Goal: Task Accomplishment & Management: Manage account settings

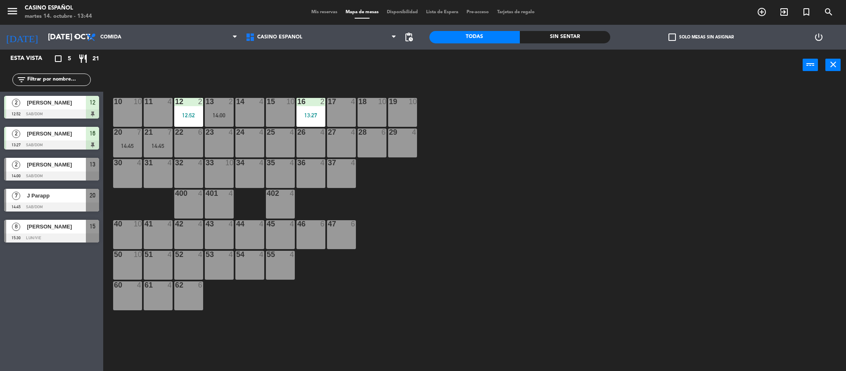
click at [262, 69] on div "power_input close" at bounding box center [453, 65] width 700 height 31
click at [206, 166] on div "33" at bounding box center [206, 162] width 0 height 7
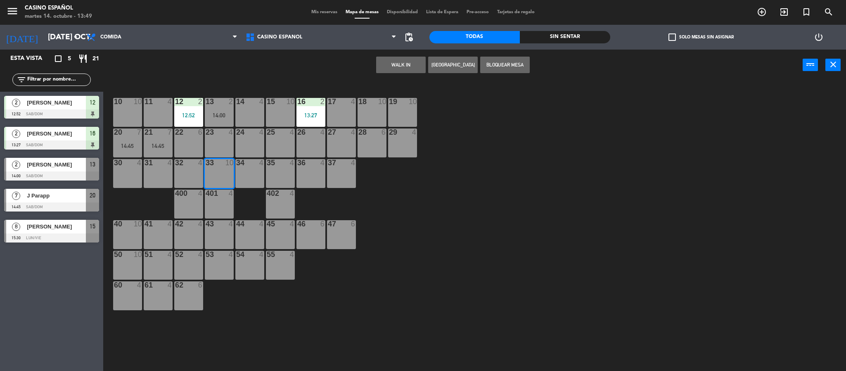
click at [408, 59] on button "WALK IN" at bounding box center [401, 65] width 50 height 17
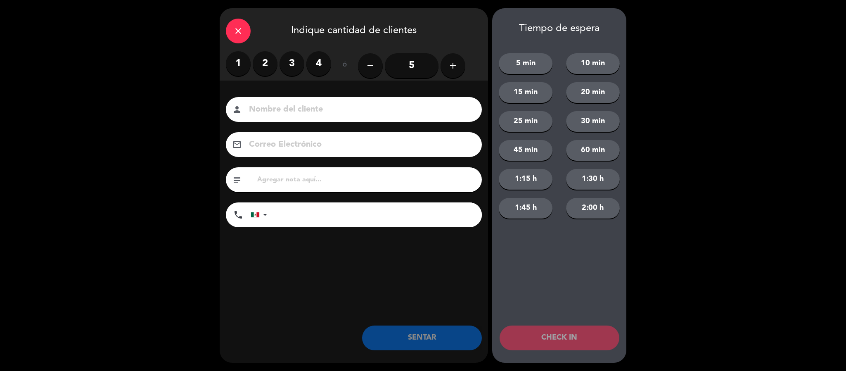
click at [446, 71] on button "add" at bounding box center [453, 65] width 25 height 25
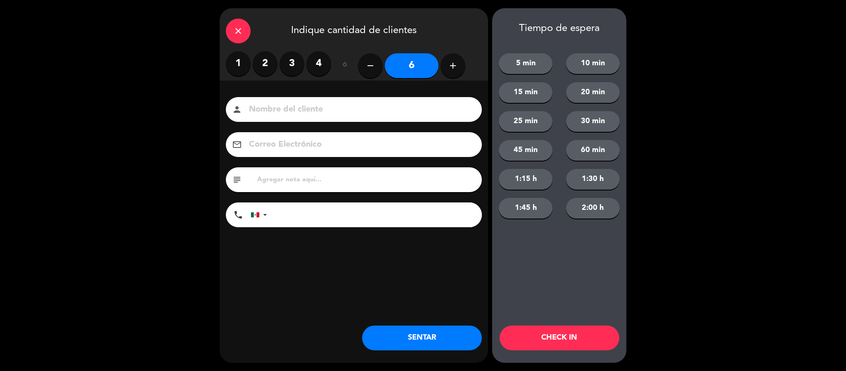
click at [446, 71] on button "add" at bounding box center [453, 65] width 25 height 25
type input "8"
click at [332, 108] on input at bounding box center [359, 109] width 223 height 14
type input "FERIA DEL LIBRO"
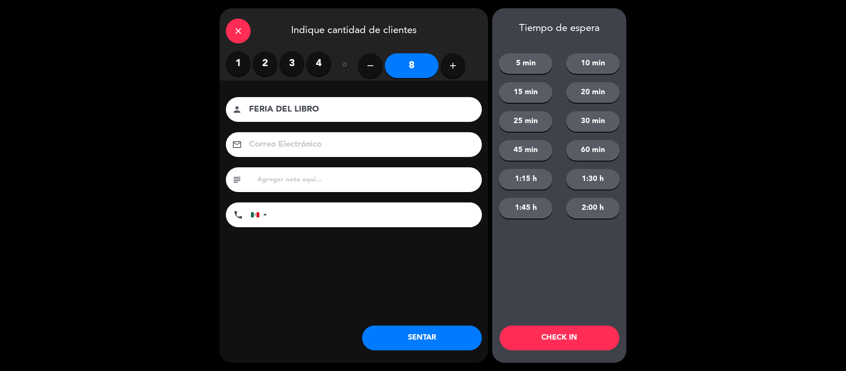
click at [429, 342] on button "SENTAR" at bounding box center [422, 337] width 120 height 25
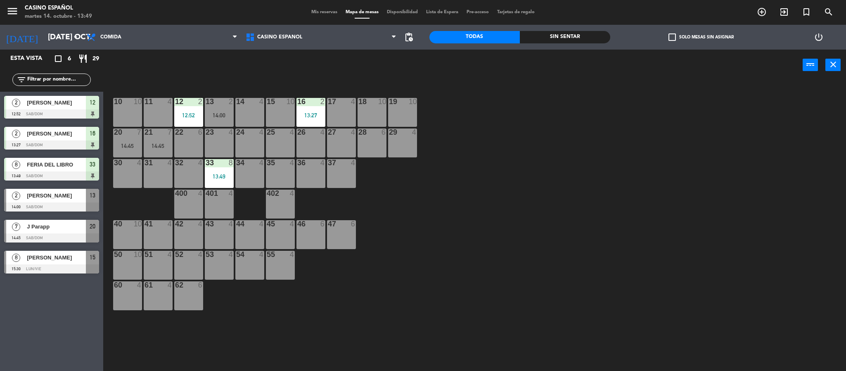
click at [418, 284] on div "10 10 11 4 12 2 12:52 13 2 14:00 14 4 15 10 16 2 13:27 17 4 18 10 19 10 20 7 14…" at bounding box center [478, 228] width 735 height 290
click at [534, 192] on div "10 10 11 4 12 2 12:52 13 2 14:00 14 4 15 10 16 2 13:27 17 4 18 10 19 10 20 7 14…" at bounding box center [478, 228] width 735 height 290
click at [211, 67] on div "power_input close" at bounding box center [453, 65] width 700 height 31
click at [555, 303] on div "10 10 11 4 12 2 12:52 13 2 14:00 14 4 15 10 16 2 13:27 17 4 18 10 19 10 20 7 14…" at bounding box center [478, 228] width 735 height 290
click at [764, 9] on icon "add_circle_outline" at bounding box center [762, 12] width 10 height 10
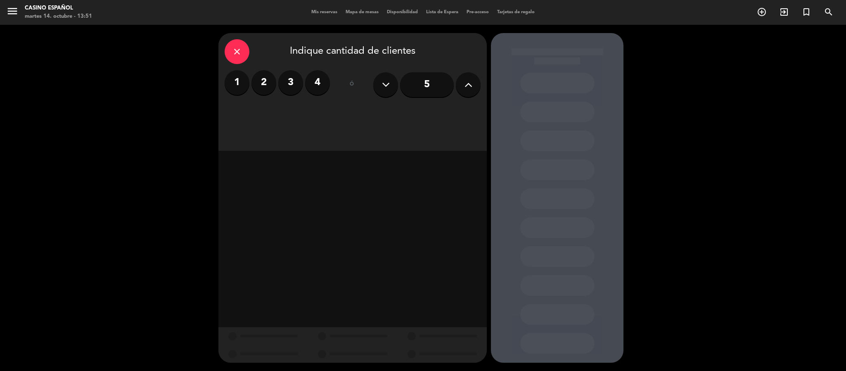
click at [474, 81] on button at bounding box center [468, 84] width 25 height 25
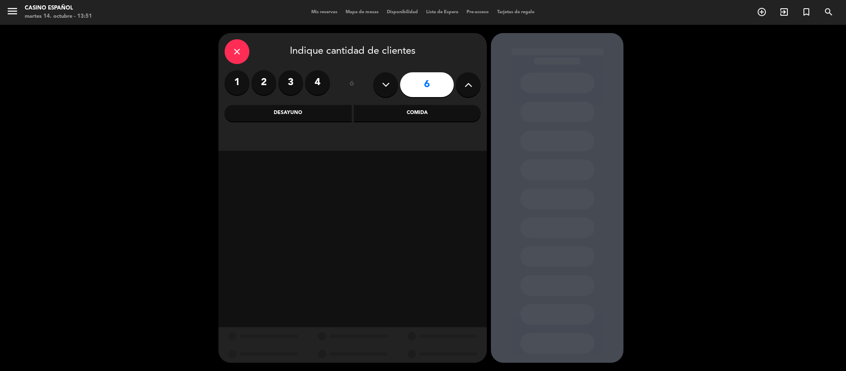
click at [474, 81] on button at bounding box center [468, 84] width 25 height 25
click at [382, 83] on icon at bounding box center [386, 84] width 8 height 12
type input "6"
click at [407, 108] on div "Comida" at bounding box center [417, 113] width 127 height 17
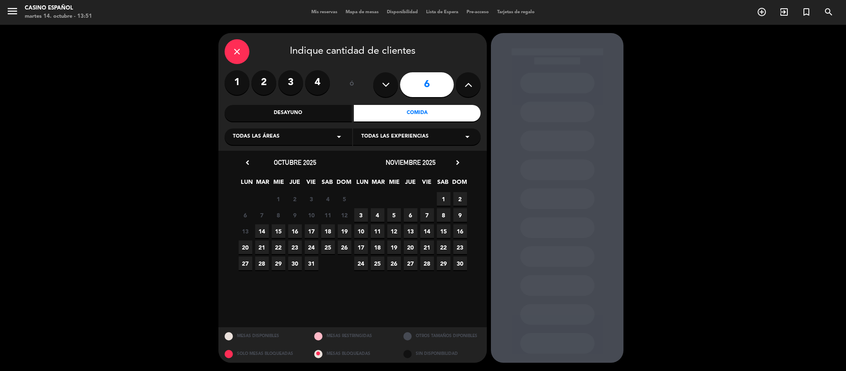
click at [265, 232] on span "14" at bounding box center [262, 231] width 14 height 14
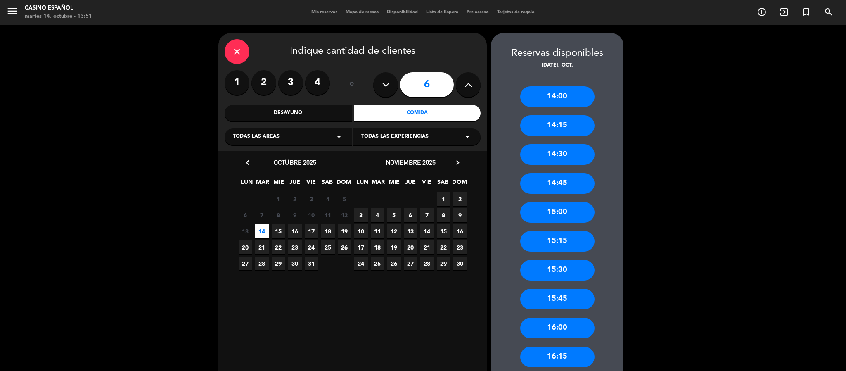
click at [582, 213] on div "15:00" at bounding box center [557, 212] width 74 height 21
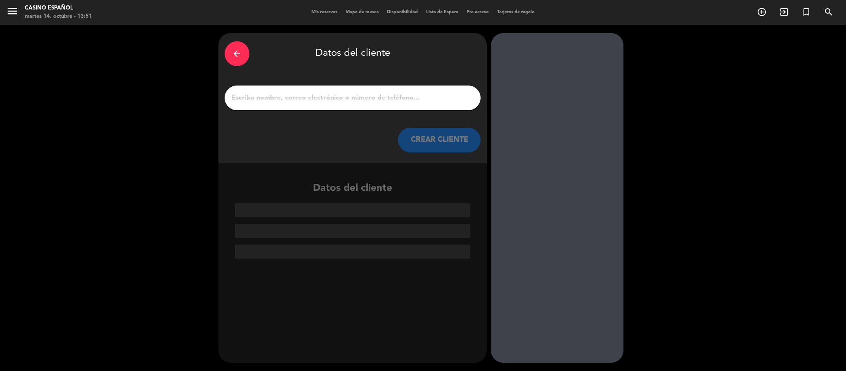
click at [401, 94] on input "1" at bounding box center [353, 98] width 244 height 12
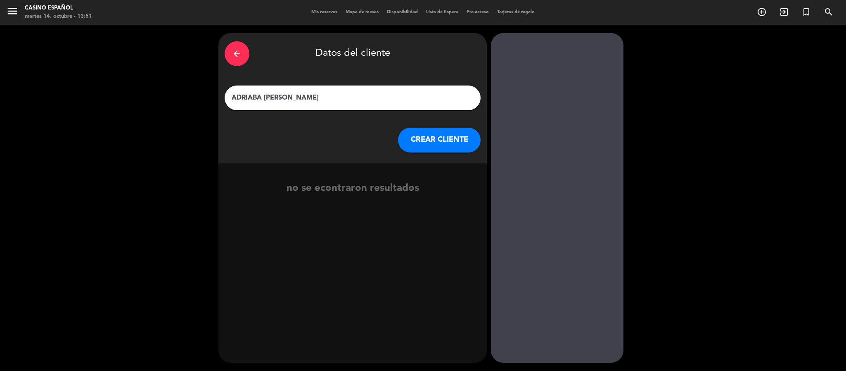
type input "ADRIABA [PERSON_NAME]"
click at [430, 146] on button "CREAR CLIENTE" at bounding box center [439, 140] width 83 height 25
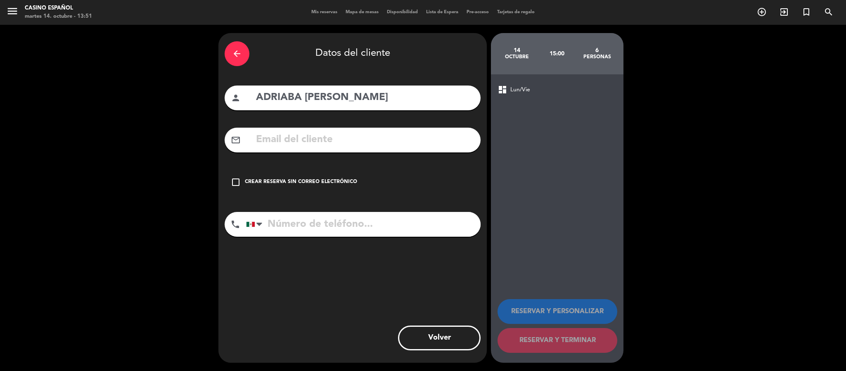
click at [289, 190] on div "check_box_outline_blank Crear reserva sin correo electrónico" at bounding box center [353, 182] width 256 height 25
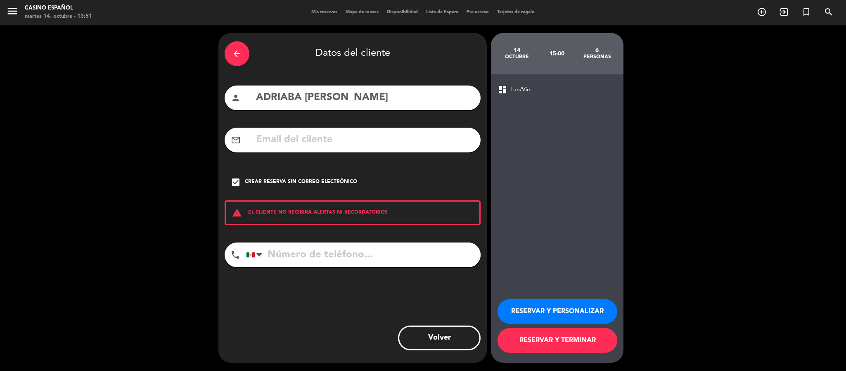
click at [318, 264] on input "tel" at bounding box center [363, 254] width 235 height 25
type input "5551006928"
click at [534, 342] on button "RESERVAR Y TERMINAR" at bounding box center [558, 340] width 120 height 25
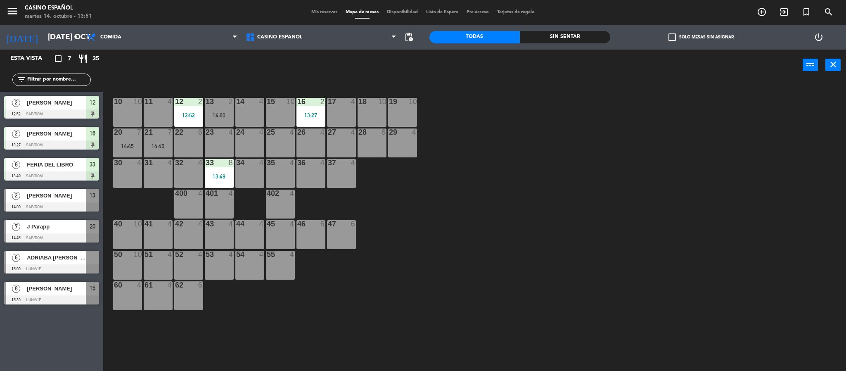
click at [218, 193] on div at bounding box center [219, 193] width 14 height 7
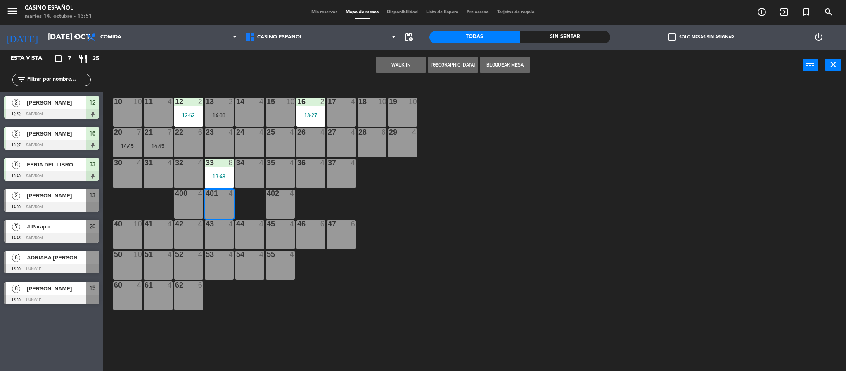
click at [375, 223] on div "10 10 11 4 12 2 12:52 13 2 14:00 14 4 15 10 16 2 13:27 17 4 18 10 19 10 20 7 14…" at bounding box center [478, 228] width 735 height 290
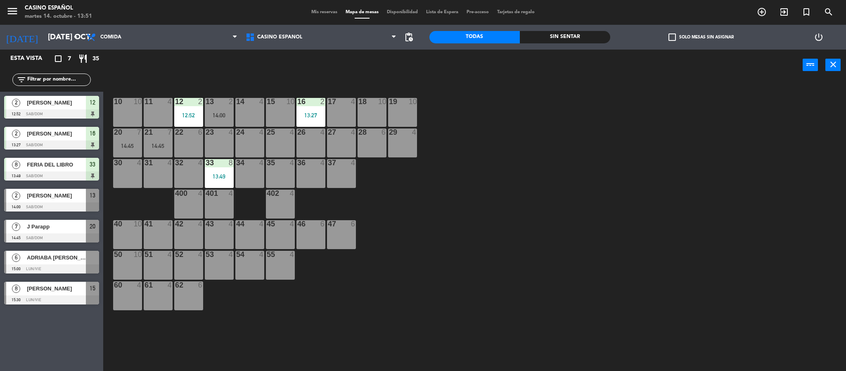
click at [225, 170] on div "33 8 13:49" at bounding box center [219, 173] width 29 height 29
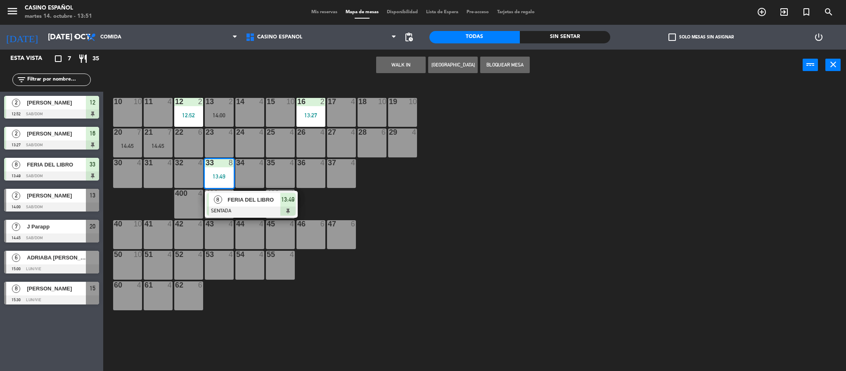
click at [240, 207] on div at bounding box center [251, 210] width 89 height 9
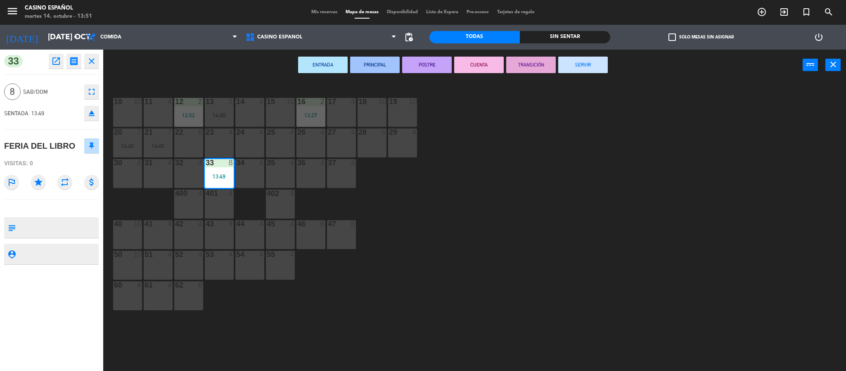
click at [89, 110] on icon "eject" at bounding box center [92, 113] width 10 height 10
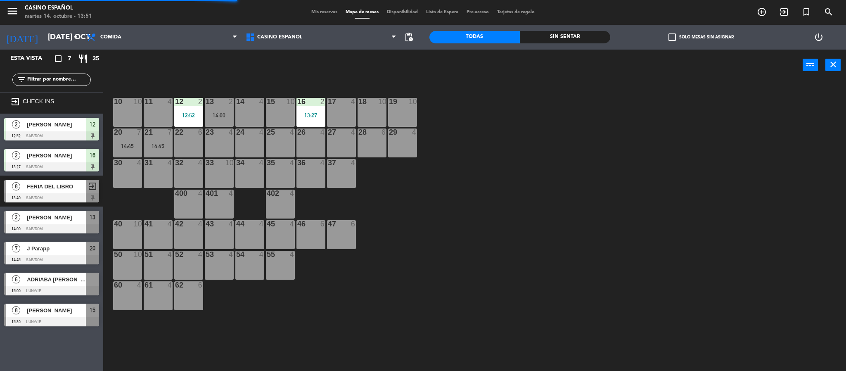
click at [471, 214] on div "10 10 11 4 12 2 12:52 13 2 14:00 14 4 15 10 16 2 13:27 17 4 18 10 19 10 20 7 14…" at bounding box center [478, 228] width 735 height 290
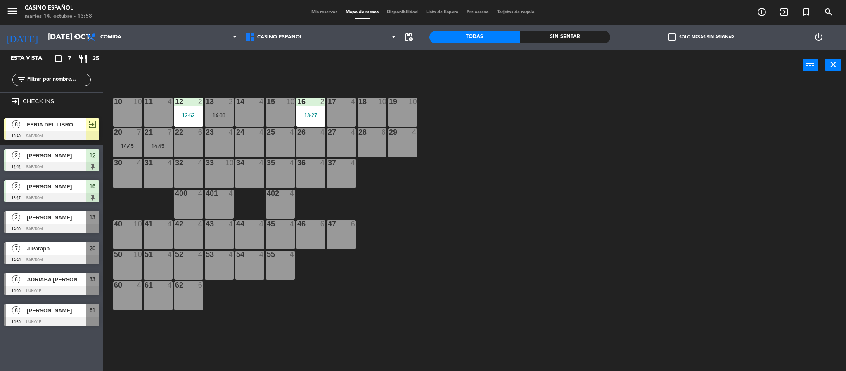
click at [474, 260] on div "10 10 11 4 12 2 12:52 13 2 14:00 14 4 15 10 16 2 13:27 17 4 18 10 19 10 20 7 14…" at bounding box center [478, 228] width 735 height 290
click at [432, 178] on div "10 10 11 4 12 2 12:52 13 2 14:00 14 4 15 10 16 2 13:27 17 4 18 10 19 10 20 7 14…" at bounding box center [478, 228] width 735 height 290
click at [243, 62] on div "power_input close" at bounding box center [453, 65] width 700 height 31
click at [533, 193] on div "10 10 11 4 12 2 12:52 13 2 14:00 14 4 15 10 16 2 13:27 17 4 18 10 19 10 20 7 14…" at bounding box center [478, 228] width 735 height 290
click at [247, 117] on div "14 4" at bounding box center [249, 112] width 29 height 29
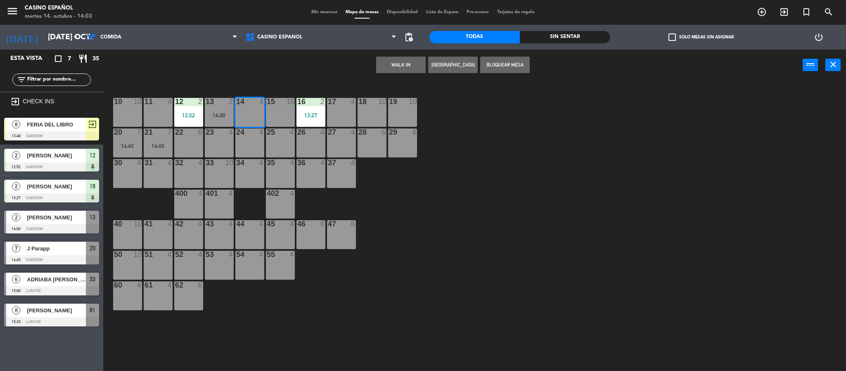
click at [386, 71] on button "WALK IN" at bounding box center [401, 65] width 50 height 17
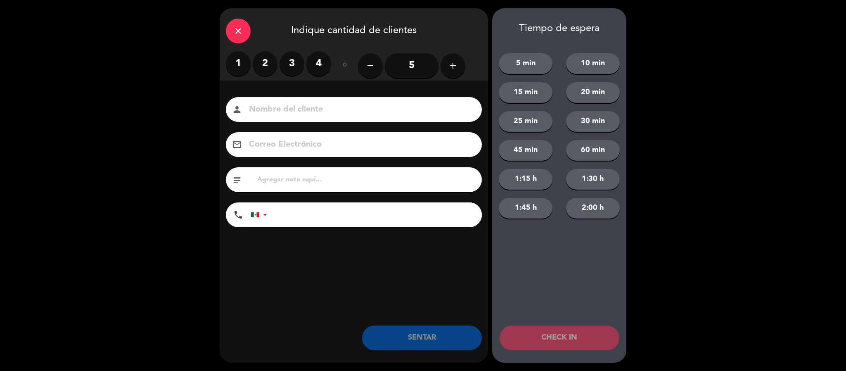
click at [262, 63] on label "2" at bounding box center [265, 63] width 25 height 25
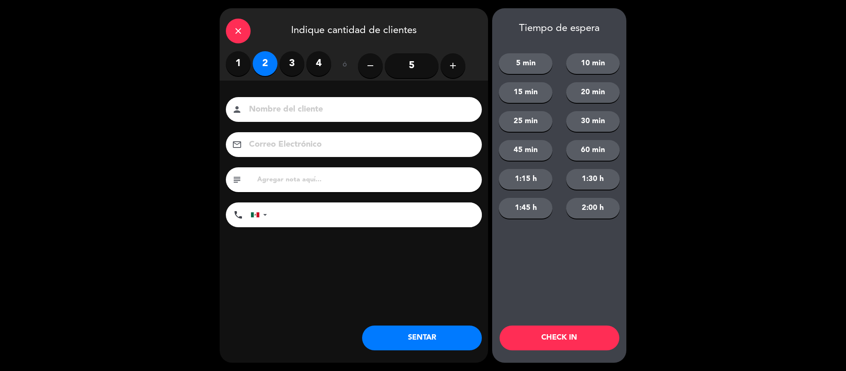
click at [265, 113] on input at bounding box center [359, 109] width 223 height 14
type input "[PERSON_NAME]"
click at [421, 334] on button "SENTAR" at bounding box center [422, 337] width 120 height 25
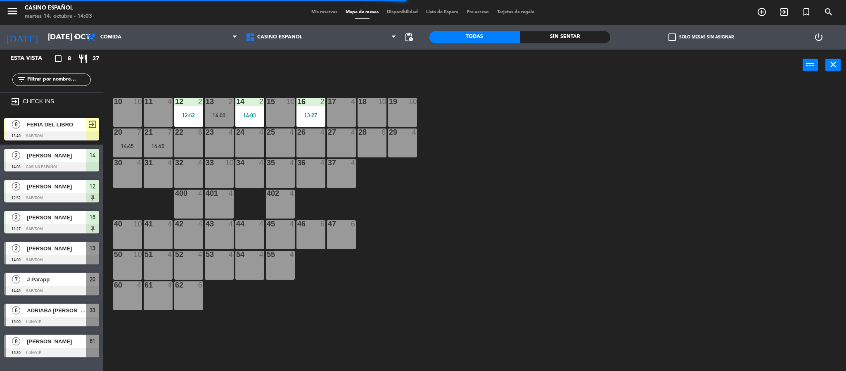
click at [313, 10] on span "Mis reservas" at bounding box center [324, 12] width 34 height 5
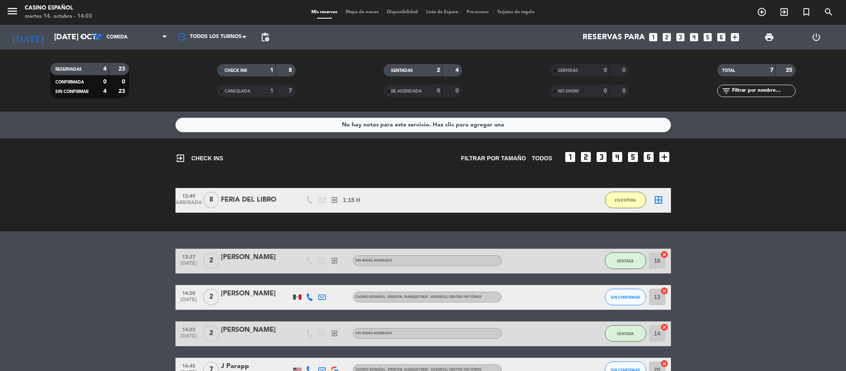
click at [258, 203] on div "FERIA DEL LIBRO" at bounding box center [256, 200] width 70 height 11
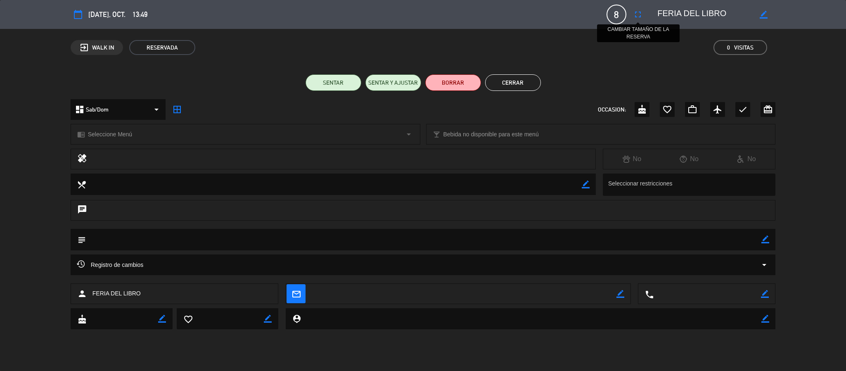
click at [637, 10] on icon "fullscreen" at bounding box center [638, 14] width 10 height 10
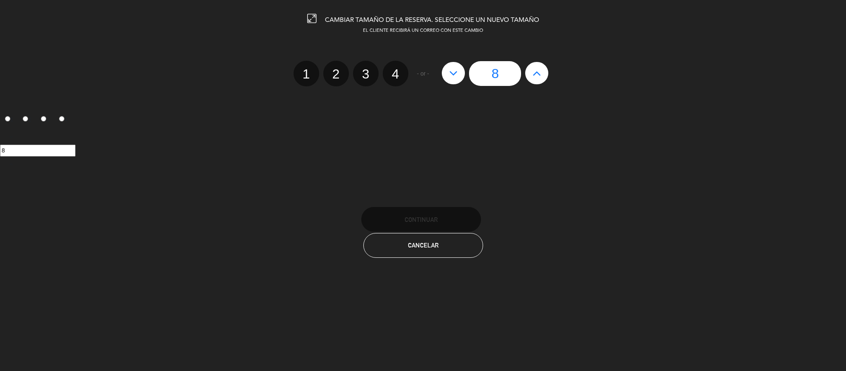
click at [310, 78] on label "1" at bounding box center [307, 74] width 26 height 26
click at [308, 69] on input "1" at bounding box center [305, 66] width 5 height 5
radio input "true"
radio input "false"
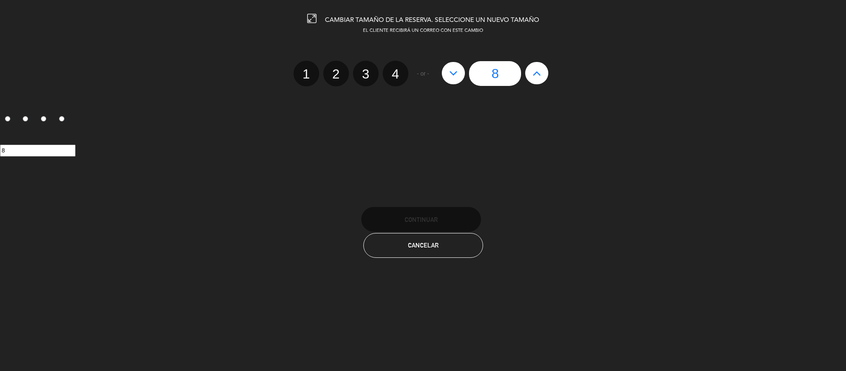
radio input "false"
radio input "true"
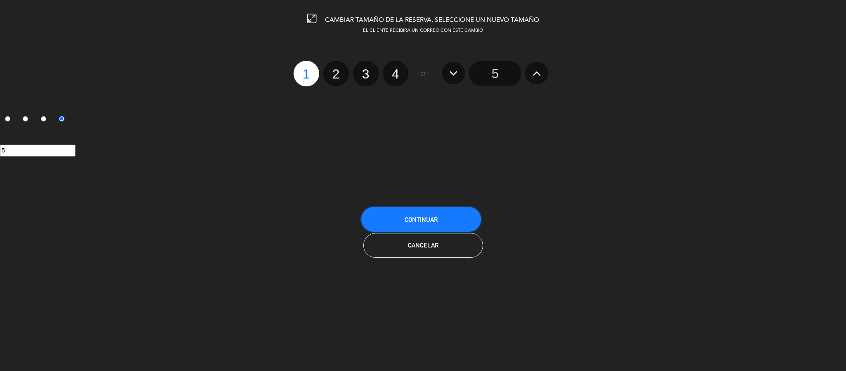
click at [445, 216] on button "Continuar" at bounding box center [421, 219] width 120 height 25
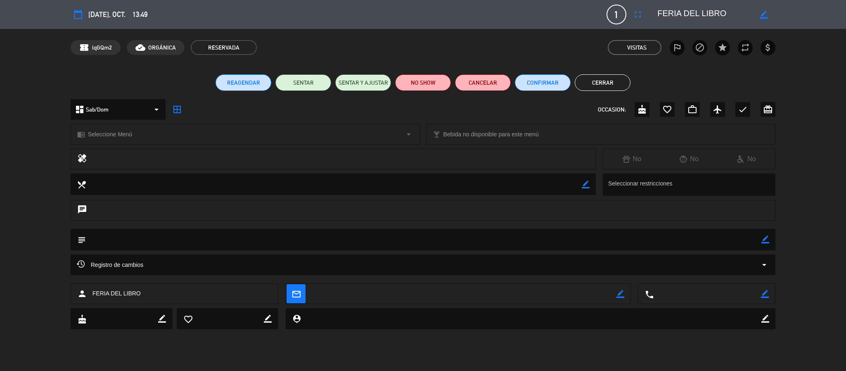
click at [766, 13] on icon "border_color" at bounding box center [764, 15] width 8 height 8
drag, startPoint x: 745, startPoint y: 14, endPoint x: 633, endPoint y: 0, distance: 112.3
click at [633, 0] on div "calendar_today [DATE], oct. 13:49 1 FERIA DEL LIBRO fullscreen phone mail_outli…" at bounding box center [423, 14] width 846 height 29
type textarea "GERMAN"
click at [764, 15] on icon at bounding box center [764, 15] width 8 height 8
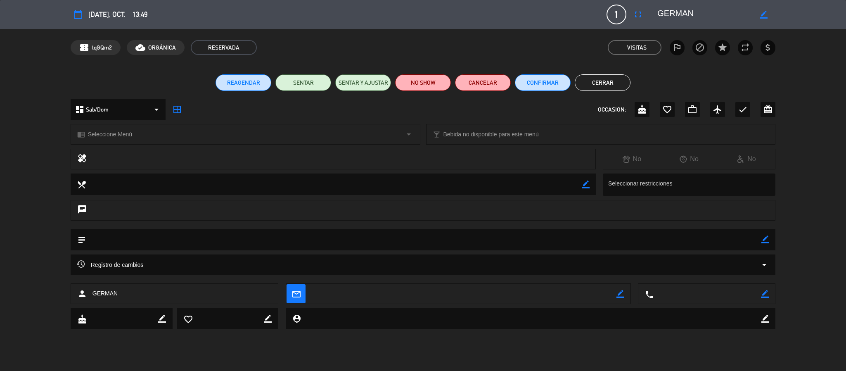
click at [622, 83] on button "Cerrar" at bounding box center [603, 82] width 56 height 17
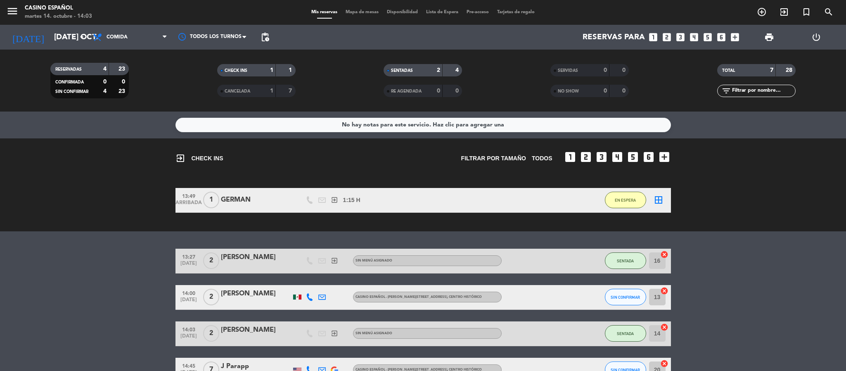
click at [356, 10] on span "Mapa de mesas" at bounding box center [362, 12] width 41 height 5
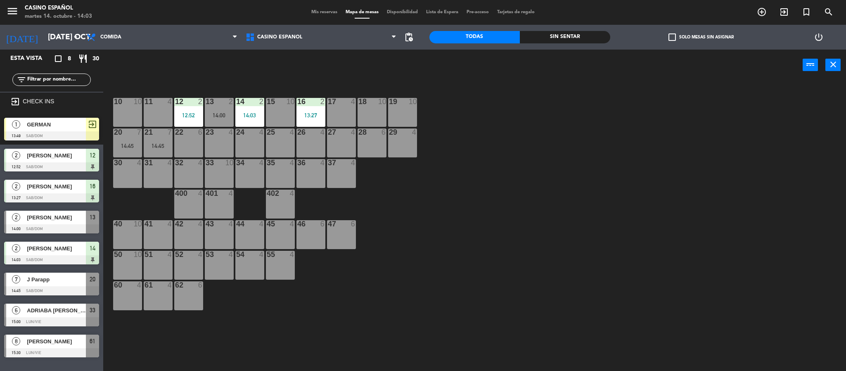
drag, startPoint x: 52, startPoint y: 135, endPoint x: 161, endPoint y: 104, distance: 113.4
click at [52, 135] on div "1 GERMAN 13:49 Sab/Dom exit_to_app" at bounding box center [51, 129] width 103 height 31
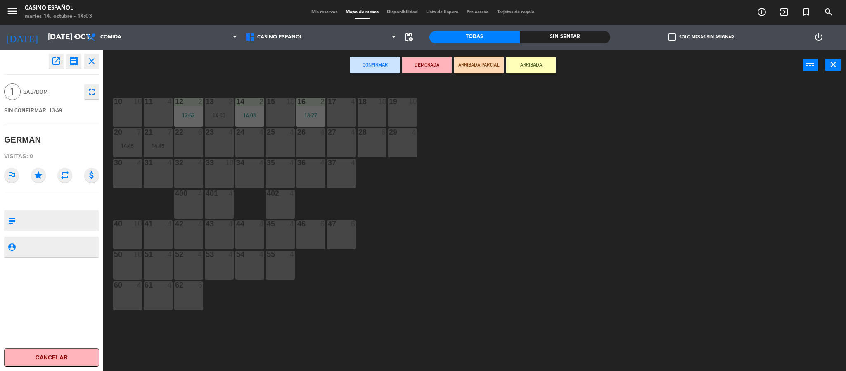
click at [365, 133] on div at bounding box center [372, 131] width 14 height 7
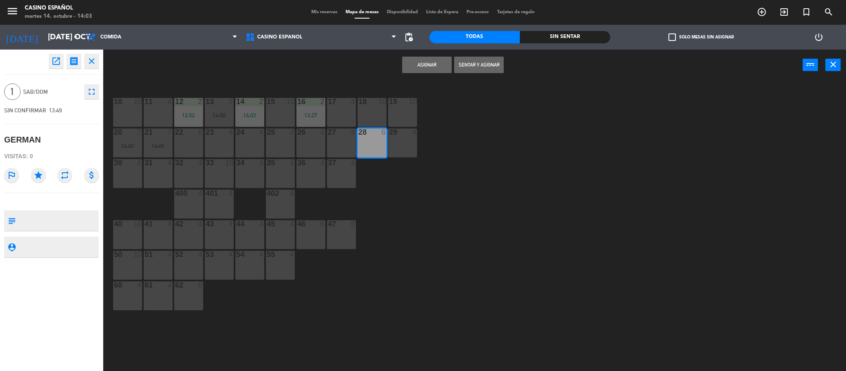
click at [489, 62] on button "Sentar y Asignar" at bounding box center [479, 65] width 50 height 17
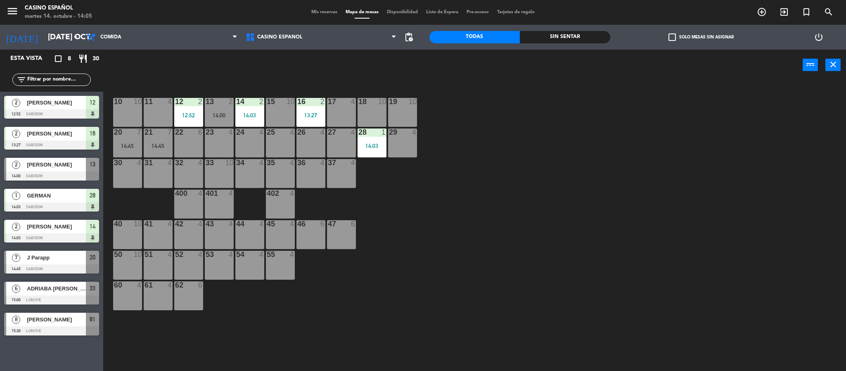
click at [339, 164] on div at bounding box center [341, 162] width 14 height 7
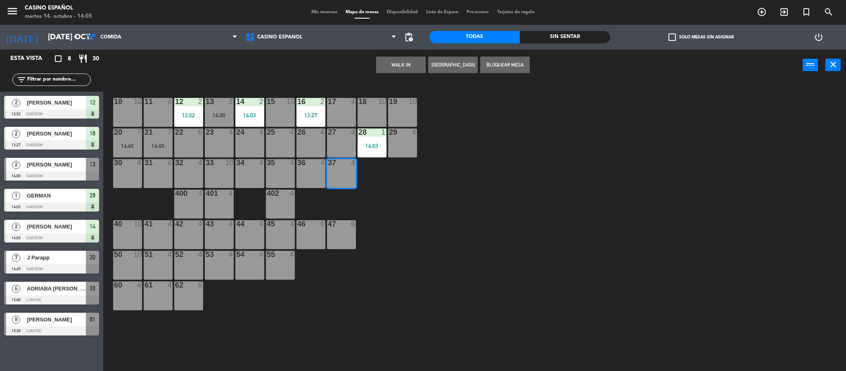
click at [401, 57] on button "WALK IN" at bounding box center [401, 65] width 50 height 17
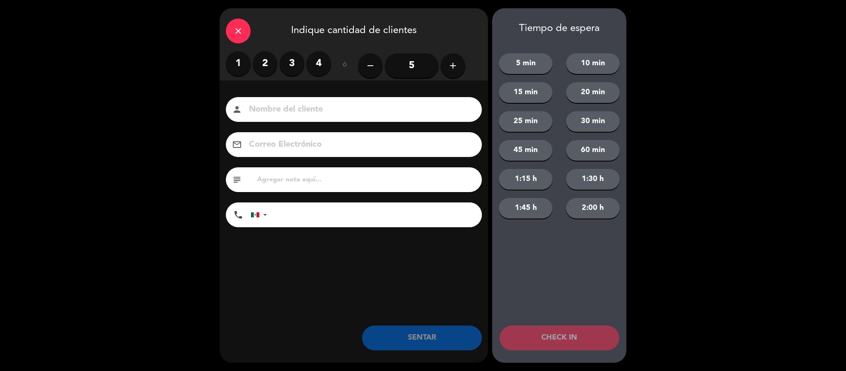
click at [261, 62] on label "2" at bounding box center [265, 63] width 25 height 25
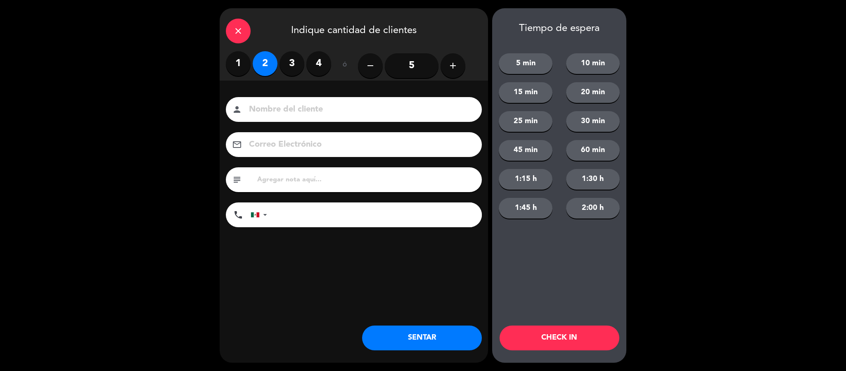
click at [273, 108] on input at bounding box center [359, 109] width 223 height 14
type input "[PERSON_NAME]"
click at [426, 336] on button "SENTAR" at bounding box center [422, 337] width 120 height 25
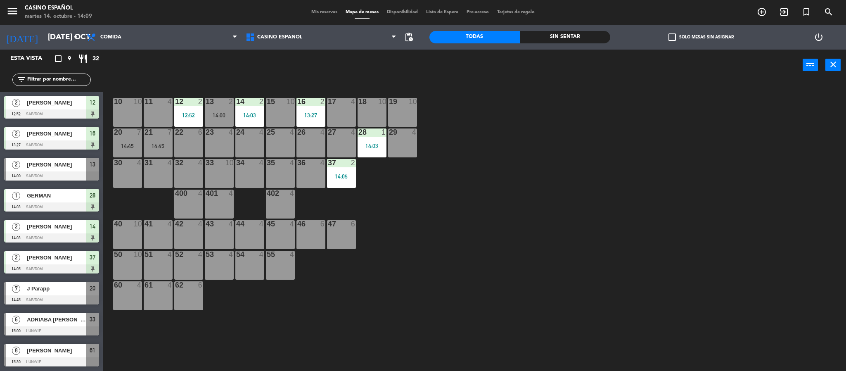
click at [165, 175] on div "31 4" at bounding box center [158, 173] width 29 height 29
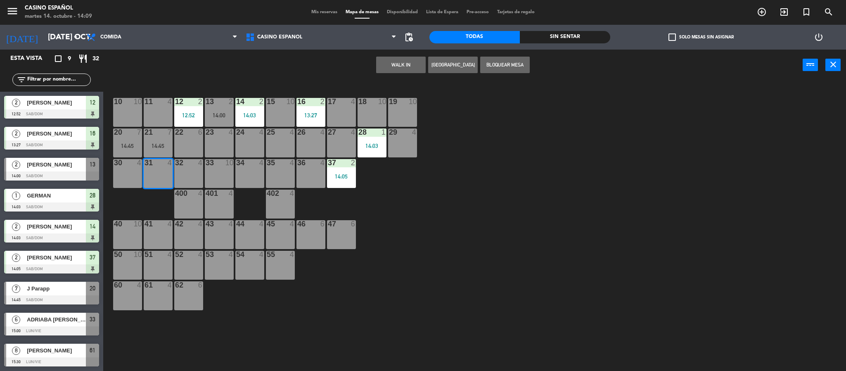
click at [398, 58] on button "WALK IN" at bounding box center [401, 65] width 50 height 17
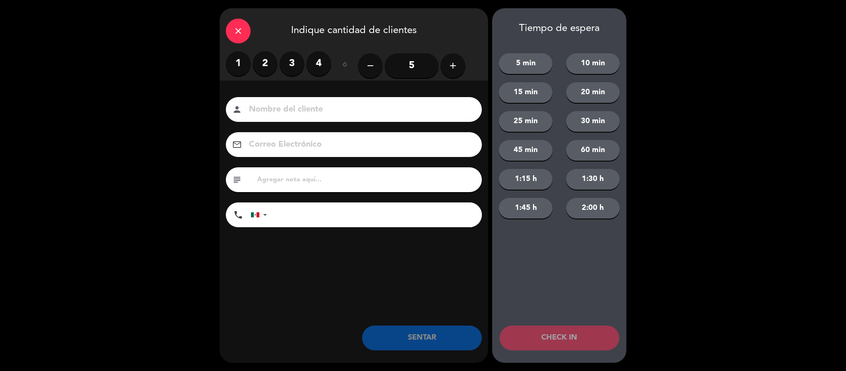
click at [308, 61] on label "4" at bounding box center [318, 63] width 25 height 25
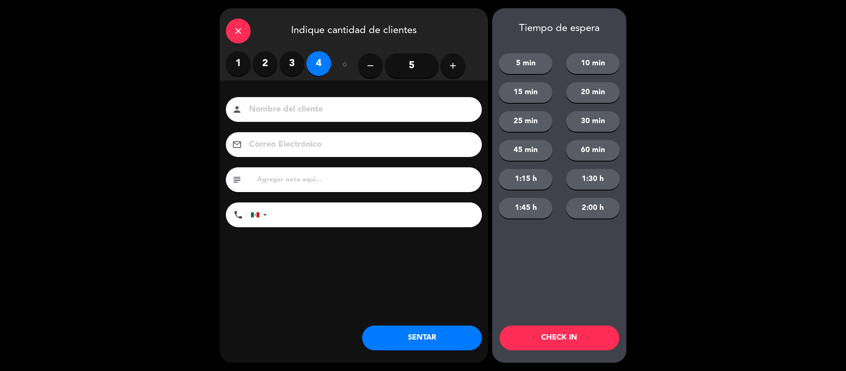
click at [290, 103] on input at bounding box center [359, 109] width 223 height 14
type input "[PERSON_NAME]"
click at [401, 329] on button "SENTAR" at bounding box center [422, 337] width 120 height 25
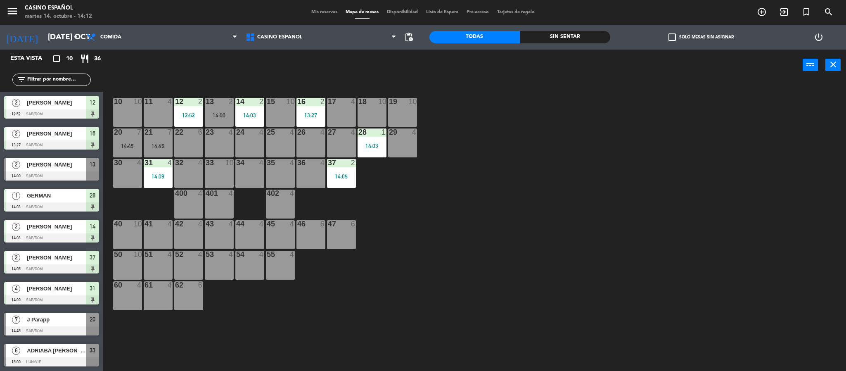
click at [573, 282] on div "10 10 11 4 12 2 12:52 13 2 14:00 14 2 14:03 15 10 16 2 13:27 17 4 18 10 19 10 2…" at bounding box center [478, 228] width 735 height 290
click at [183, 179] on div "32 4" at bounding box center [188, 173] width 29 height 29
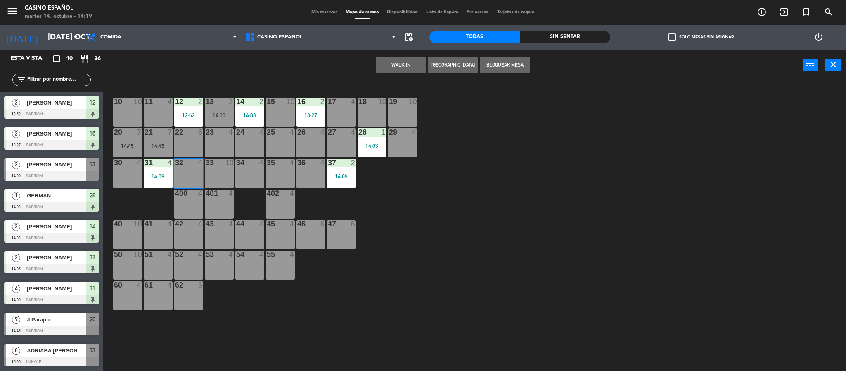
click at [405, 64] on button "WALK IN" at bounding box center [401, 65] width 50 height 17
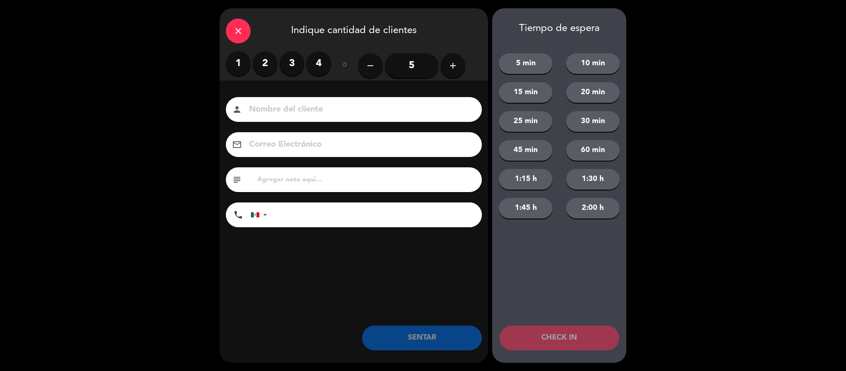
click at [261, 72] on label "2" at bounding box center [265, 63] width 25 height 25
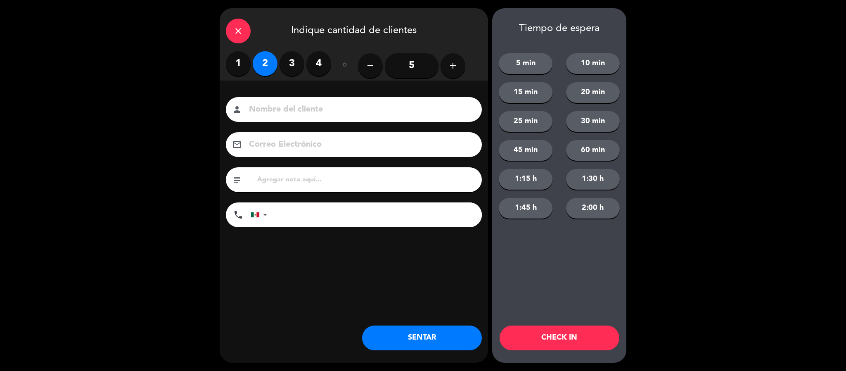
click at [265, 104] on input at bounding box center [359, 109] width 223 height 14
type input "[PERSON_NAME]"
click at [418, 331] on button "SENTAR" at bounding box center [422, 337] width 120 height 25
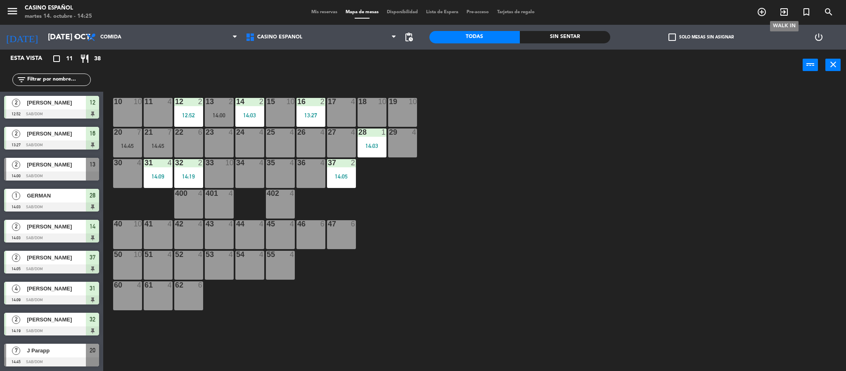
click at [787, 16] on icon "exit_to_app" at bounding box center [784, 12] width 10 height 10
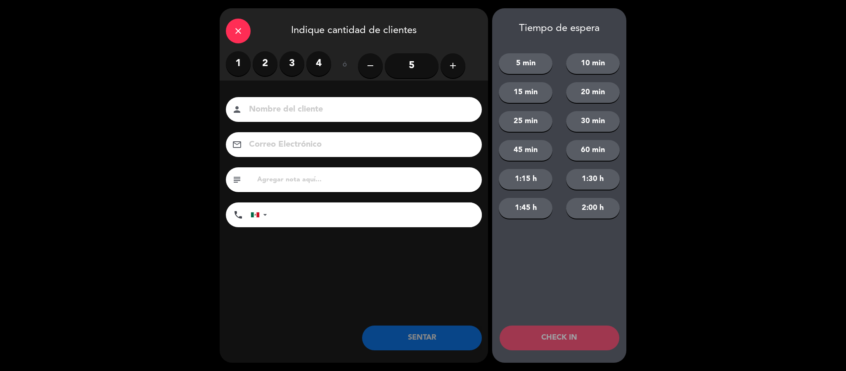
click at [299, 61] on label "3" at bounding box center [292, 63] width 25 height 25
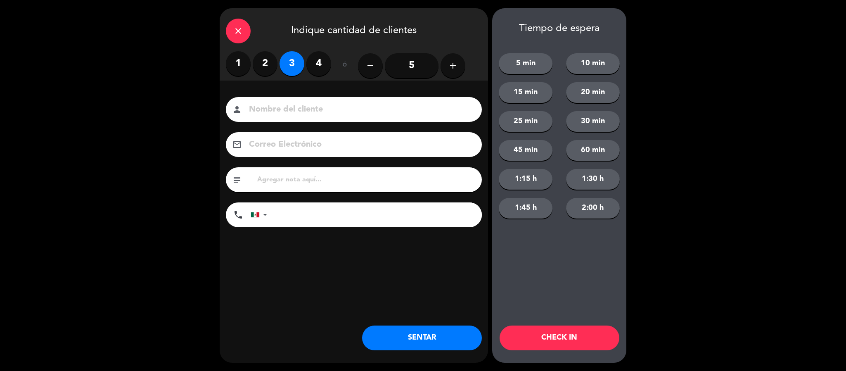
click at [308, 101] on div "person" at bounding box center [354, 109] width 256 height 25
click at [306, 119] on div "person" at bounding box center [354, 109] width 256 height 25
click at [305, 116] on input at bounding box center [359, 109] width 223 height 14
type input "j"
type input "[PERSON_NAME]"
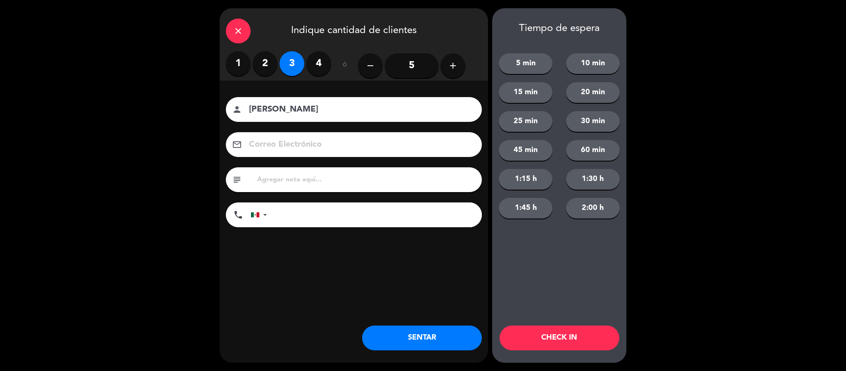
click at [561, 337] on button "CHECK IN" at bounding box center [560, 337] width 120 height 25
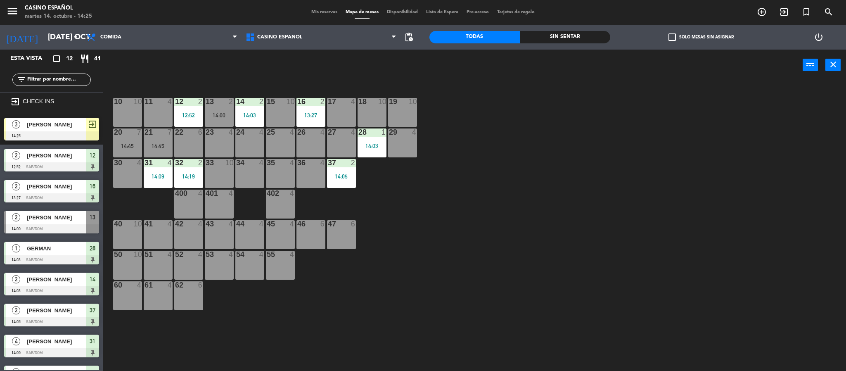
click at [29, 120] on span "[PERSON_NAME]" at bounding box center [56, 124] width 59 height 9
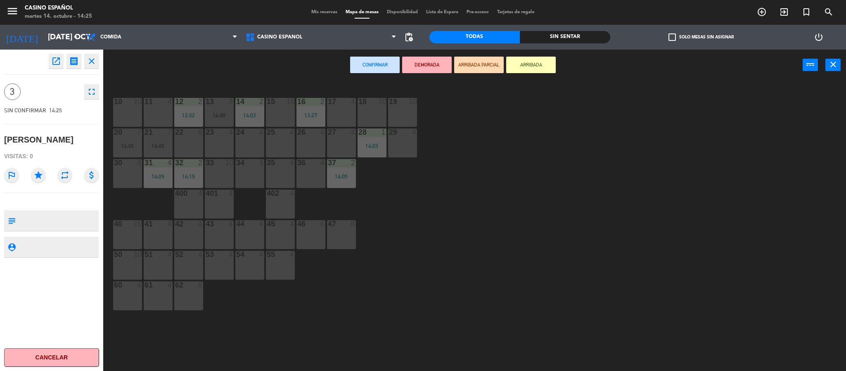
click at [124, 170] on div "30 4" at bounding box center [127, 173] width 29 height 29
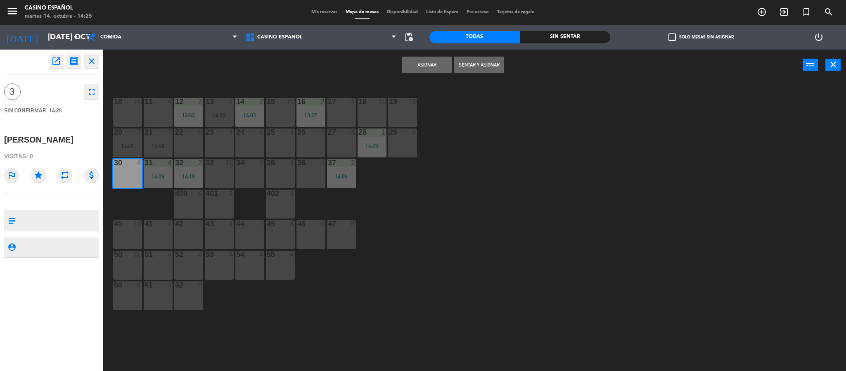
click at [444, 64] on button "Asignar" at bounding box center [427, 65] width 50 height 17
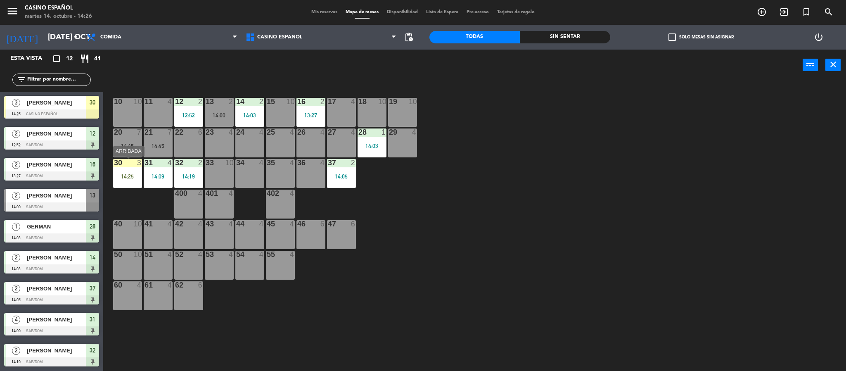
click at [113, 172] on div "30 3 14:25" at bounding box center [127, 173] width 29 height 29
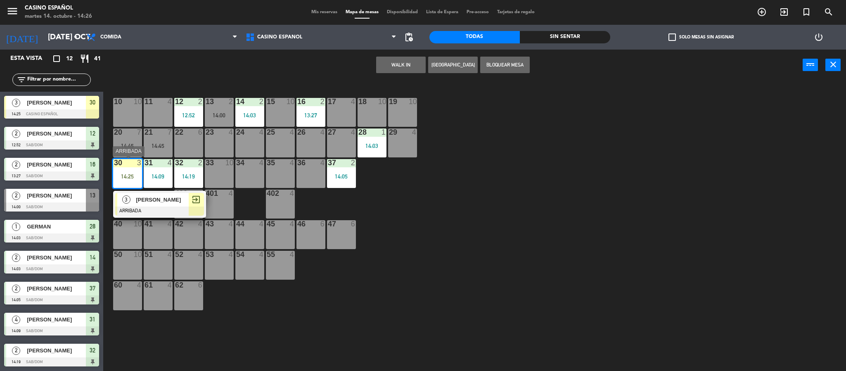
click at [154, 195] on span "[PERSON_NAME]" at bounding box center [162, 199] width 53 height 9
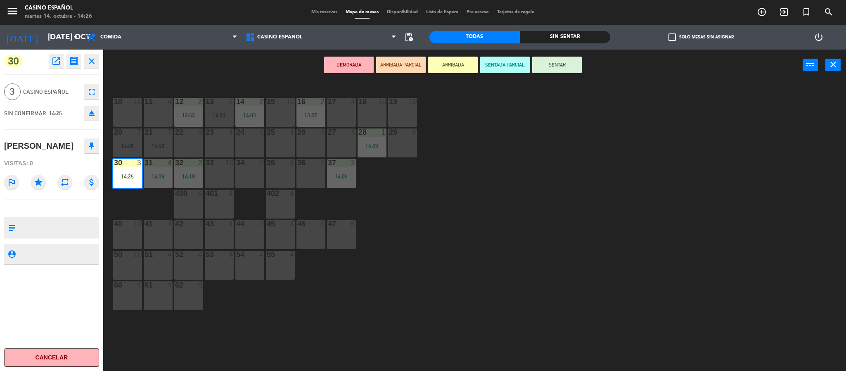
click at [514, 66] on button "SENTADA PARCIAL" at bounding box center [505, 65] width 50 height 17
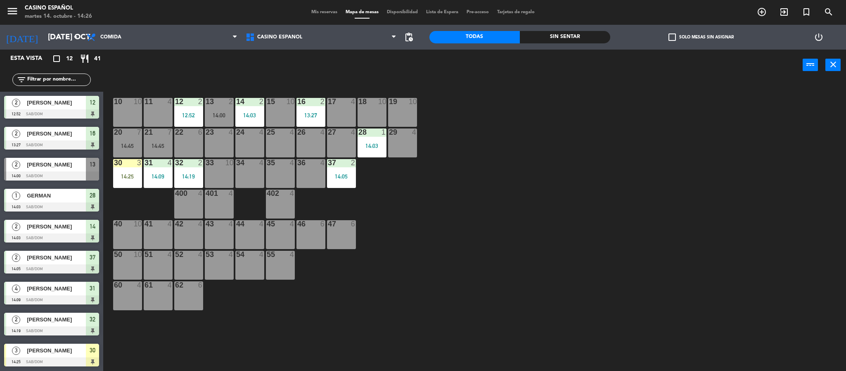
click at [450, 232] on div "10 10 11 4 12 2 12:52 13 2 14:00 14 2 14:03 15 10 16 2 13:27 17 4 18 10 19 10 2…" at bounding box center [478, 228] width 735 height 290
click at [539, 239] on div "10 10 11 4 12 2 12:52 13 2 14:00 14 2 14:03 15 10 16 2 13:27 17 4 18 10 19 10 2…" at bounding box center [478, 228] width 735 height 290
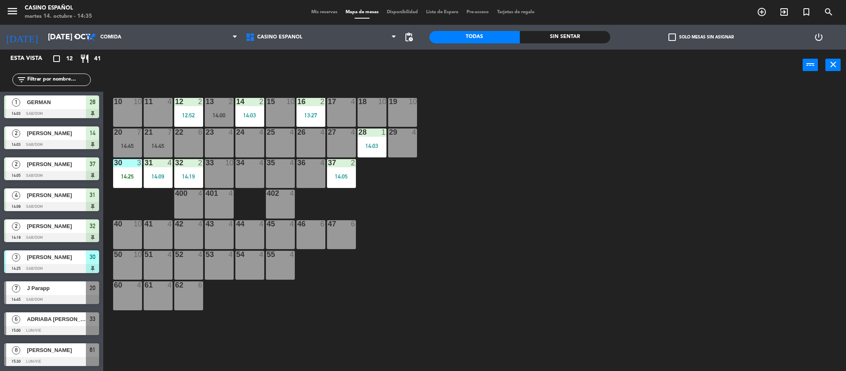
click at [470, 204] on div "10 10 11 4 12 2 12:52 13 2 14:00 14 2 14:03 15 10 16 2 13:27 17 4 18 10 19 10 2…" at bounding box center [478, 228] width 735 height 290
click at [61, 357] on div at bounding box center [51, 361] width 95 height 9
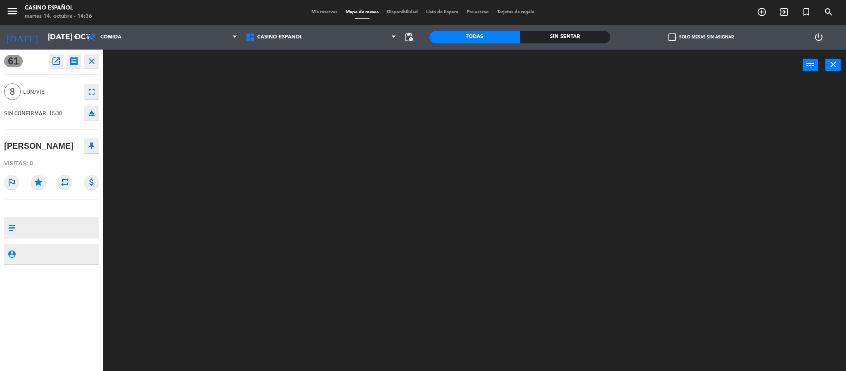
drag, startPoint x: 88, startPoint y: 115, endPoint x: 223, endPoint y: 3, distance: 175.3
click at [88, 114] on icon "eject" at bounding box center [92, 113] width 10 height 10
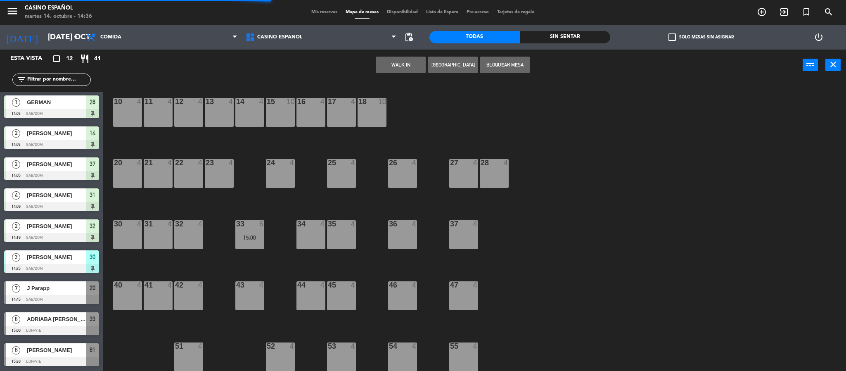
click at [317, 13] on span "Mis reservas" at bounding box center [324, 12] width 34 height 5
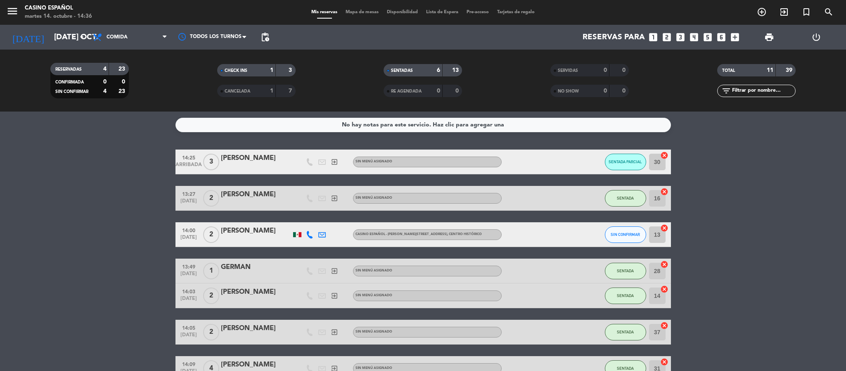
click at [356, 10] on span "Mapa de mesas" at bounding box center [362, 12] width 41 height 5
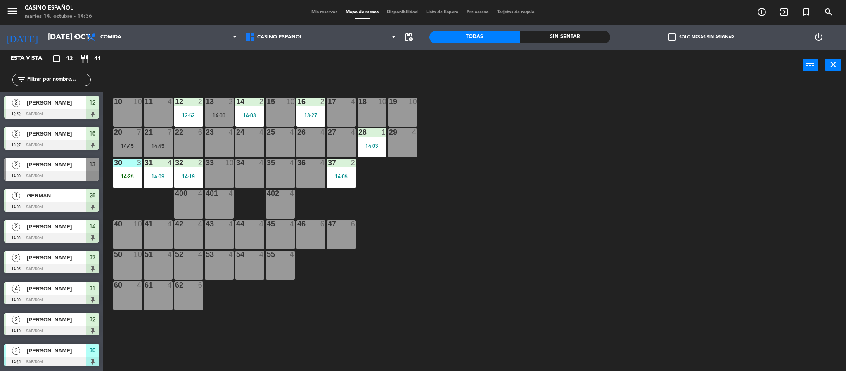
scroll to position [93, 0]
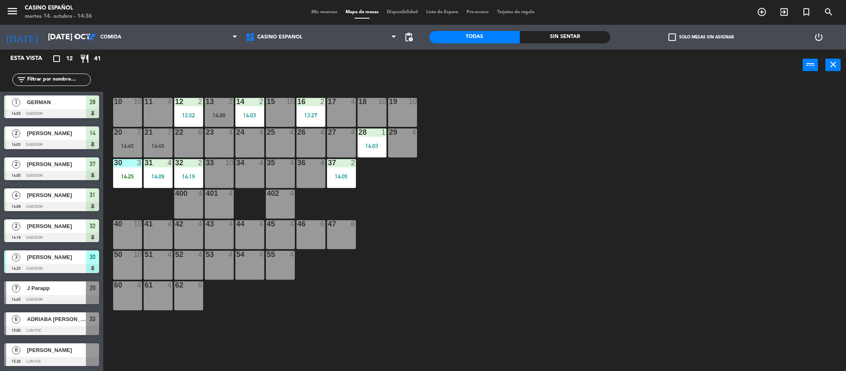
click at [66, 347] on span "[PERSON_NAME]" at bounding box center [56, 350] width 59 height 9
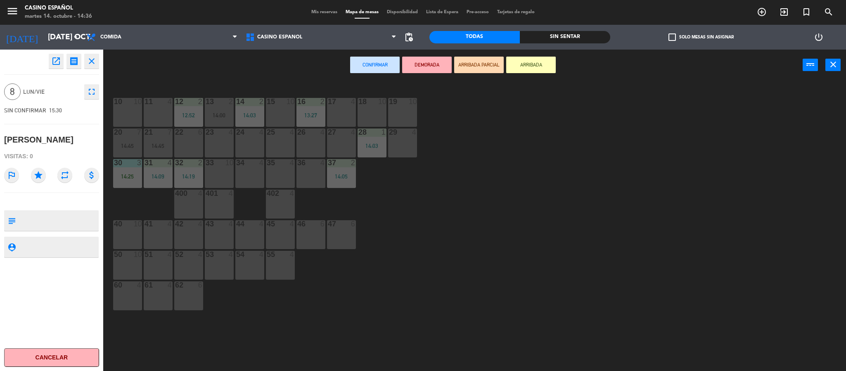
click at [282, 103] on div at bounding box center [280, 101] width 14 height 7
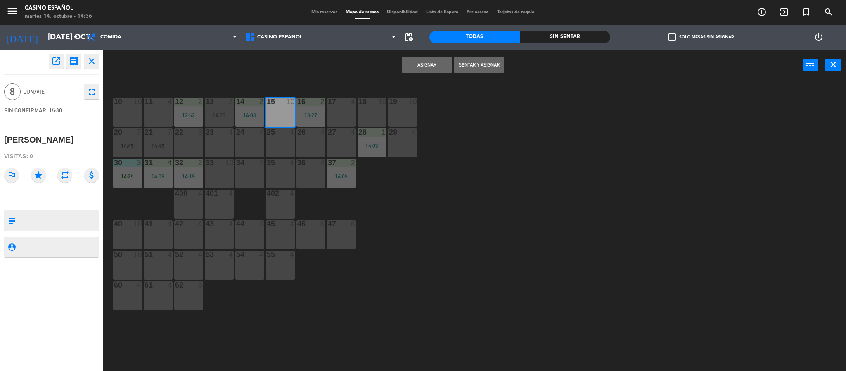
click at [463, 61] on button "Sentar y Asignar" at bounding box center [479, 65] width 50 height 17
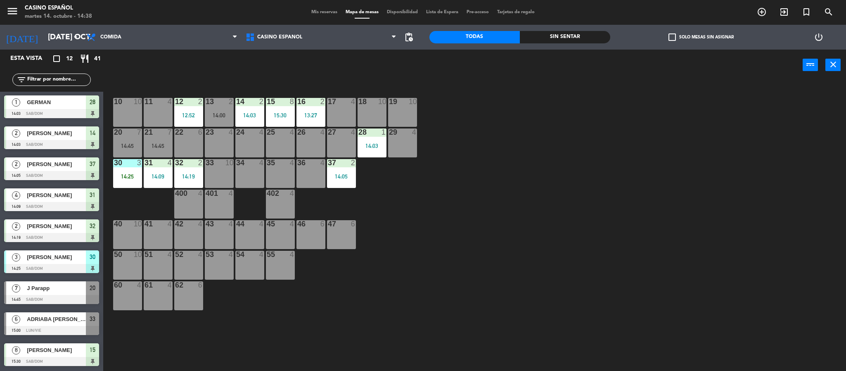
click at [273, 235] on div "45 4" at bounding box center [280, 234] width 29 height 29
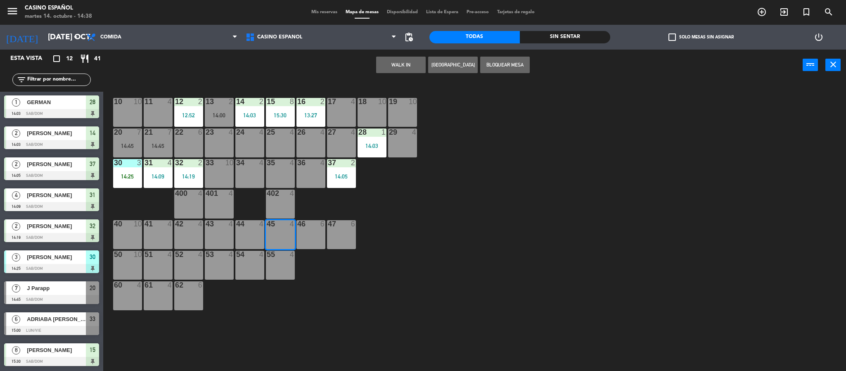
click at [392, 69] on button "WALK IN" at bounding box center [401, 65] width 50 height 17
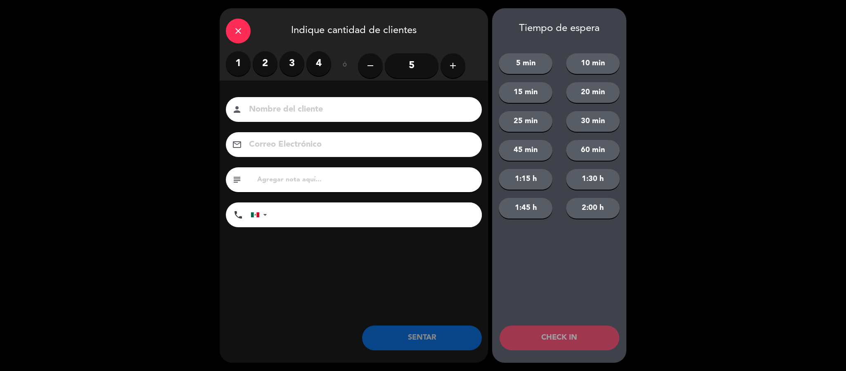
click at [269, 67] on label "2" at bounding box center [265, 63] width 25 height 25
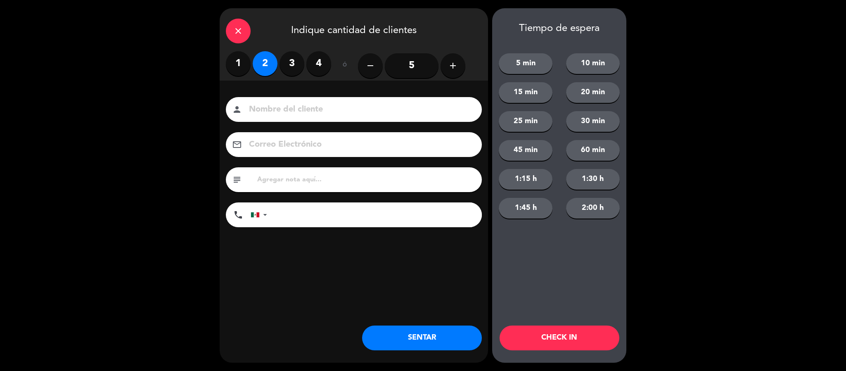
click at [279, 101] on div "person" at bounding box center [354, 109] width 256 height 25
click at [277, 107] on input at bounding box center [359, 109] width 223 height 14
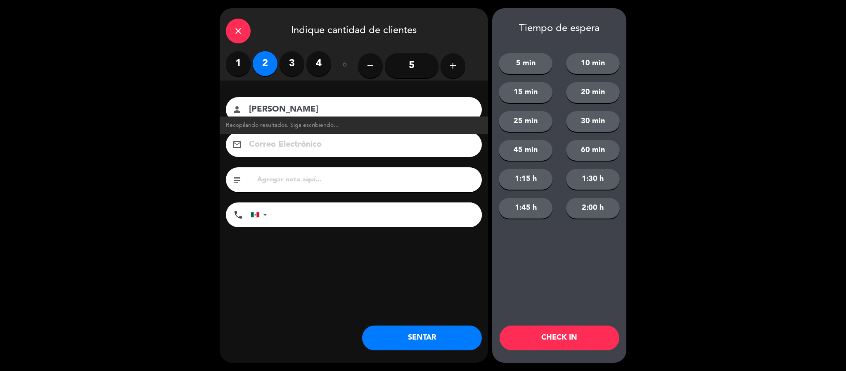
type input "[PERSON_NAME]"
click at [424, 342] on button "SENTAR" at bounding box center [422, 337] width 120 height 25
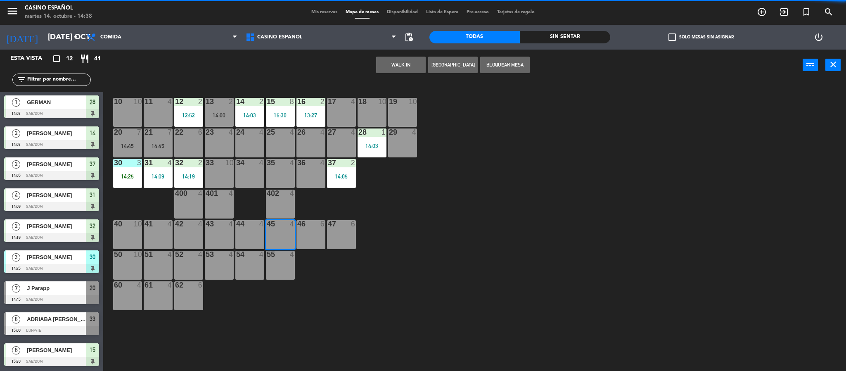
scroll to position [0, 0]
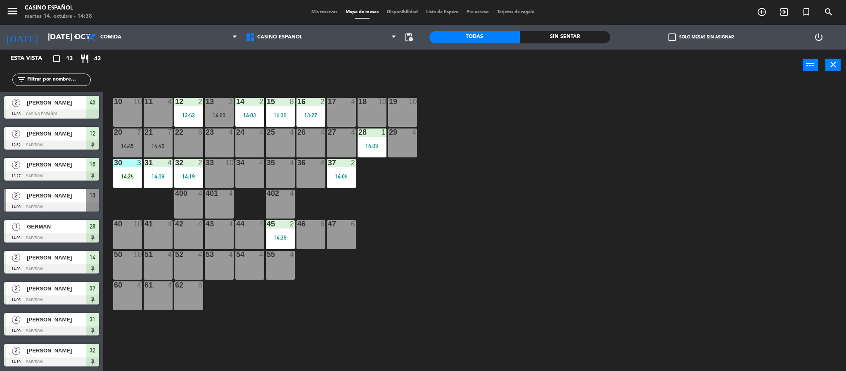
click at [123, 241] on div "40 10" at bounding box center [127, 234] width 29 height 29
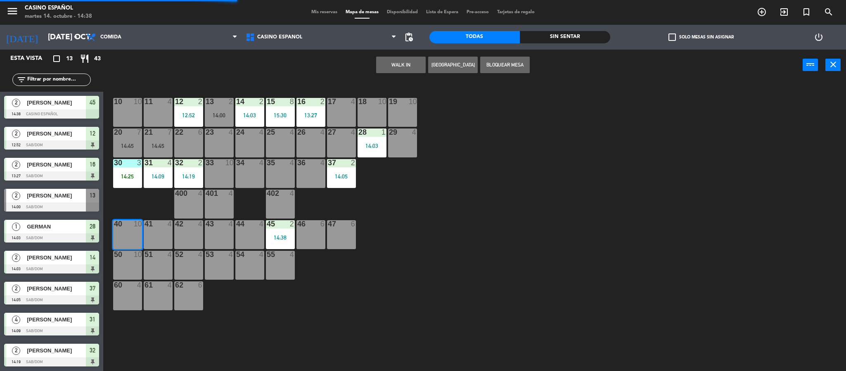
click at [366, 275] on div "10 10 11 4 12 2 12:52 13 2 14:00 14 2 14:03 15 8 15:30 16 2 13:27 17 4 18 10 19…" at bounding box center [478, 228] width 735 height 290
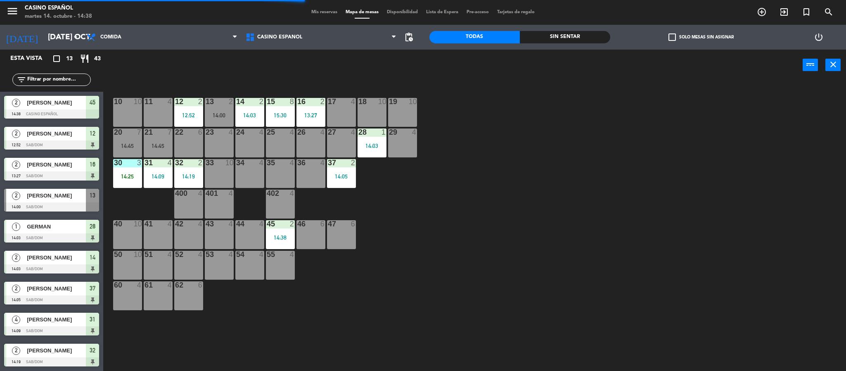
click at [166, 243] on div "41 4" at bounding box center [158, 234] width 29 height 29
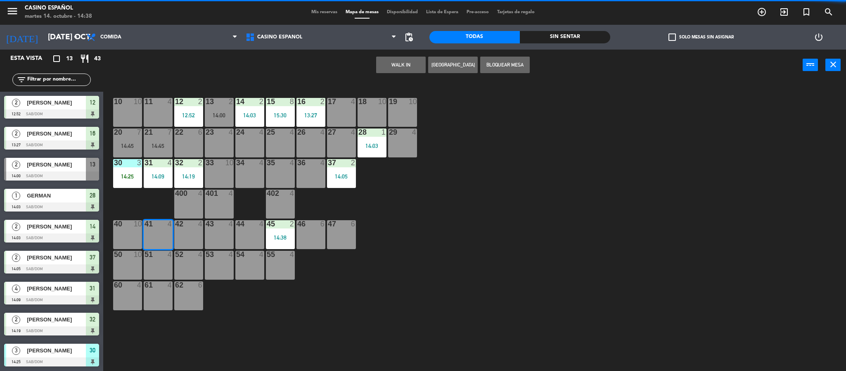
click at [390, 66] on button "WALK IN" at bounding box center [401, 65] width 50 height 17
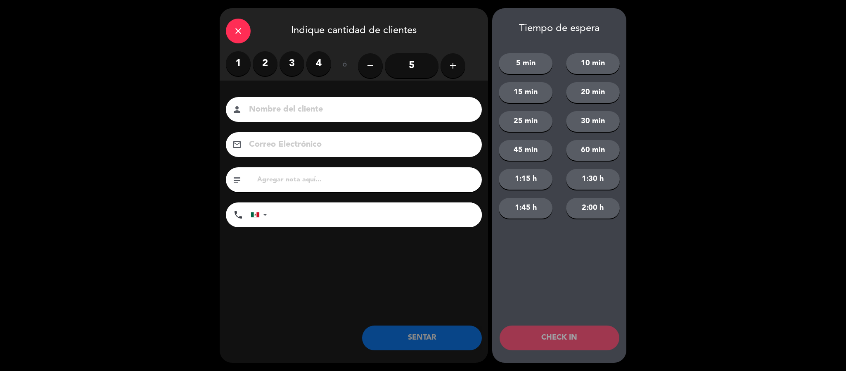
click at [265, 68] on label "2" at bounding box center [265, 63] width 25 height 25
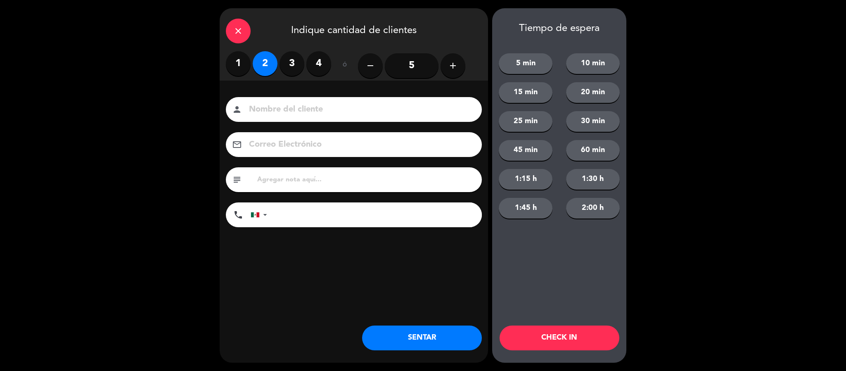
click at [285, 117] on div "person" at bounding box center [354, 109] width 256 height 25
click at [290, 106] on input at bounding box center [359, 109] width 223 height 14
type input "[PERSON_NAME]"
click at [404, 339] on button "SENTAR" at bounding box center [422, 337] width 120 height 25
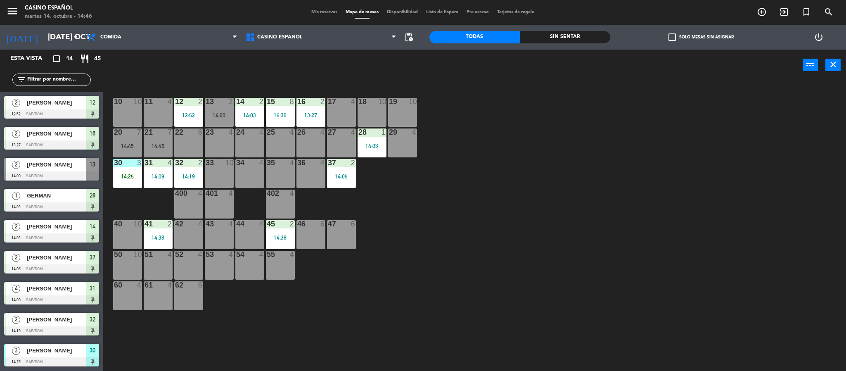
click at [430, 92] on div "10 10 11 4 12 2 12:52 13 2 14:00 14 2 14:03 15 8 15:30 16 2 13:27 17 4 18 10 19…" at bounding box center [478, 228] width 735 height 290
click at [429, 90] on div "10 10 11 4 12 2 12:52 13 2 14:00 14 2 14:03 15 8 15:30 16 2 13:27 17 4 18 10 19…" at bounding box center [478, 228] width 735 height 290
click at [259, 115] on div "14:03" at bounding box center [249, 115] width 29 height 6
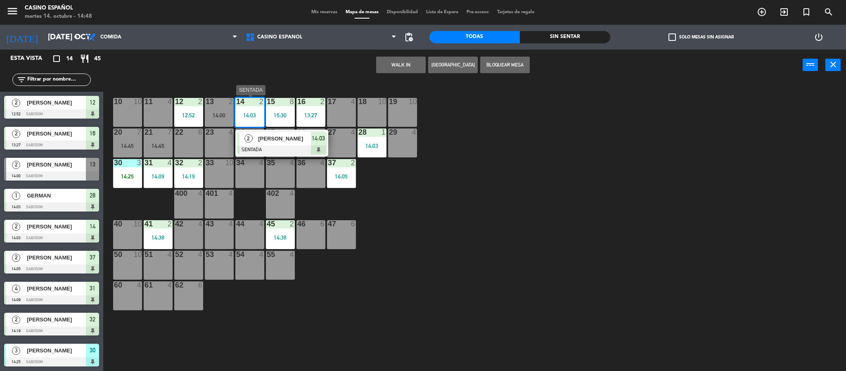
click at [273, 135] on span "[PERSON_NAME]" at bounding box center [284, 138] width 53 height 9
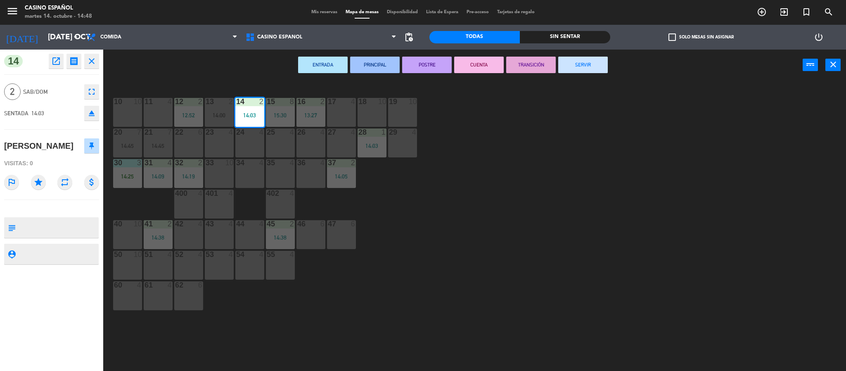
click at [596, 67] on button "SERVIR" at bounding box center [583, 65] width 50 height 17
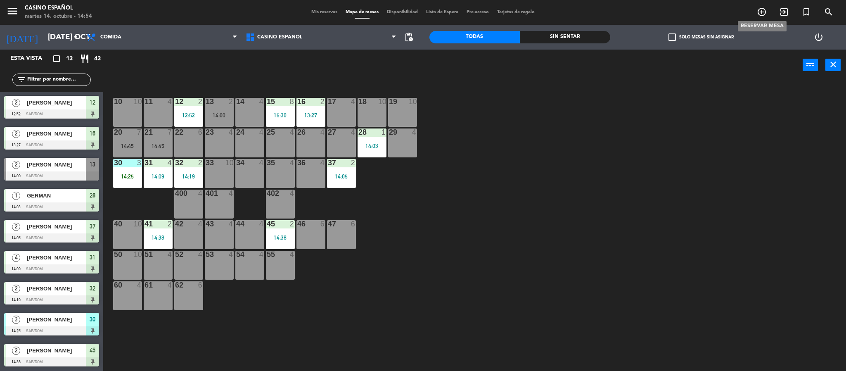
click at [765, 14] on icon "add_circle_outline" at bounding box center [762, 12] width 10 height 10
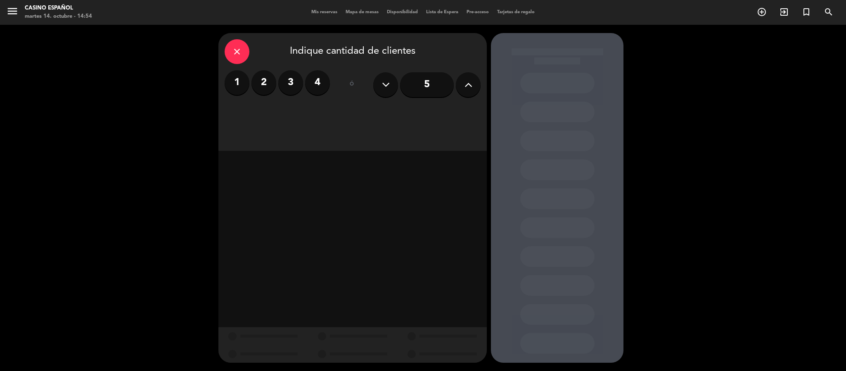
click at [223, 57] on div "close Indique cantidad de clientes 1 2 3 4 ó 5" at bounding box center [352, 92] width 268 height 118
click at [257, 46] on div "close Indique cantidad de clientes" at bounding box center [353, 51] width 256 height 25
click at [245, 59] on div "close" at bounding box center [237, 51] width 25 height 25
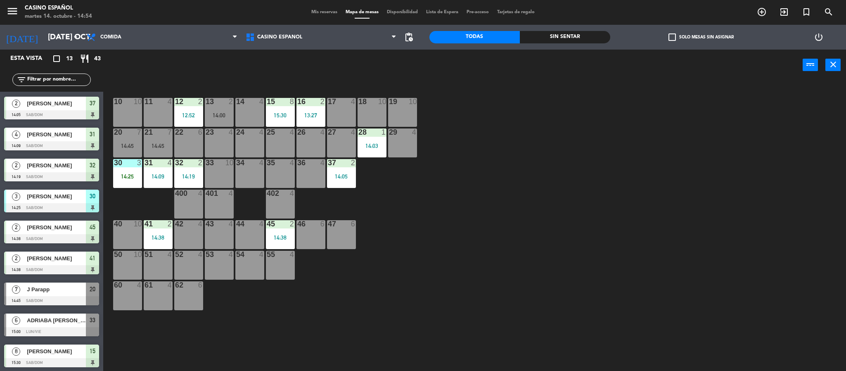
scroll to position [124, 0]
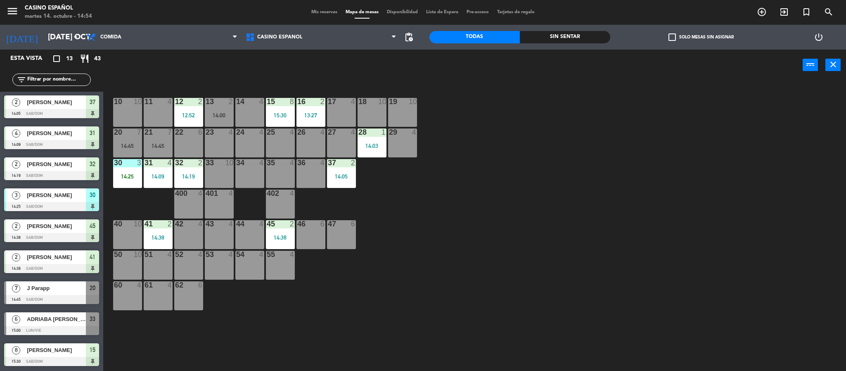
click at [68, 321] on span "ADRIABA [PERSON_NAME]" at bounding box center [56, 319] width 59 height 9
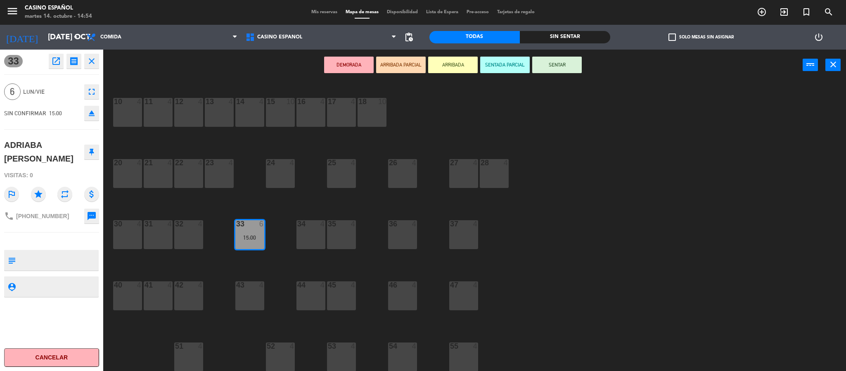
click at [92, 114] on icon "eject" at bounding box center [92, 113] width 10 height 10
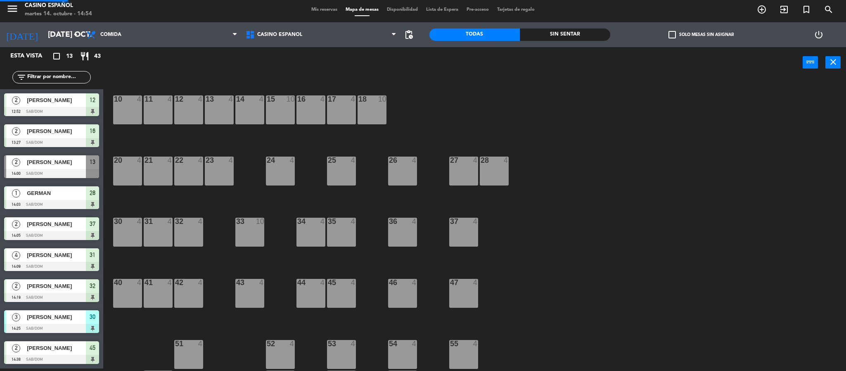
scroll to position [82, 0]
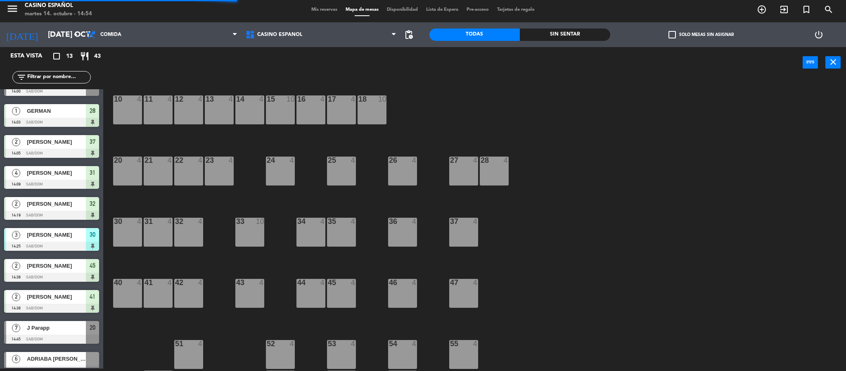
click at [329, 11] on span "Mis reservas" at bounding box center [324, 9] width 34 height 5
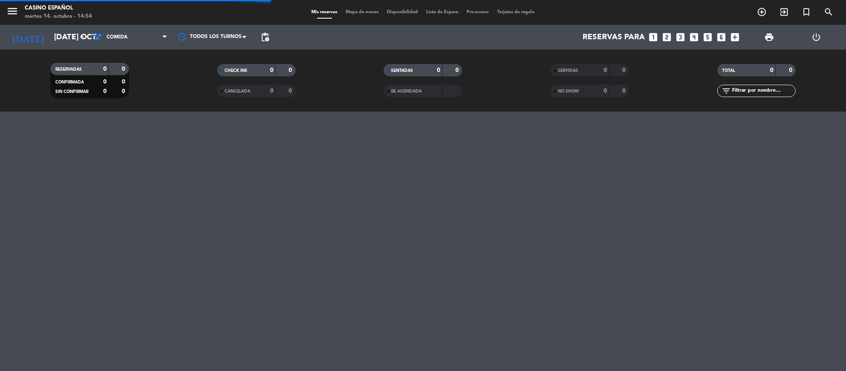
click at [372, 10] on span "Mapa de mesas" at bounding box center [362, 12] width 41 height 5
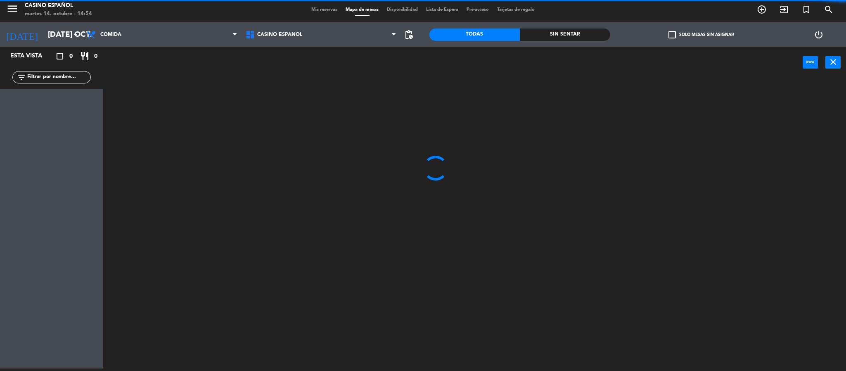
click at [46, 77] on input "text" at bounding box center [58, 77] width 64 height 9
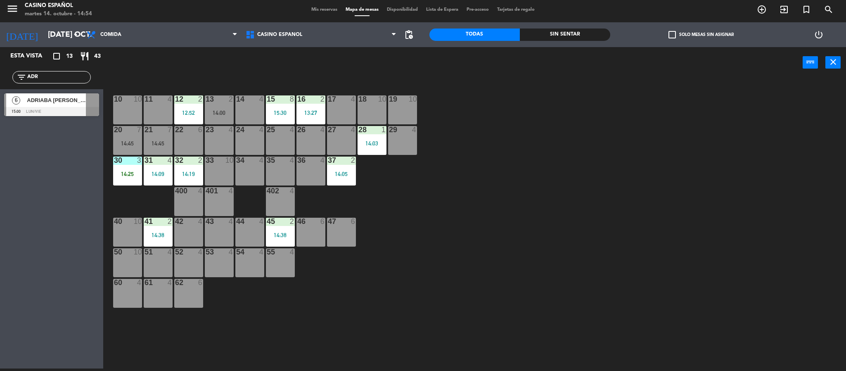
type input "ADR"
click at [445, 222] on div "10 10 11 4 12 2 12:52 13 2 14:00 14 4 15 8 15:30 16 2 13:27 17 4 18 10 19 10 20…" at bounding box center [478, 226] width 735 height 290
click at [72, 105] on div "ADRIABA [PERSON_NAME]" at bounding box center [56, 100] width 60 height 14
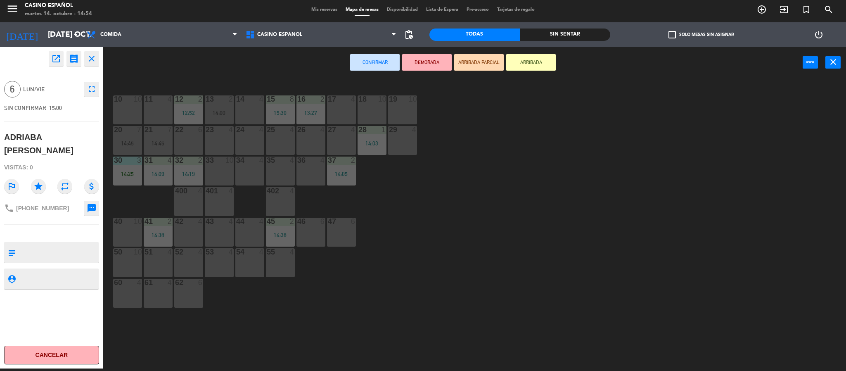
click at [351, 145] on div "27 4" at bounding box center [341, 140] width 29 height 29
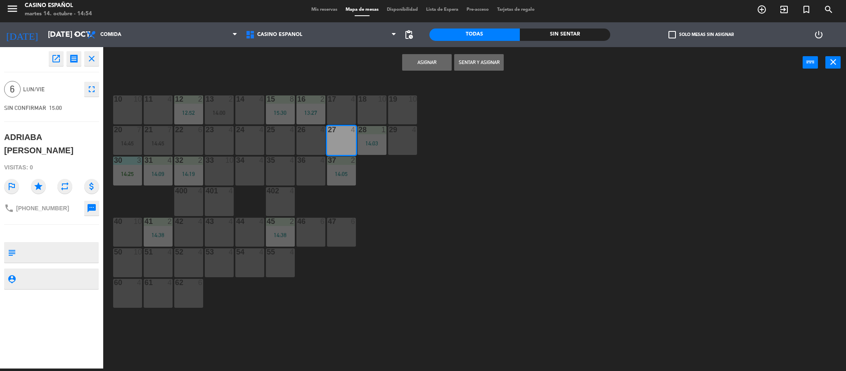
click at [436, 65] on button "Asignar" at bounding box center [427, 62] width 50 height 17
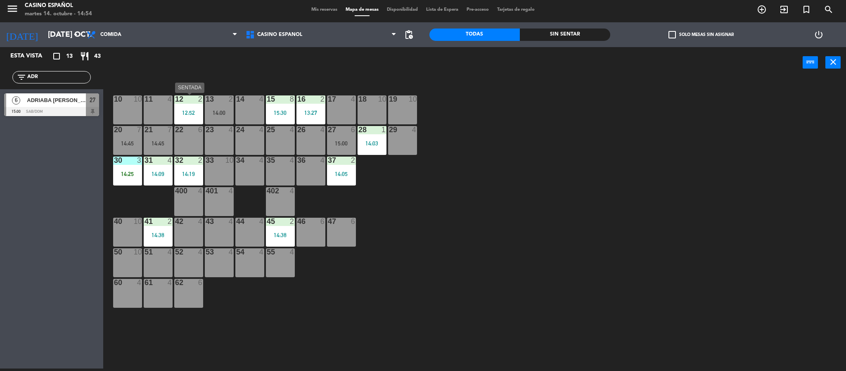
click at [190, 107] on div "12 2 12:52" at bounding box center [188, 109] width 29 height 29
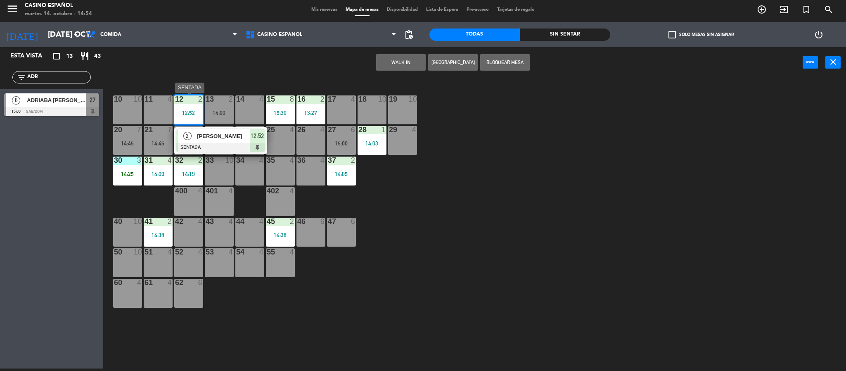
click at [220, 146] on div at bounding box center [220, 147] width 89 height 9
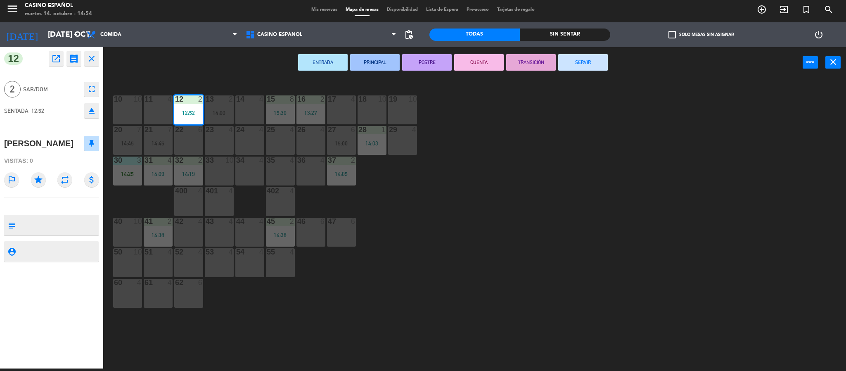
click at [577, 64] on button "SERVIR" at bounding box center [583, 62] width 50 height 17
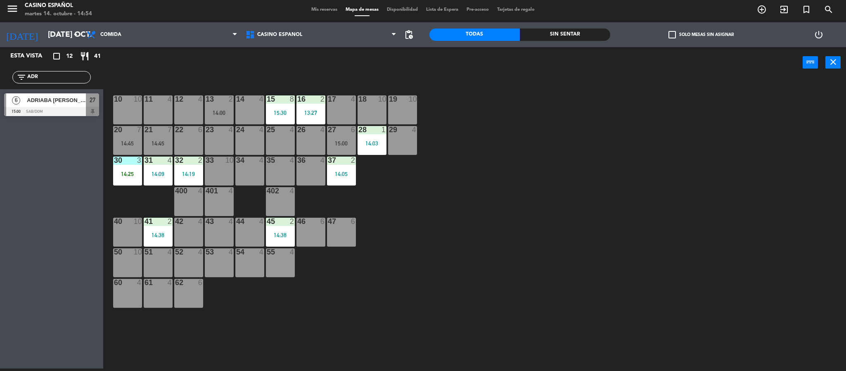
click at [51, 108] on div at bounding box center [51, 111] width 95 height 9
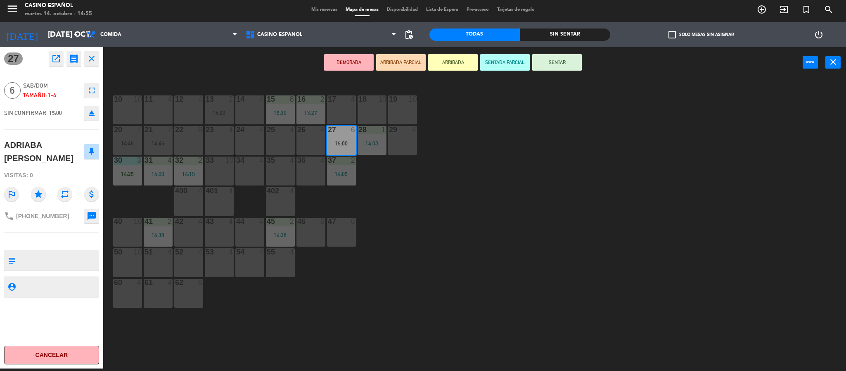
click at [516, 67] on button "SENTADA PARCIAL" at bounding box center [505, 62] width 50 height 17
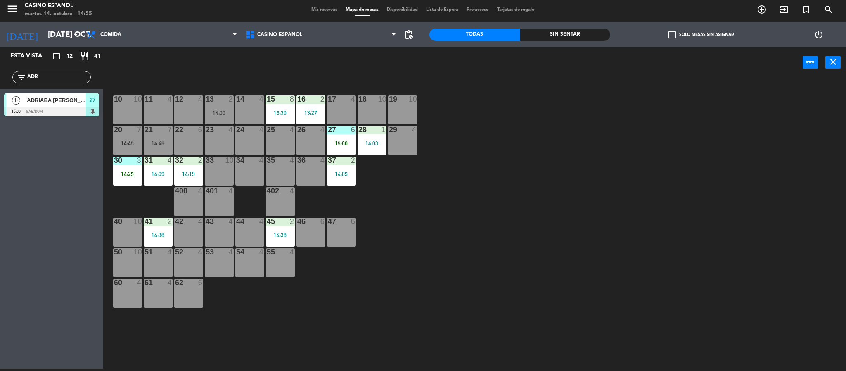
click at [528, 129] on div "10 10 11 4 12 4 13 2 14:00 14 4 15 8 15:30 16 2 13:27 17 4 18 10 19 10 20 7 14:…" at bounding box center [478, 226] width 735 height 290
click at [523, 224] on div "10 10 11 4 12 4 13 2 14:00 14 4 15 8 15:30 16 2 13:27 17 4 18 10 19 10 20 7 14:…" at bounding box center [478, 226] width 735 height 290
click at [650, 231] on div "10 10 11 4 12 4 13 2 14:00 14 4 15 8 15:30 16 2 13:27 17 4 18 10 19 10 20 7 14:…" at bounding box center [478, 226] width 735 height 290
click at [192, 114] on div "12 4" at bounding box center [188, 109] width 29 height 29
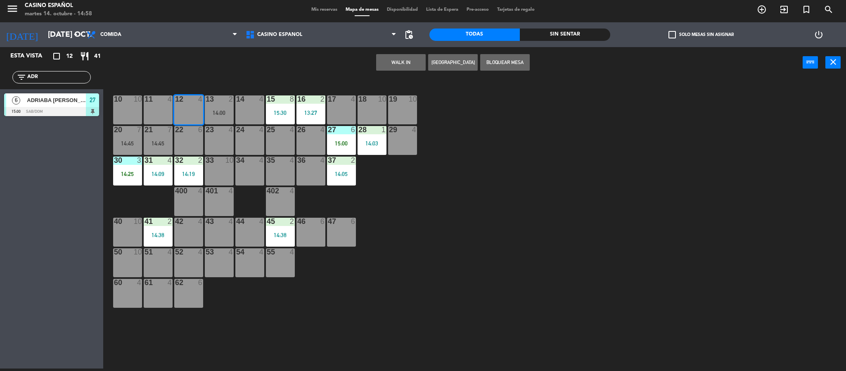
click at [397, 55] on button "WALK IN" at bounding box center [401, 62] width 50 height 17
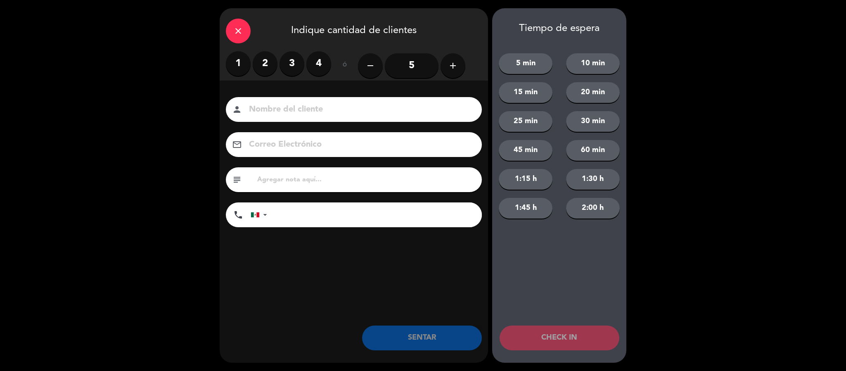
click at [268, 62] on label "2" at bounding box center [265, 63] width 25 height 25
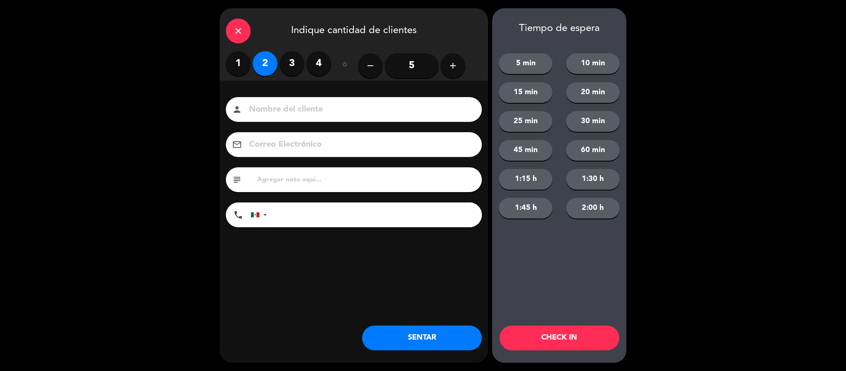
drag, startPoint x: 278, startPoint y: 118, endPoint x: 284, endPoint y: 110, distance: 9.7
click at [278, 119] on div "person" at bounding box center [354, 109] width 256 height 25
click at [286, 108] on input at bounding box center [359, 109] width 223 height 14
type input "[PERSON_NAME]"
click at [423, 333] on button "SENTAR" at bounding box center [422, 337] width 120 height 25
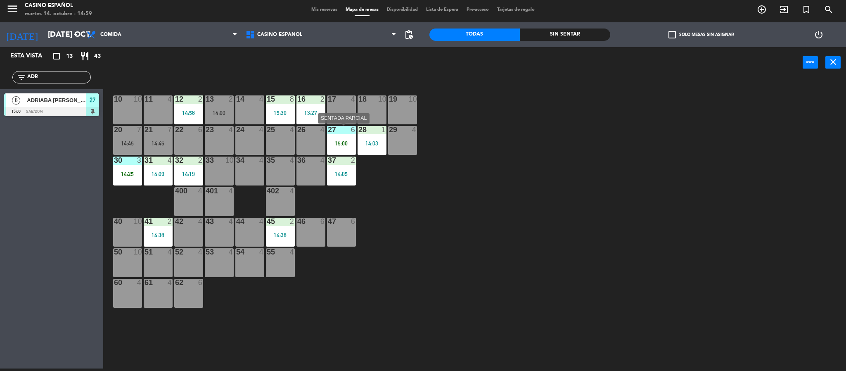
click at [341, 132] on div at bounding box center [341, 129] width 14 height 7
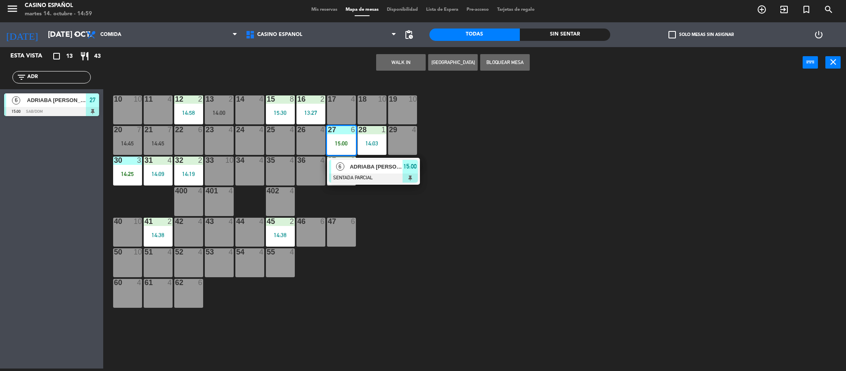
click at [371, 171] on div "ADRIABA [PERSON_NAME]" at bounding box center [376, 167] width 54 height 14
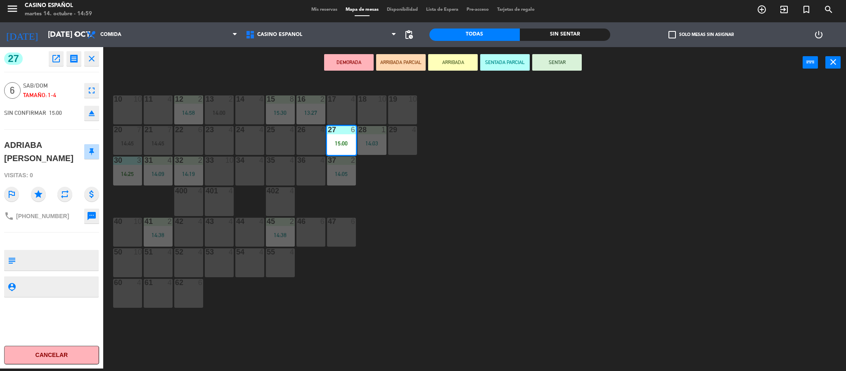
click at [573, 62] on button "SENTAR" at bounding box center [557, 62] width 50 height 17
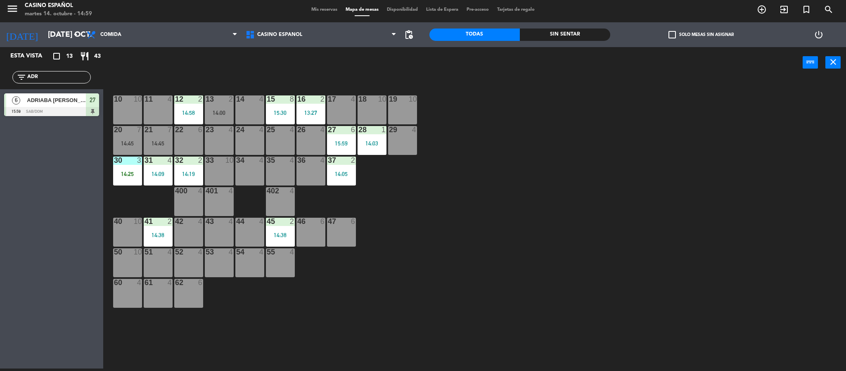
click at [56, 78] on input "ADR" at bounding box center [58, 77] width 64 height 9
type input "A"
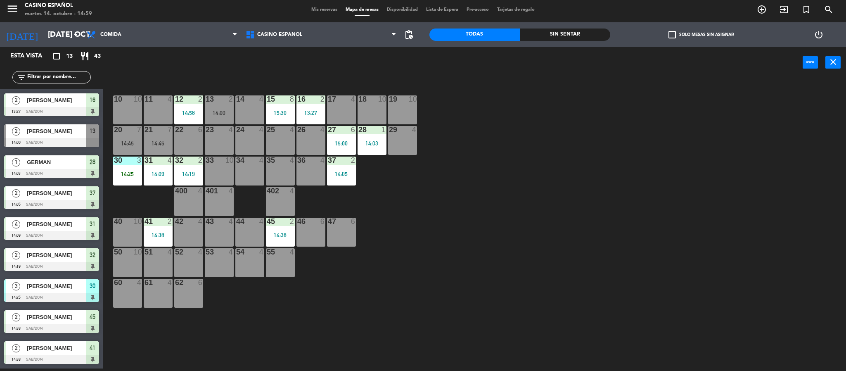
click at [509, 124] on div "10 10 11 4 12 2 14:58 13 2 14:00 14 4 15 8 15:30 16 2 13:27 17 4 18 10 19 10 20…" at bounding box center [478, 226] width 735 height 290
click at [334, 7] on span "Mis reservas" at bounding box center [324, 9] width 34 height 5
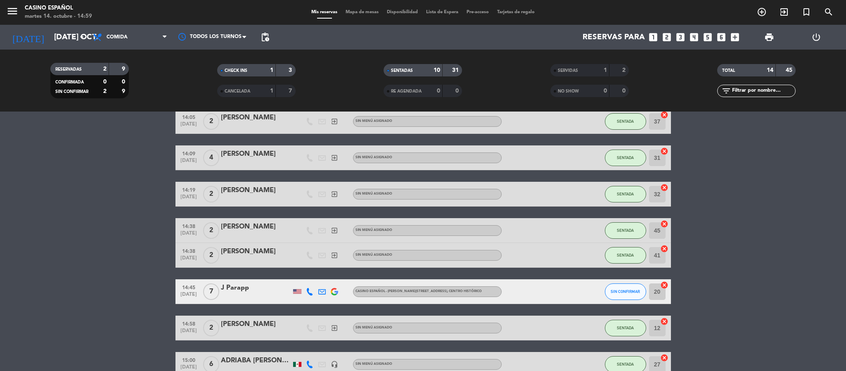
scroll to position [269, 0]
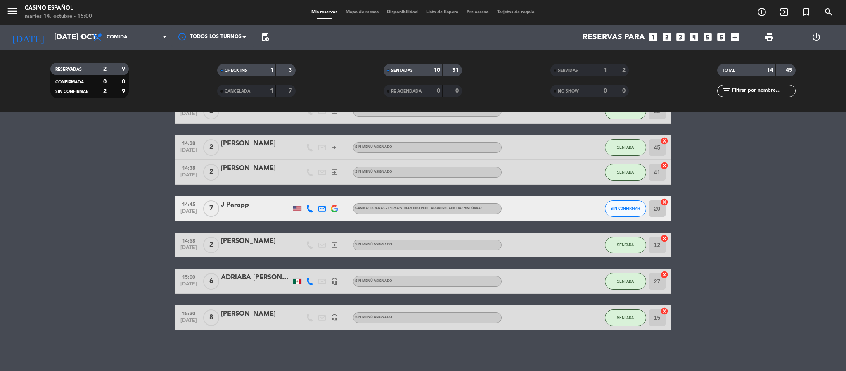
click at [348, 10] on span "Mapa de mesas" at bounding box center [362, 12] width 41 height 5
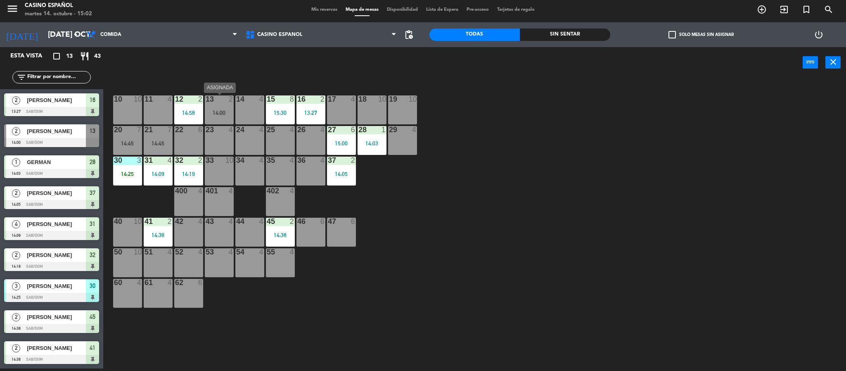
click at [225, 108] on div "13 2 14:00" at bounding box center [219, 109] width 29 height 29
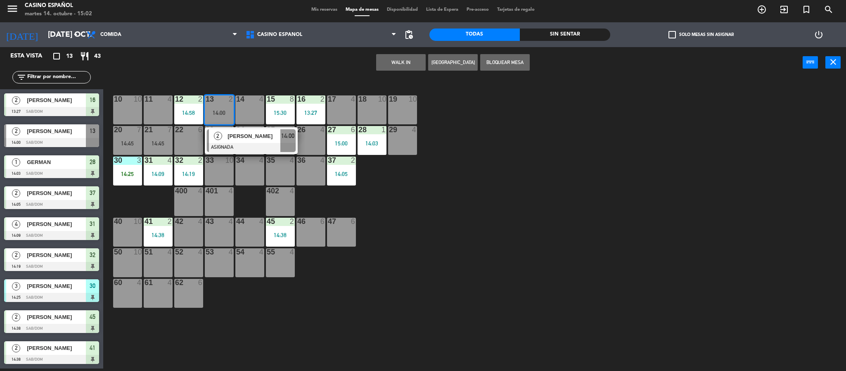
click at [253, 113] on div "14 4" at bounding box center [249, 109] width 29 height 29
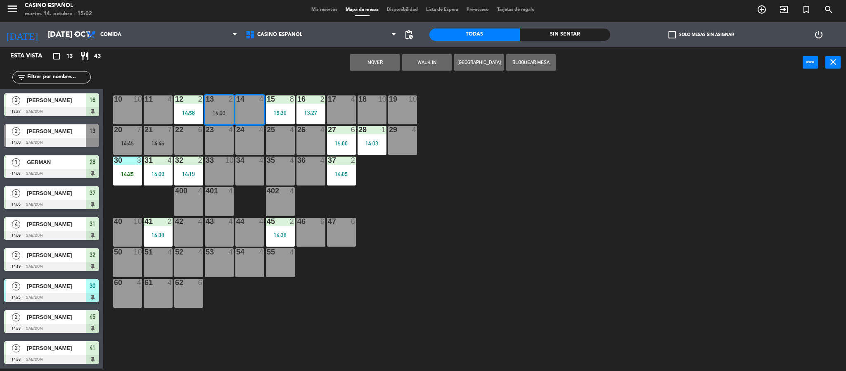
click at [372, 70] on button "Mover" at bounding box center [375, 62] width 50 height 17
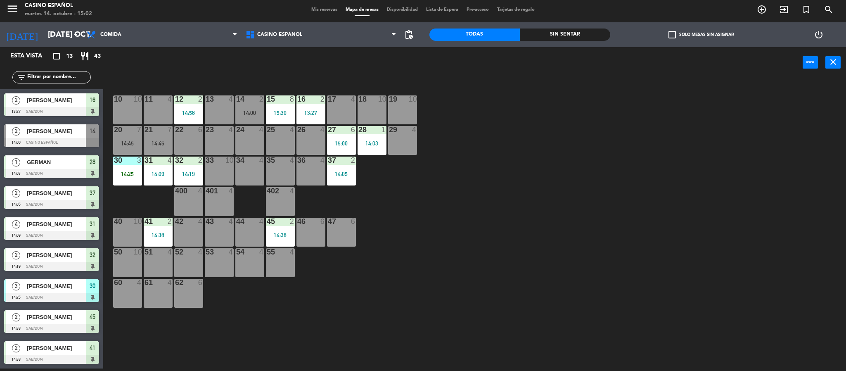
click at [227, 115] on div "13 4" at bounding box center [219, 109] width 29 height 29
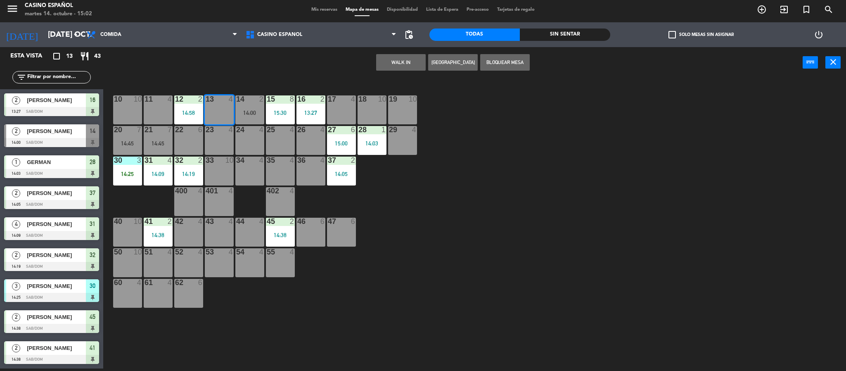
click at [405, 60] on button "WALK IN" at bounding box center [401, 62] width 50 height 17
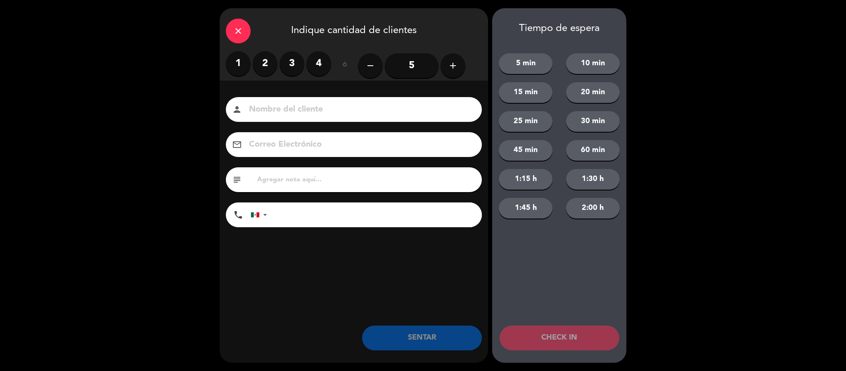
click at [296, 60] on label "3" at bounding box center [292, 63] width 25 height 25
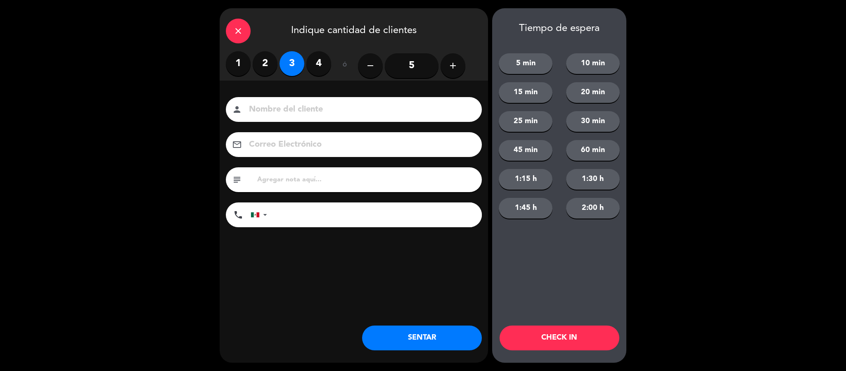
click at [279, 107] on input at bounding box center [359, 109] width 223 height 14
type input "[PERSON_NAME]"
click at [410, 338] on button "SENTAR" at bounding box center [422, 337] width 120 height 25
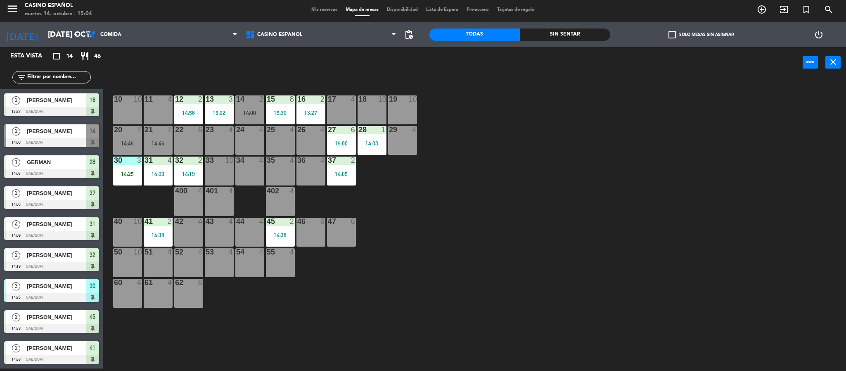
click at [48, 76] on input "text" at bounding box center [58, 77] width 64 height 9
click at [199, 76] on div "power_input close" at bounding box center [453, 62] width 700 height 31
click at [70, 78] on input "text" at bounding box center [58, 77] width 64 height 9
click at [211, 56] on div "power_input close" at bounding box center [453, 62] width 700 height 31
click at [603, 197] on div "10 10 11 4 12 2 14:58 13 3 15:02 14 2 14:00 15 8 15:30 16 2 13:27 17 4 18 10 19…" at bounding box center [478, 226] width 735 height 290
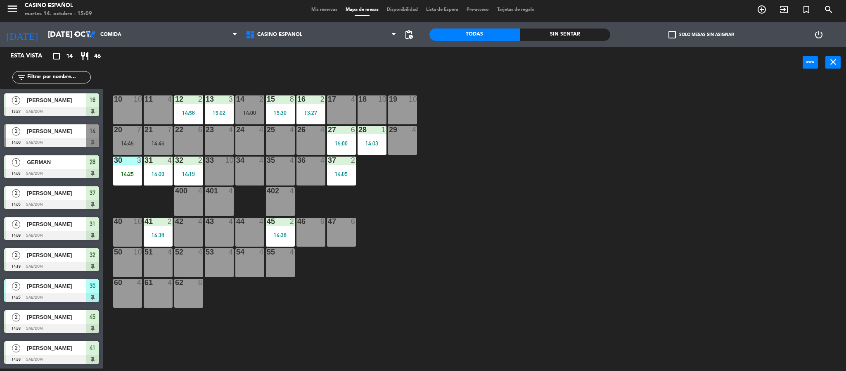
click at [180, 206] on div "400 4" at bounding box center [188, 201] width 29 height 29
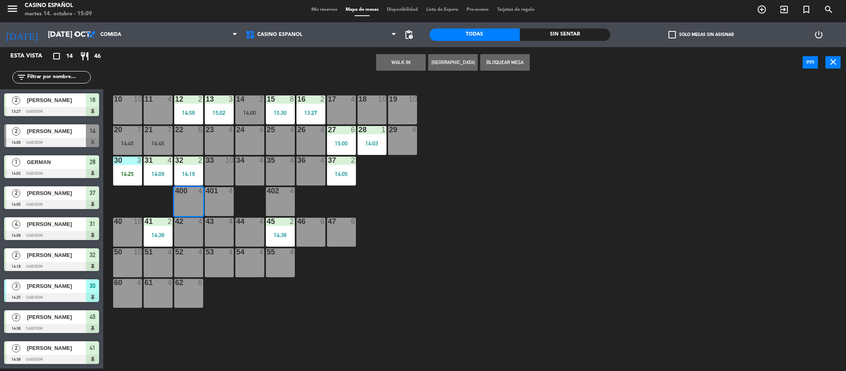
click at [389, 72] on div "WALK IN [GEOGRAPHIC_DATA] Bloquear Mesa power_input close" at bounding box center [453, 62] width 700 height 31
click at [394, 64] on button "WALK IN" at bounding box center [401, 62] width 50 height 17
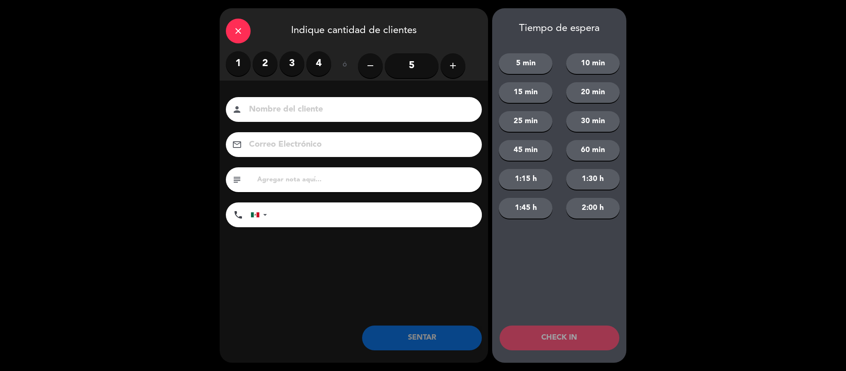
click at [313, 66] on label "4" at bounding box center [318, 63] width 25 height 25
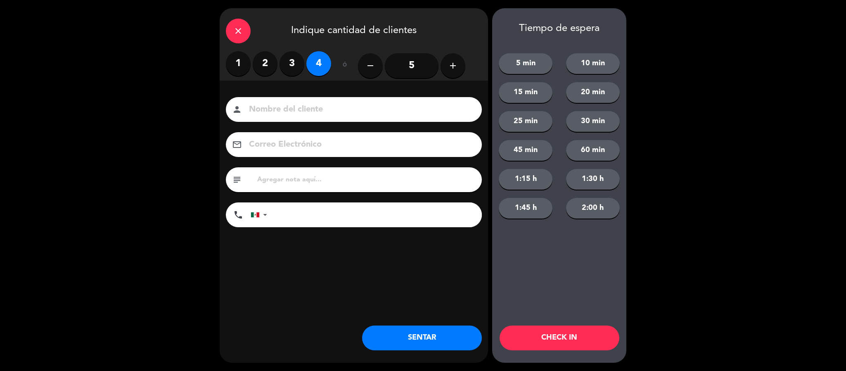
click at [297, 109] on input at bounding box center [359, 109] width 223 height 14
type input "[PERSON_NAME]"
click at [401, 337] on button "SENTAR" at bounding box center [422, 337] width 120 height 25
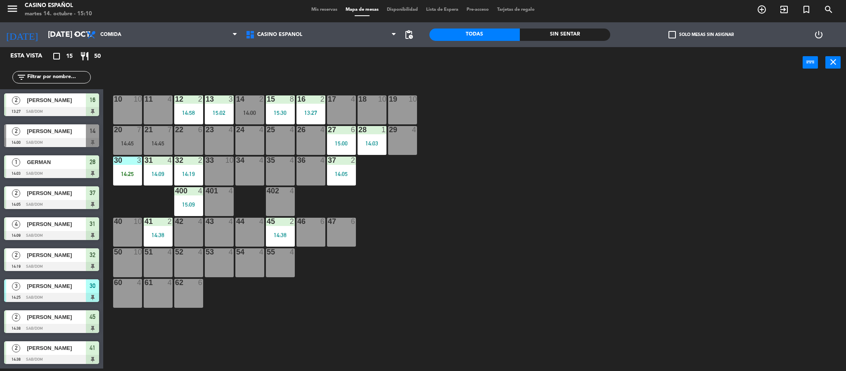
click at [314, 7] on span "Mis reservas" at bounding box center [324, 9] width 34 height 5
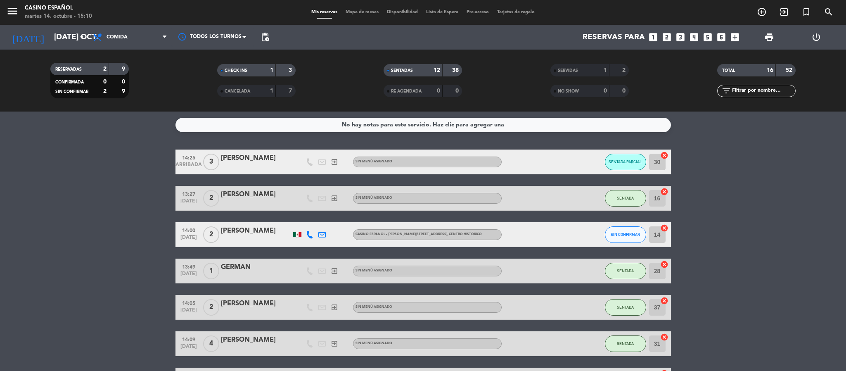
click at [363, 10] on span "Mapa de mesas" at bounding box center [362, 12] width 41 height 5
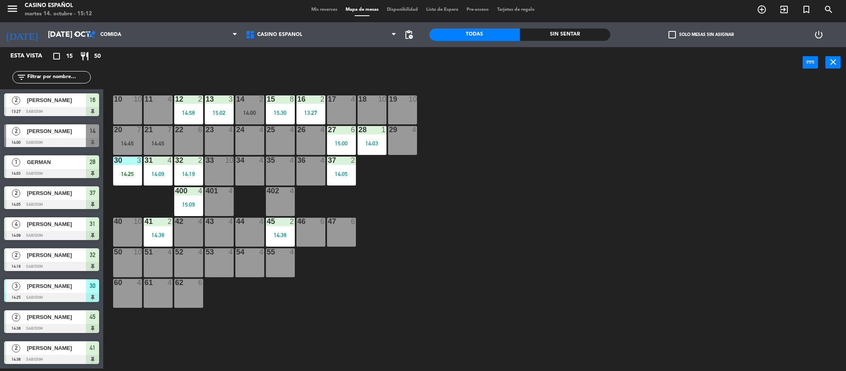
click at [383, 63] on div "power_input close" at bounding box center [453, 62] width 700 height 31
click at [258, 183] on div "34 4" at bounding box center [249, 171] width 29 height 29
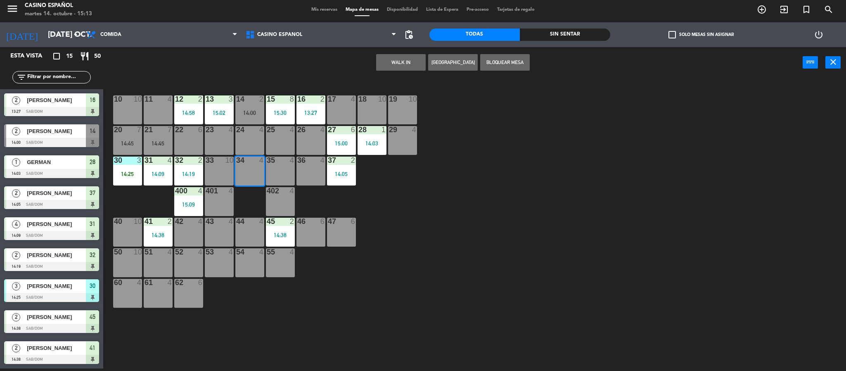
click at [383, 69] on button "WALK IN" at bounding box center [401, 62] width 50 height 17
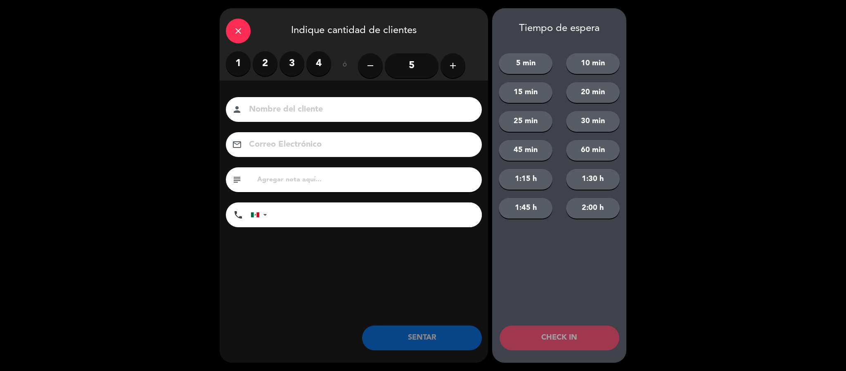
click at [267, 67] on label "2" at bounding box center [265, 63] width 25 height 25
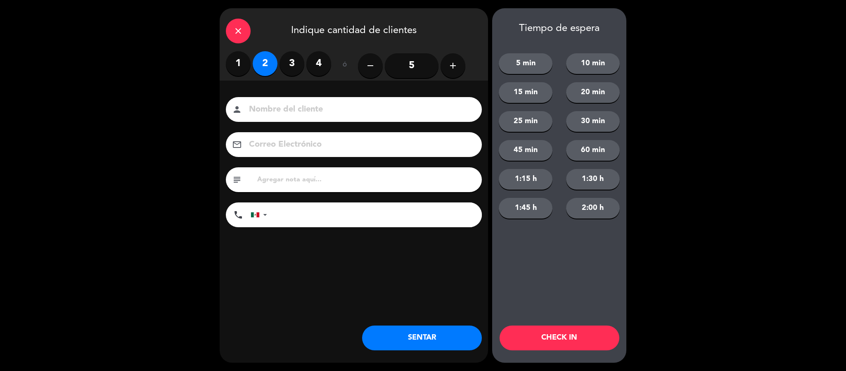
drag, startPoint x: 270, startPoint y: 118, endPoint x: 277, endPoint y: 104, distance: 15.0
click at [271, 118] on div "person" at bounding box center [354, 109] width 256 height 25
click at [280, 100] on div "person" at bounding box center [354, 109] width 256 height 25
click at [275, 107] on input at bounding box center [359, 109] width 223 height 14
type input "[PERSON_NAME]"
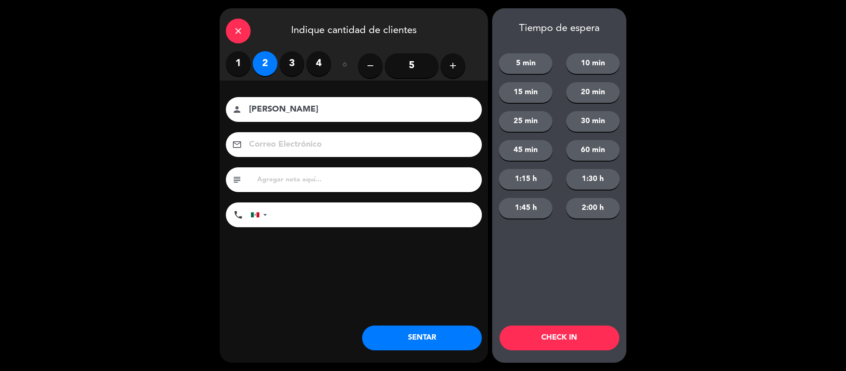
click at [409, 330] on button "SENTAR" at bounding box center [422, 337] width 120 height 25
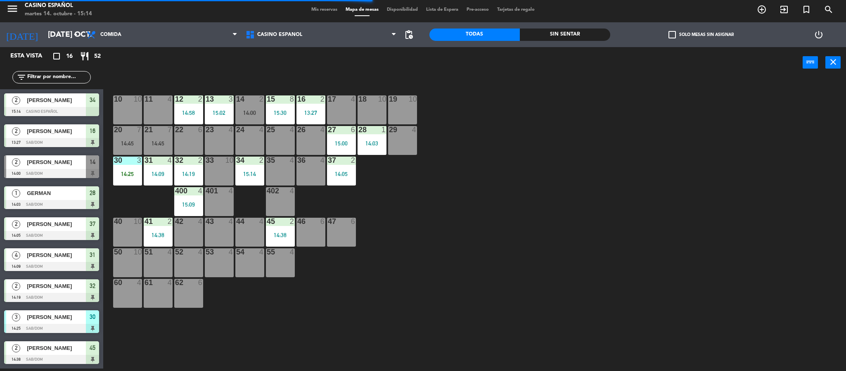
click at [344, 183] on div "37 2 14:05" at bounding box center [341, 171] width 29 height 29
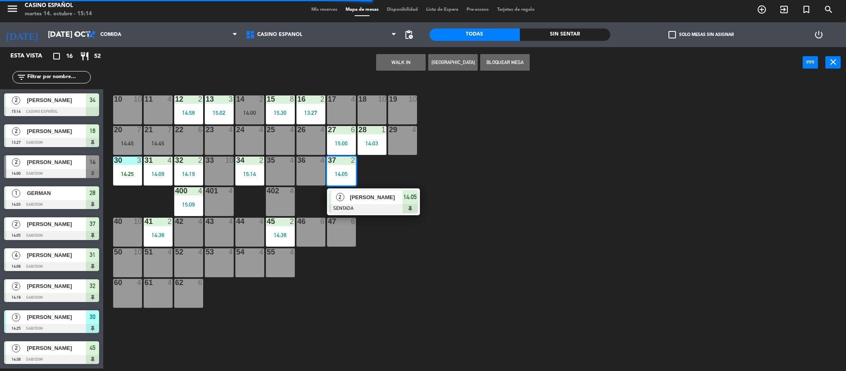
click at [355, 199] on span "[PERSON_NAME]" at bounding box center [376, 197] width 53 height 9
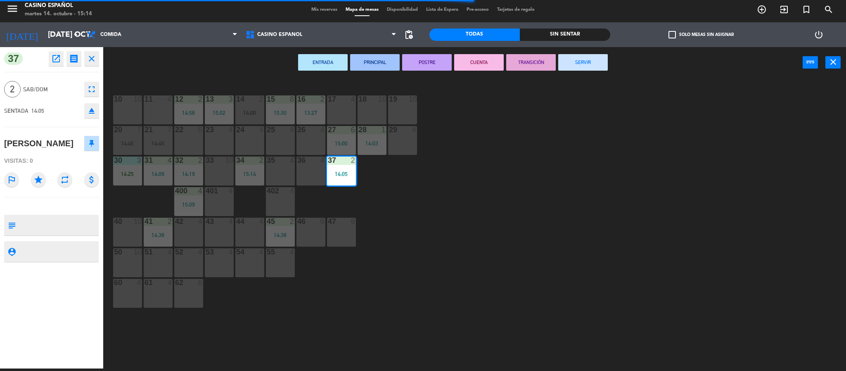
click at [596, 66] on button "SERVIR" at bounding box center [583, 62] width 50 height 17
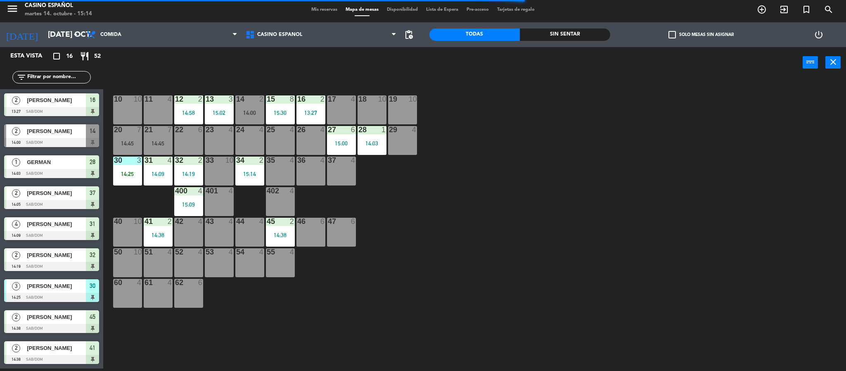
click at [426, 261] on div "10 10 11 4 12 2 14:58 13 3 15:02 14 2 14:00 15 8 15:30 16 2 13:27 17 4 18 10 19…" at bounding box center [478, 226] width 735 height 290
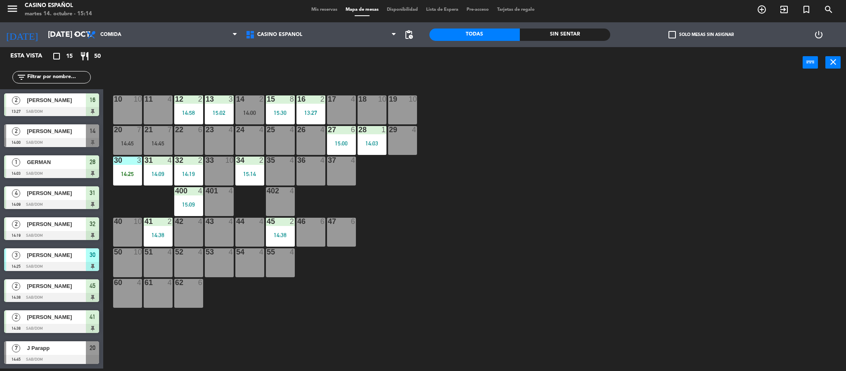
click at [318, 5] on div "menu Casino Español martes 14. octubre - 15:14 Mis reservas Mapa de mesas Dispo…" at bounding box center [423, 10] width 846 height 25
click at [322, 6] on div "Mis reservas Mapa de mesas Disponibilidad Lista de Espera Pre-acceso Tarjetas d…" at bounding box center [423, 9] width 232 height 7
click at [320, 13] on div "Mis reservas Mapa de mesas Disponibilidad Lista de Espera Pre-acceso Tarjetas d…" at bounding box center [423, 9] width 232 height 7
click at [321, 9] on span "Mis reservas" at bounding box center [324, 9] width 34 height 5
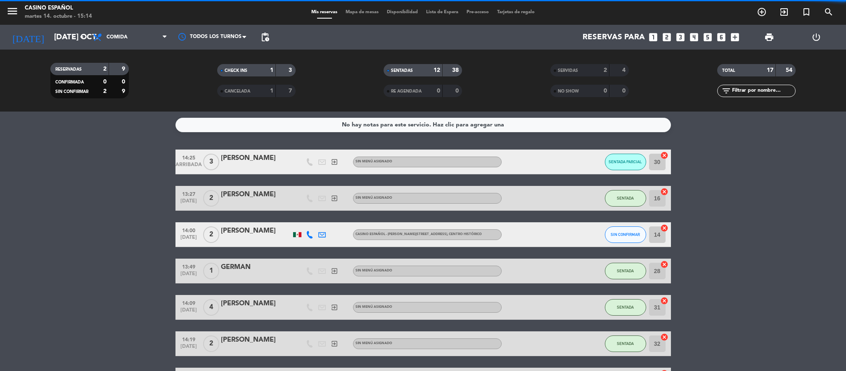
click at [753, 89] on input "text" at bounding box center [763, 90] width 64 height 9
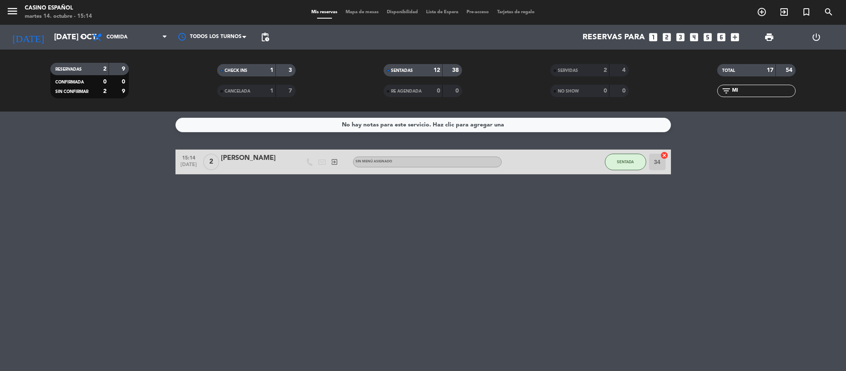
type input "MI"
click at [261, 155] on div "[PERSON_NAME]" at bounding box center [256, 158] width 70 height 11
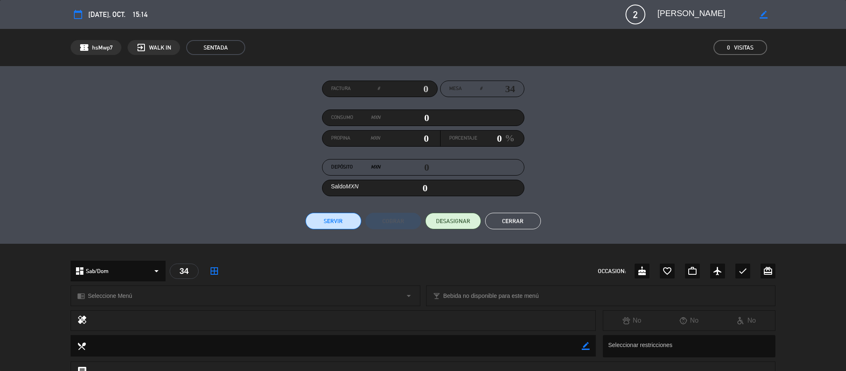
click at [762, 16] on icon "border_color" at bounding box center [764, 15] width 8 height 8
drag, startPoint x: 749, startPoint y: 17, endPoint x: 630, endPoint y: 12, distance: 119.0
click at [630, 12] on div "calendar_today [DATE], oct. 15:14 2 [PERSON_NAME] phone mail_outline" at bounding box center [423, 15] width 705 height 20
type textarea "[PERSON_NAME]"
click at [764, 15] on icon at bounding box center [764, 15] width 8 height 8
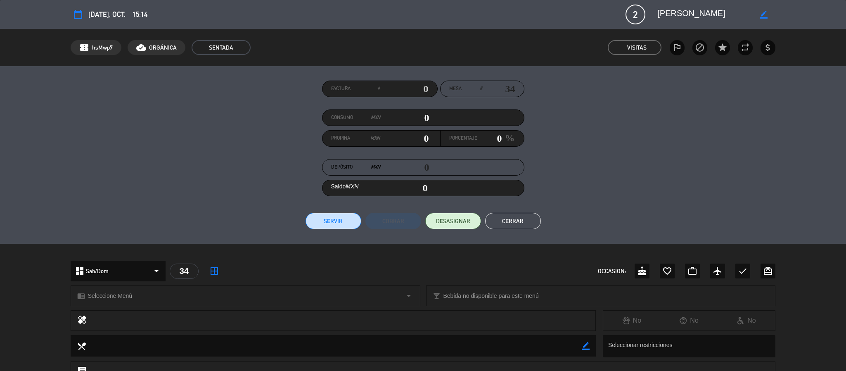
click at [506, 218] on button "Cerrar" at bounding box center [513, 221] width 56 height 17
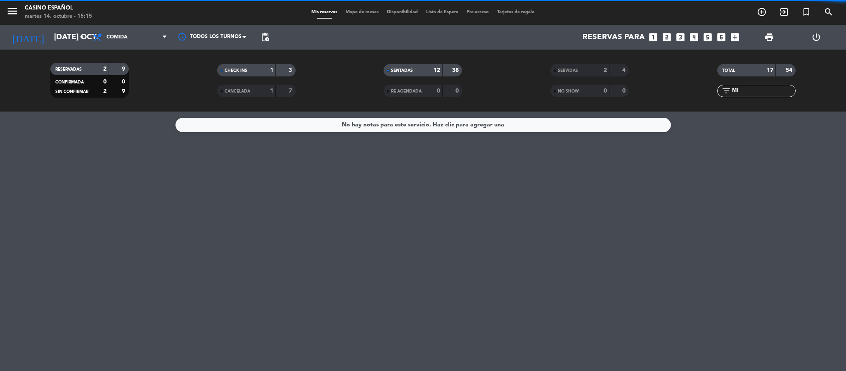
click at [362, 12] on span "Mapa de mesas" at bounding box center [362, 12] width 41 height 5
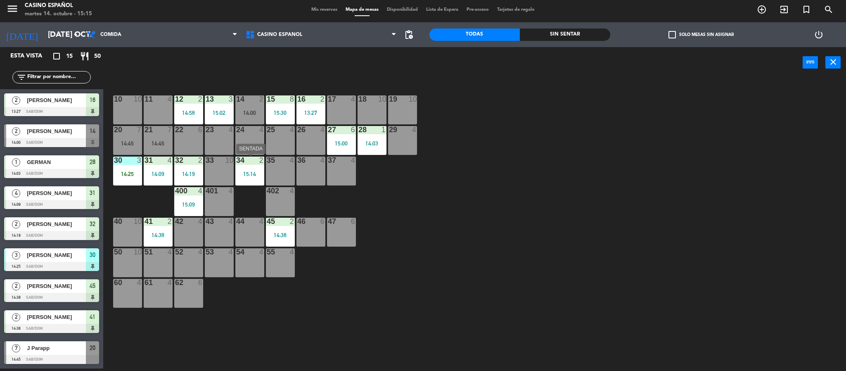
click at [258, 180] on div "34 2 15:14" at bounding box center [249, 171] width 29 height 29
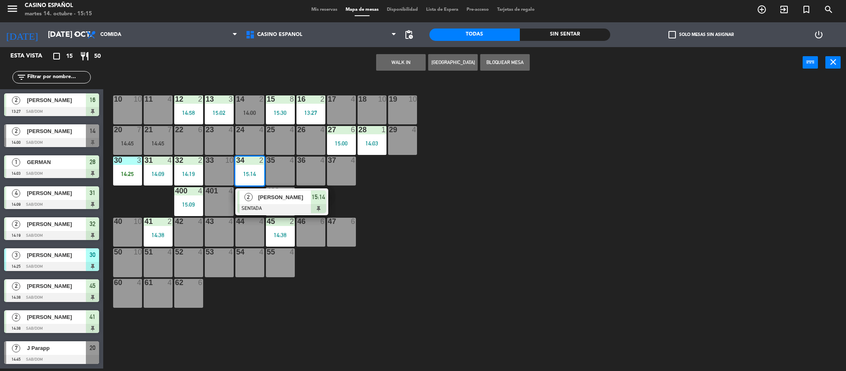
click at [491, 211] on div "10 10 11 4 12 2 14:58 13 3 15:02 14 2 14:00 15 8 15:30 16 2 13:27 17 4 18 10 19…" at bounding box center [478, 226] width 735 height 290
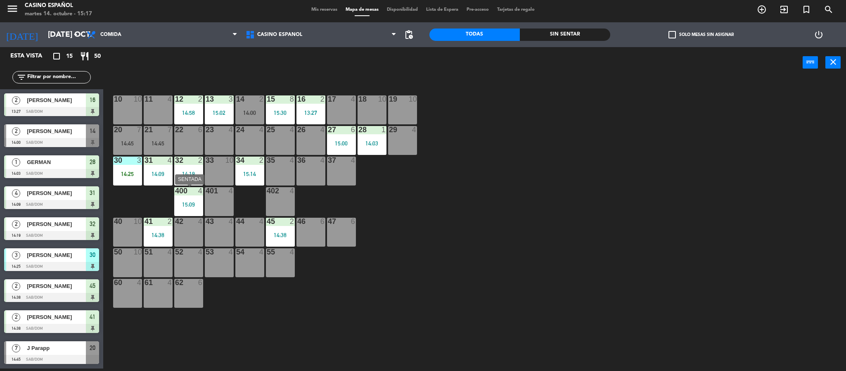
click at [189, 204] on div "15:09" at bounding box center [188, 205] width 29 height 6
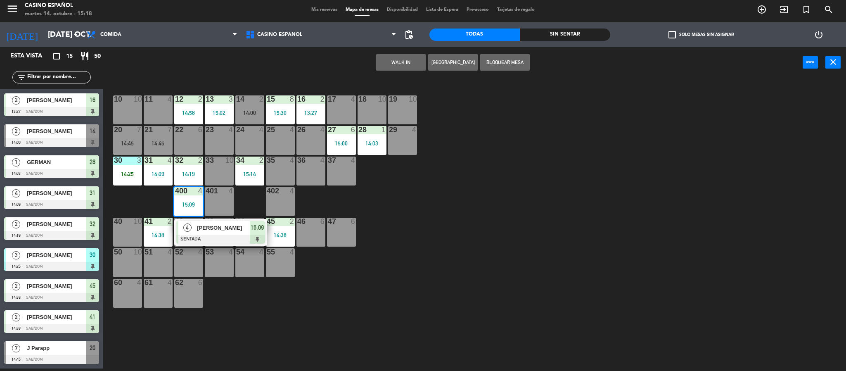
click at [541, 301] on div "10 10 11 4 12 2 14:58 13 3 15:02 14 2 14:00 15 8 15:30 16 2 13:27 17 4 18 10 19…" at bounding box center [478, 226] width 735 height 290
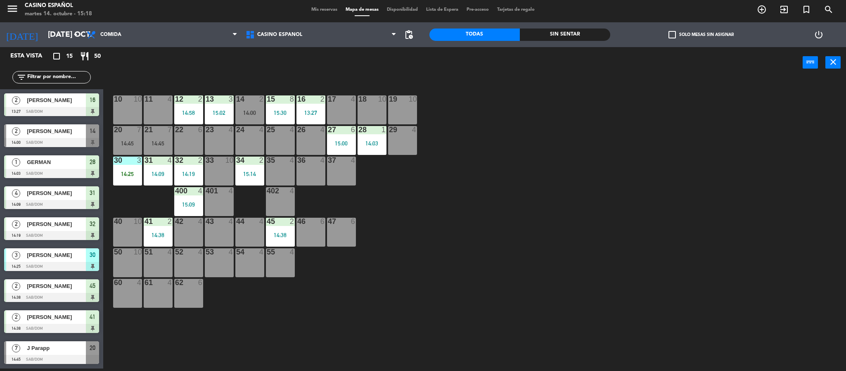
click at [74, 130] on span "[PERSON_NAME]" at bounding box center [56, 131] width 59 height 9
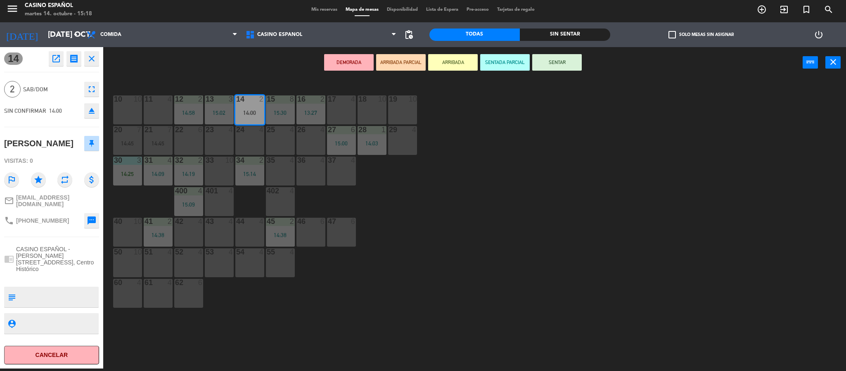
click at [55, 362] on button "Cancelar" at bounding box center [51, 355] width 95 height 19
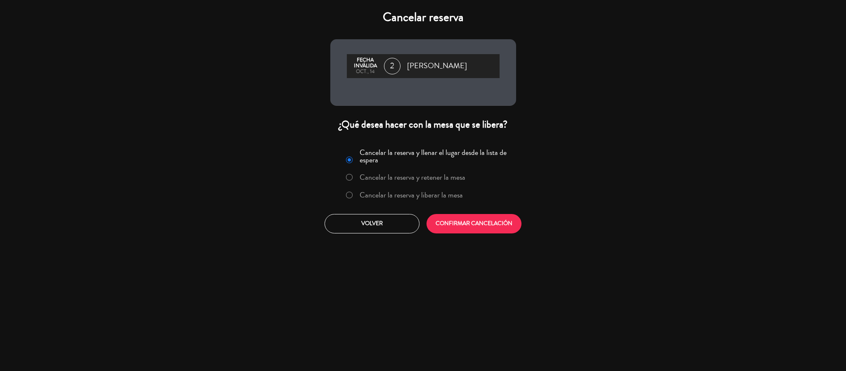
click at [422, 191] on label "Cancelar la reserva y liberar la mesa" at bounding box center [411, 194] width 103 height 7
click at [453, 224] on button "CONFIRMAR CANCELACIÓN" at bounding box center [474, 223] width 95 height 19
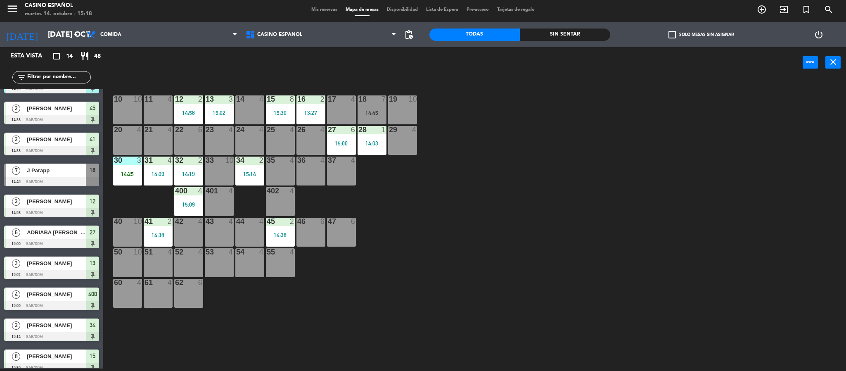
scroll to position [155, 0]
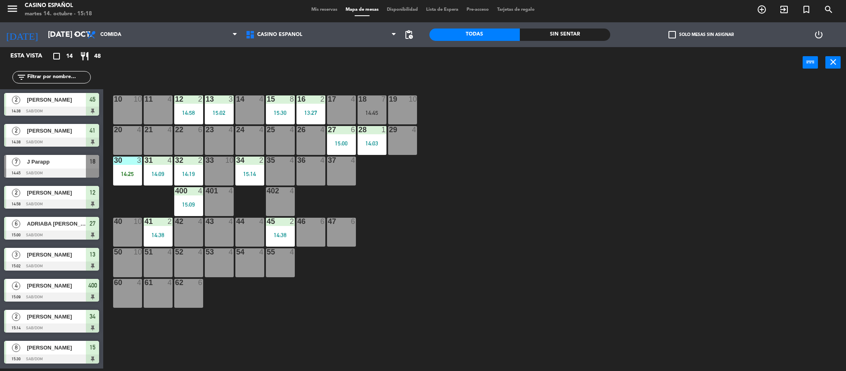
click at [391, 208] on div "10 10 11 4 12 2 14:58 13 3 15:02 14 4 15 8 15:30 16 2 13:27 17 4 18 7 14:45 19 …" at bounding box center [478, 226] width 735 height 290
click at [317, 9] on span "Mis reservas" at bounding box center [324, 9] width 34 height 5
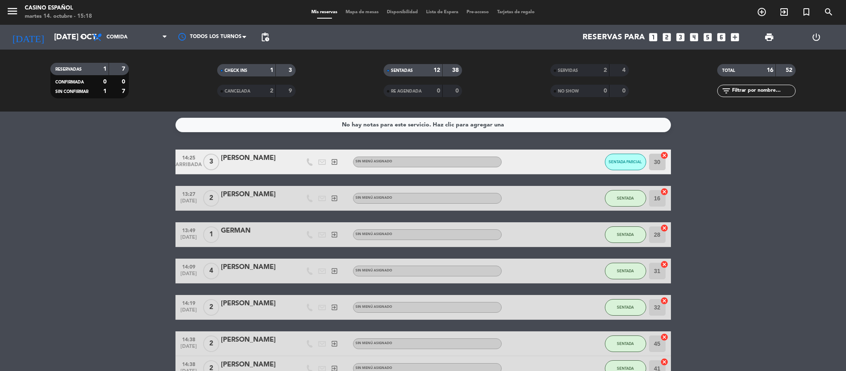
click at [346, 12] on span "Mapa de mesas" at bounding box center [362, 12] width 41 height 5
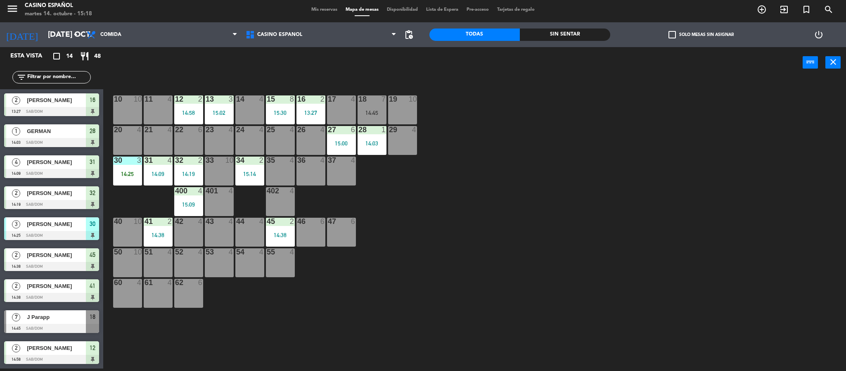
click at [351, 83] on div "10 10 11 4 12 2 14:58 13 3 15:02 14 4 15 8 15:30 16 2 13:27 17 4 18 7 14:45 19 …" at bounding box center [478, 226] width 735 height 290
click at [128, 183] on div "30 3 14:25" at bounding box center [127, 171] width 29 height 29
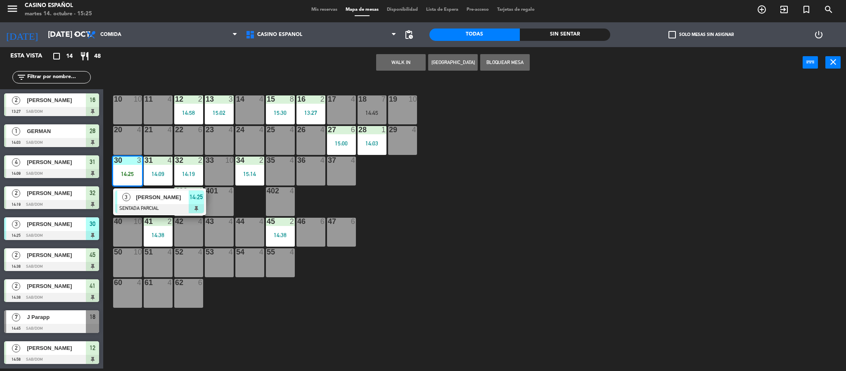
click at [157, 201] on span "[PERSON_NAME]" at bounding box center [162, 197] width 53 height 9
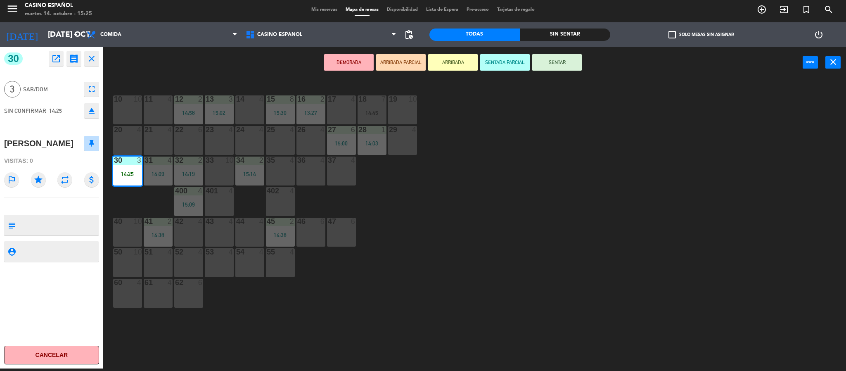
click at [577, 56] on button "SENTAR" at bounding box center [557, 62] width 50 height 17
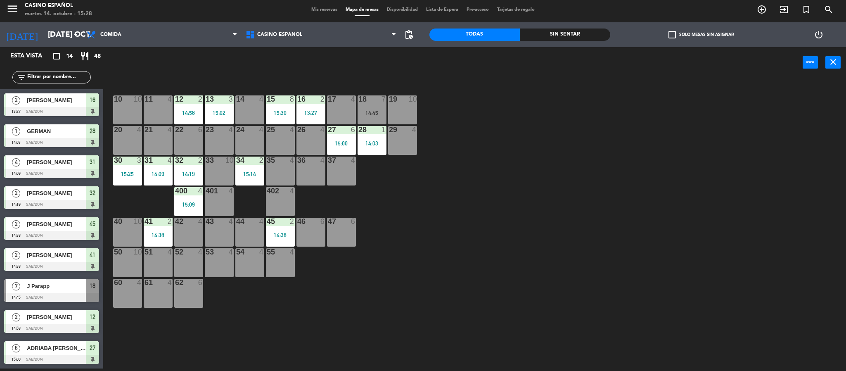
click at [311, 236] on div "46 6" at bounding box center [311, 232] width 29 height 29
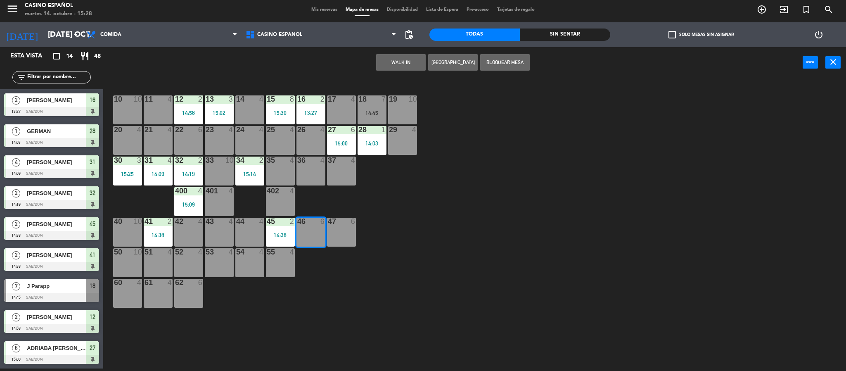
click at [396, 64] on button "WALK IN" at bounding box center [401, 62] width 50 height 17
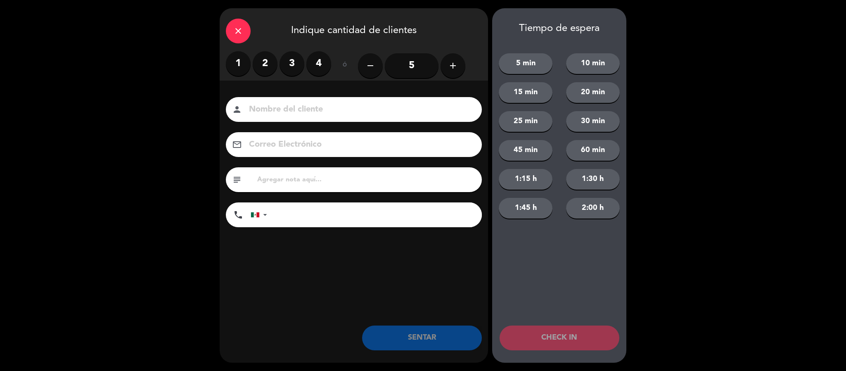
click at [244, 64] on label "1" at bounding box center [238, 63] width 25 height 25
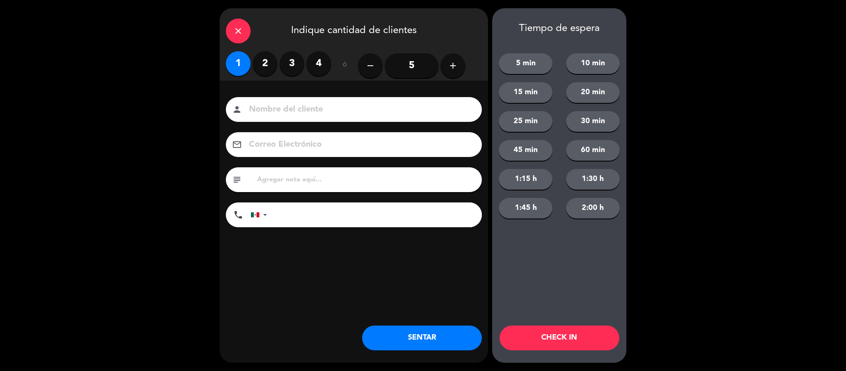
click at [274, 108] on input at bounding box center [359, 109] width 223 height 14
type input "[PERSON_NAME]"
click at [424, 339] on button "SENTAR" at bounding box center [422, 337] width 120 height 25
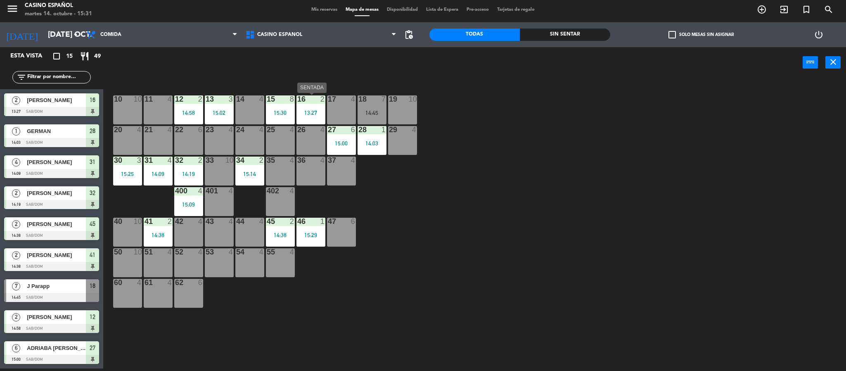
click at [306, 111] on div "13:27" at bounding box center [311, 113] width 29 height 6
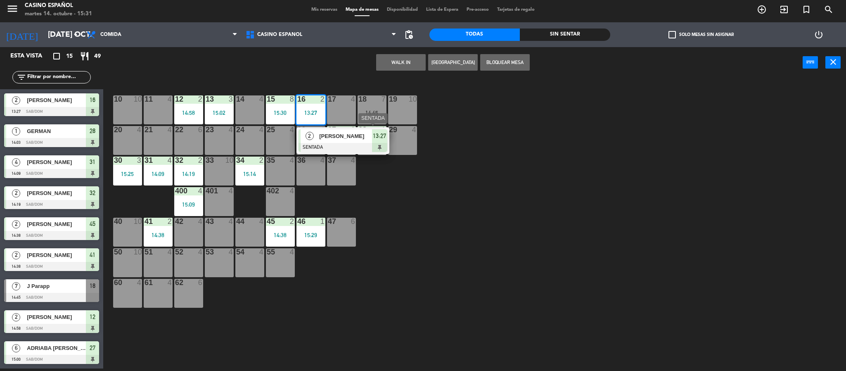
click at [351, 136] on span "[PERSON_NAME]" at bounding box center [345, 136] width 53 height 9
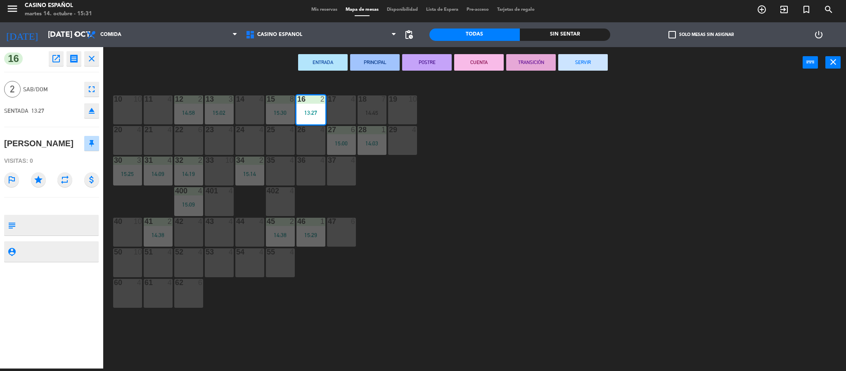
click at [595, 66] on button "SERVIR" at bounding box center [583, 62] width 50 height 17
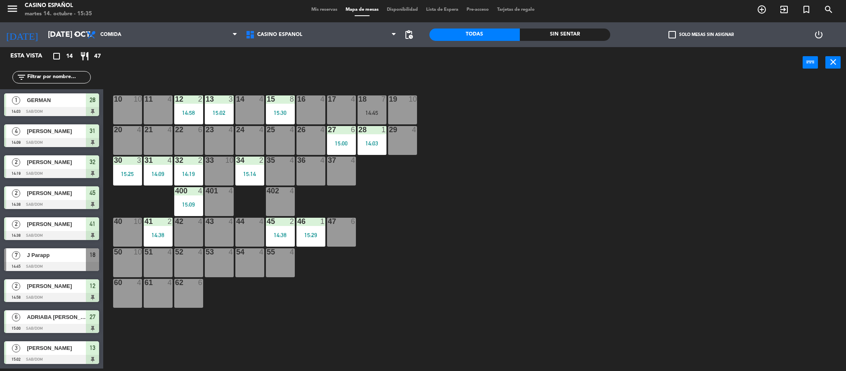
click at [285, 176] on div "35 4" at bounding box center [280, 171] width 29 height 29
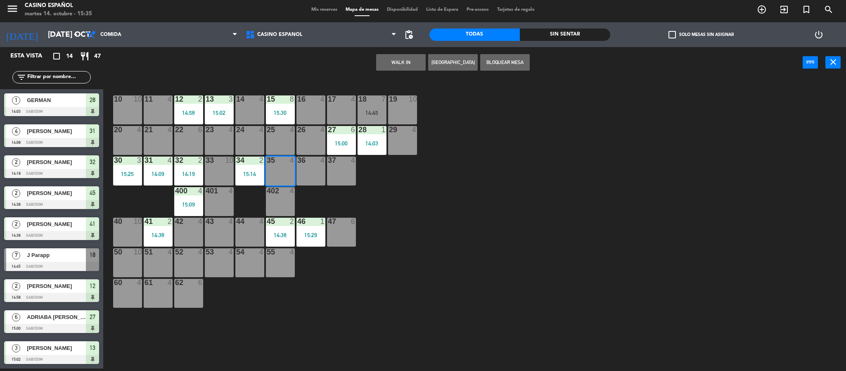
click at [395, 62] on button "WALK IN" at bounding box center [401, 62] width 50 height 17
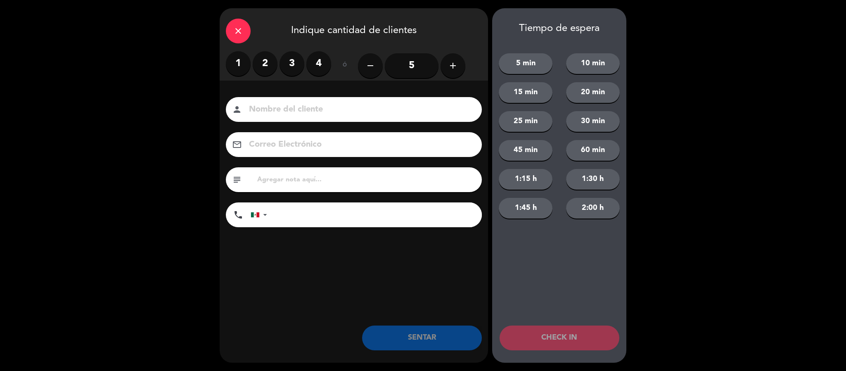
click at [404, 62] on input "5" at bounding box center [412, 65] width 54 height 25
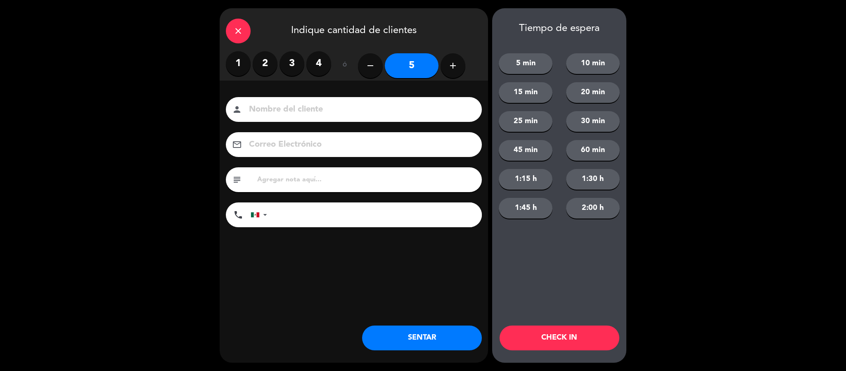
click at [280, 109] on input at bounding box center [359, 109] width 223 height 14
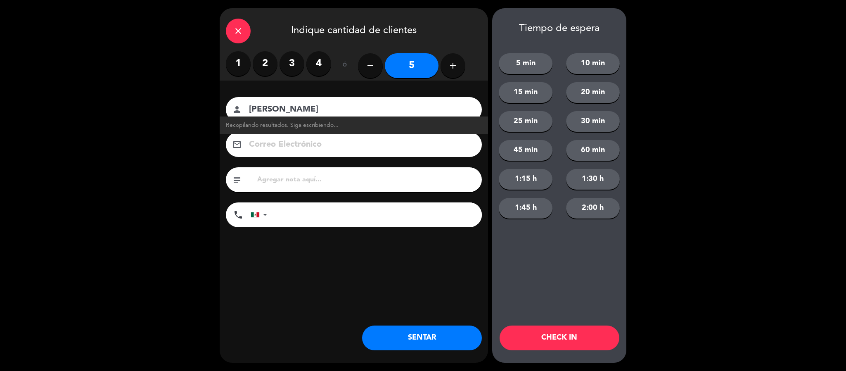
type input "[PERSON_NAME]"
click at [430, 331] on button "SENTAR" at bounding box center [422, 337] width 120 height 25
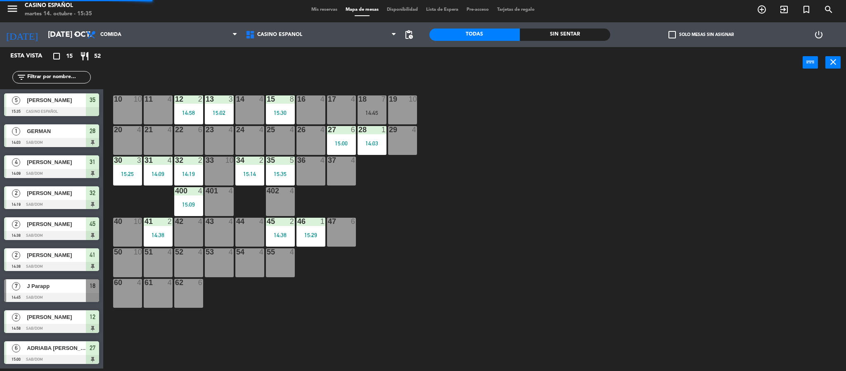
click at [361, 110] on div "14:45" at bounding box center [372, 113] width 29 height 6
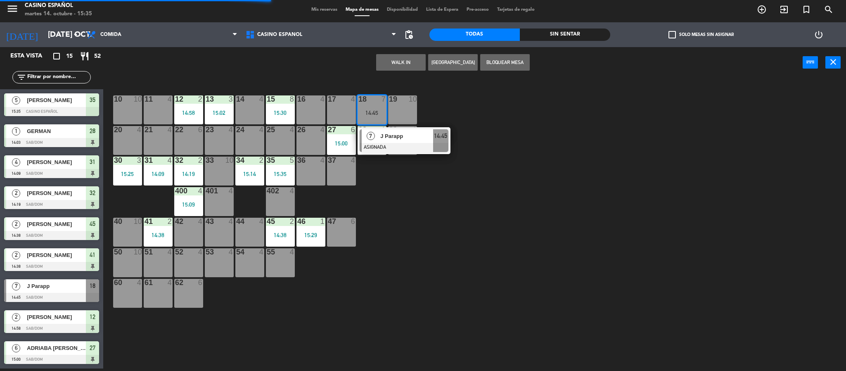
click at [238, 142] on div "24 4" at bounding box center [249, 140] width 29 height 29
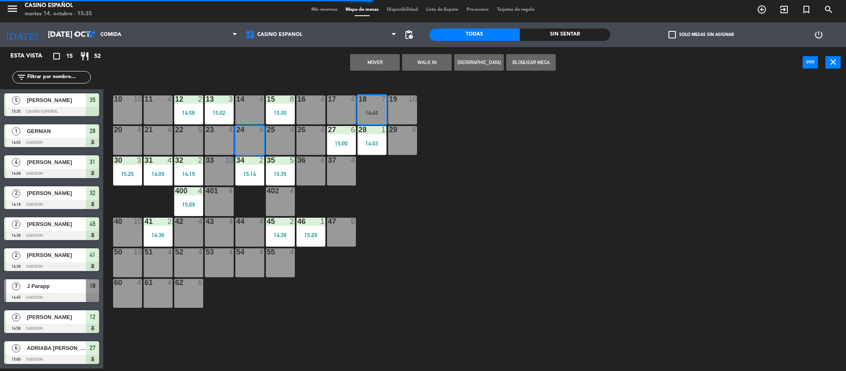
click at [373, 65] on button "Mover" at bounding box center [375, 62] width 50 height 17
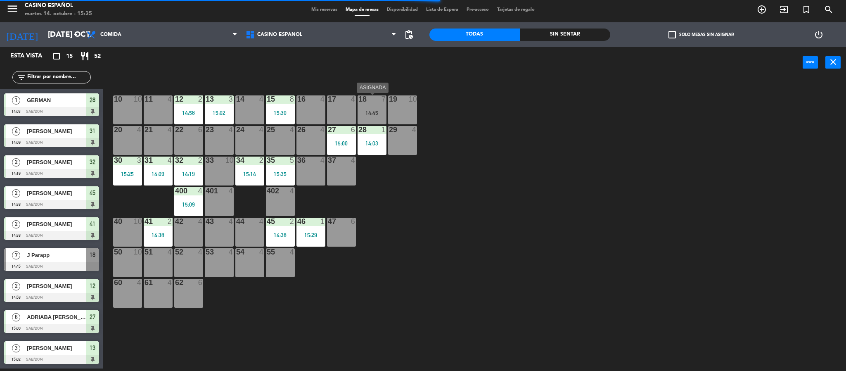
click at [370, 112] on div "14:45" at bounding box center [372, 113] width 29 height 6
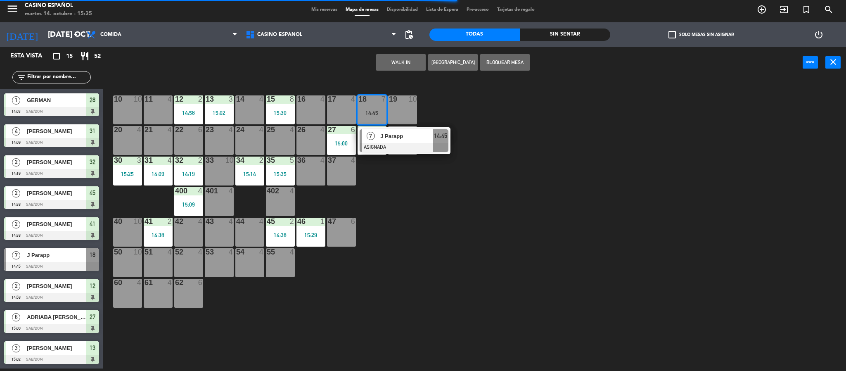
click at [407, 54] on button "WALK IN" at bounding box center [401, 62] width 50 height 17
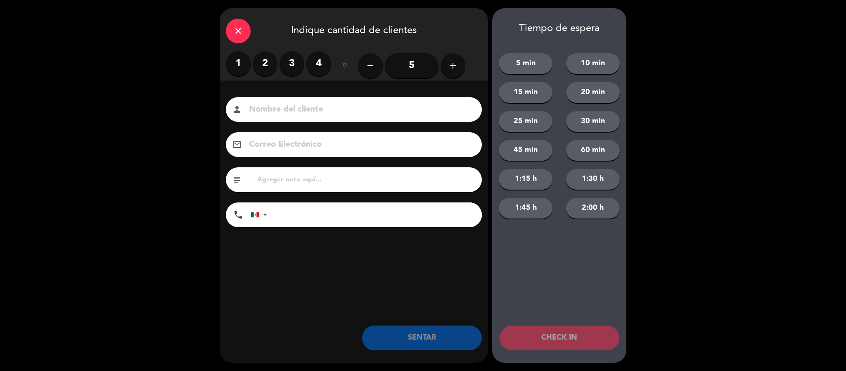
click at [261, 64] on label "2" at bounding box center [265, 63] width 25 height 25
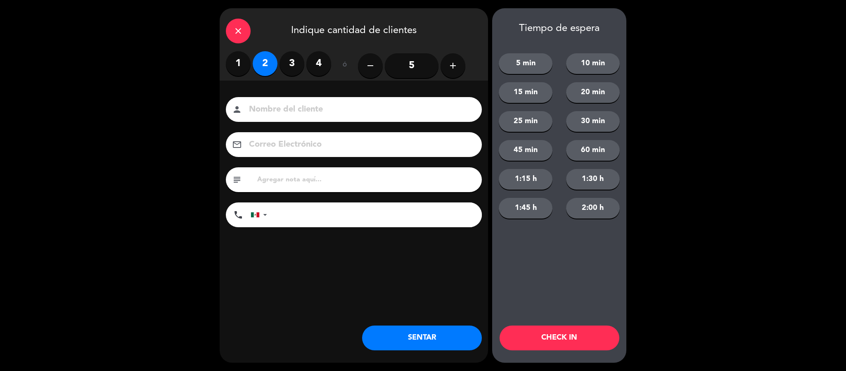
click at [299, 106] on input at bounding box center [359, 109] width 223 height 14
type input "[PERSON_NAME]"
click at [418, 344] on button "SENTAR" at bounding box center [422, 337] width 120 height 25
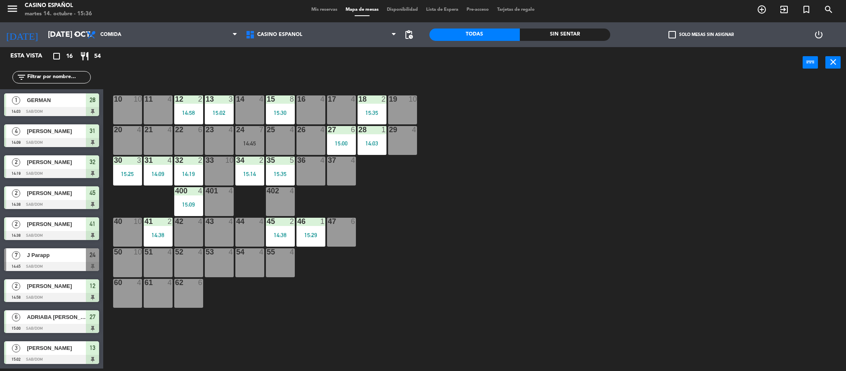
click at [155, 103] on div "11 4" at bounding box center [158, 99] width 29 height 8
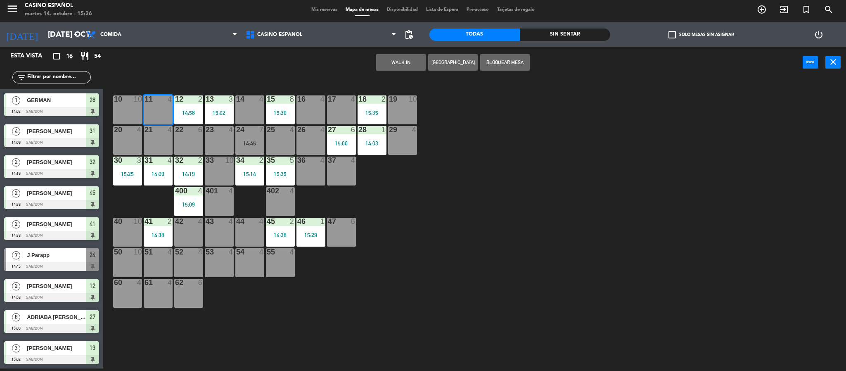
click at [398, 57] on button "WALK IN" at bounding box center [401, 62] width 50 height 17
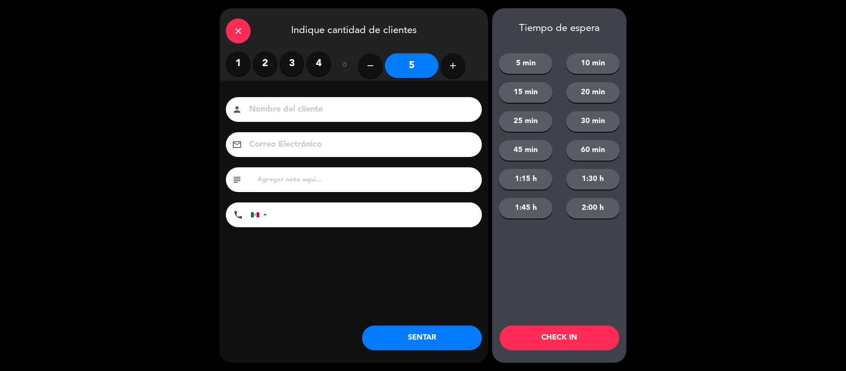
click at [254, 62] on label "2" at bounding box center [265, 63] width 25 height 25
click at [274, 104] on input at bounding box center [359, 109] width 223 height 14
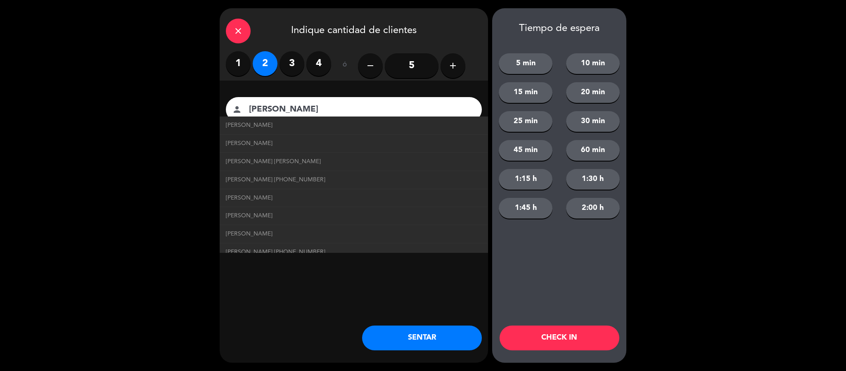
type input "[PERSON_NAME]"
click at [424, 341] on button "SENTAR" at bounding box center [422, 337] width 120 height 25
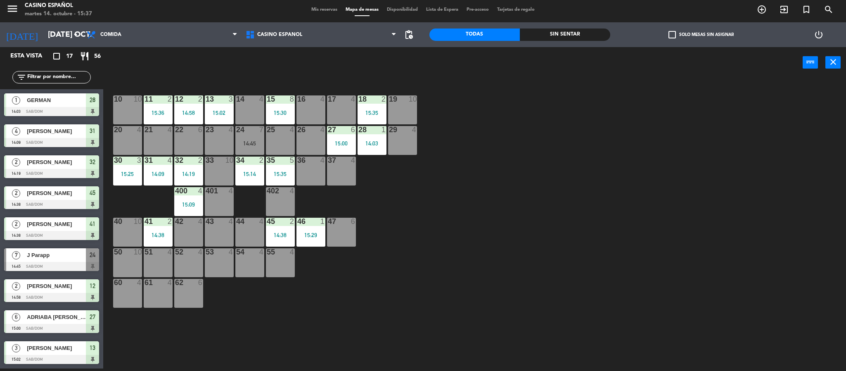
click at [320, 10] on span "Mis reservas" at bounding box center [324, 9] width 34 height 5
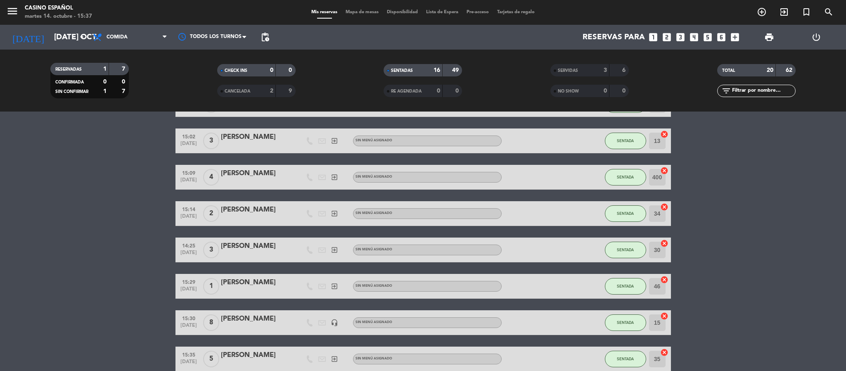
scroll to position [155, 0]
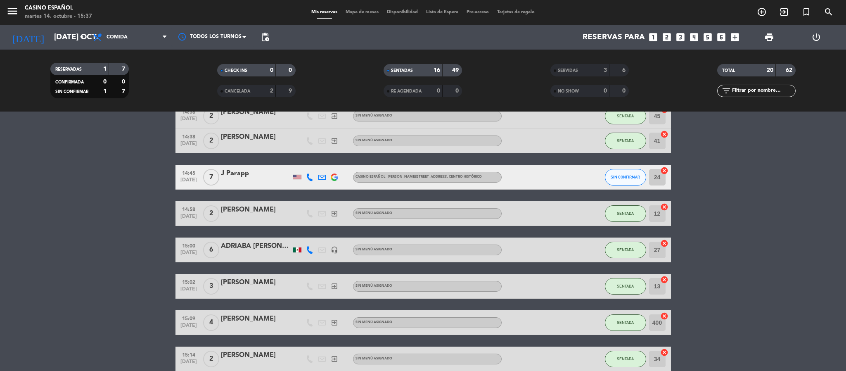
click at [344, 10] on span "Mapa de mesas" at bounding box center [362, 12] width 41 height 5
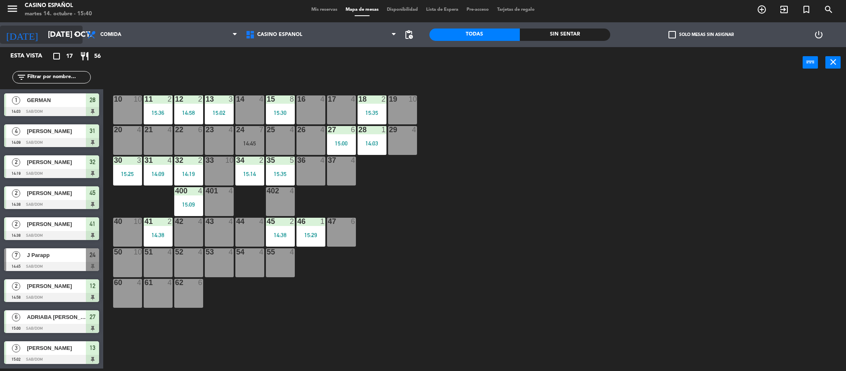
click at [69, 29] on input "[DATE] oct." at bounding box center [94, 34] width 100 height 17
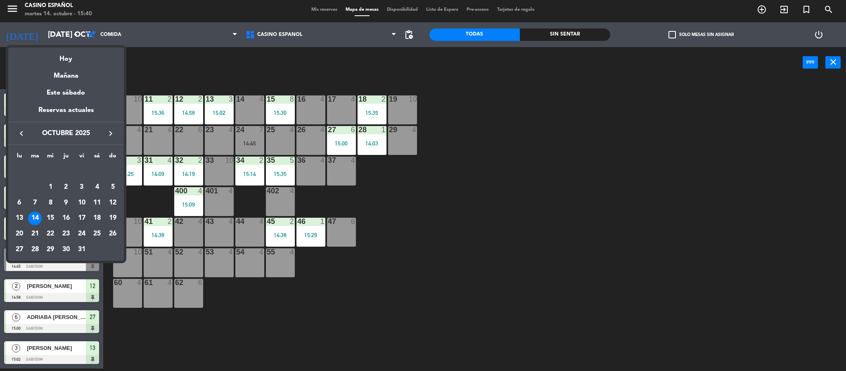
click at [80, 218] on div "17" at bounding box center [82, 218] width 14 height 14
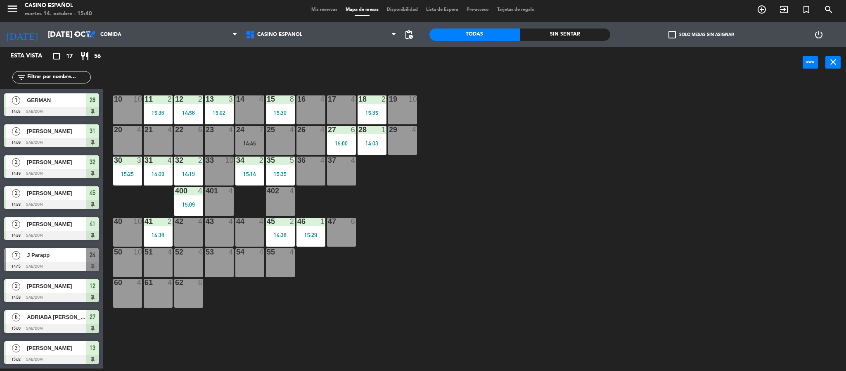
type input "vie. [DATE]"
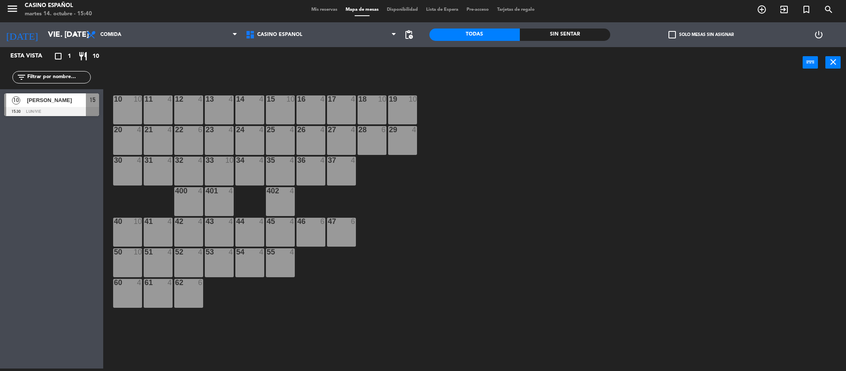
click at [42, 107] on div at bounding box center [51, 111] width 95 height 9
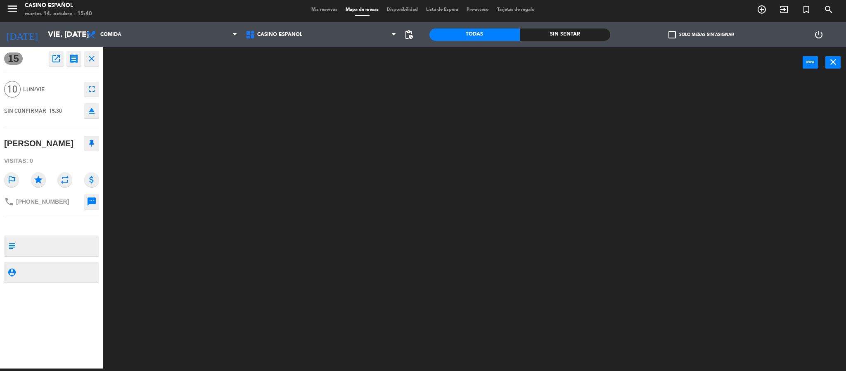
click at [93, 85] on icon "fullscreen" at bounding box center [92, 89] width 10 height 10
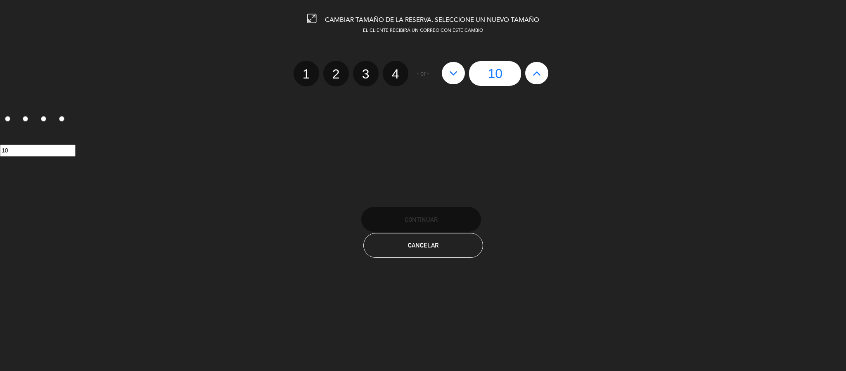
click at [538, 74] on icon at bounding box center [537, 72] width 9 height 13
type input "11"
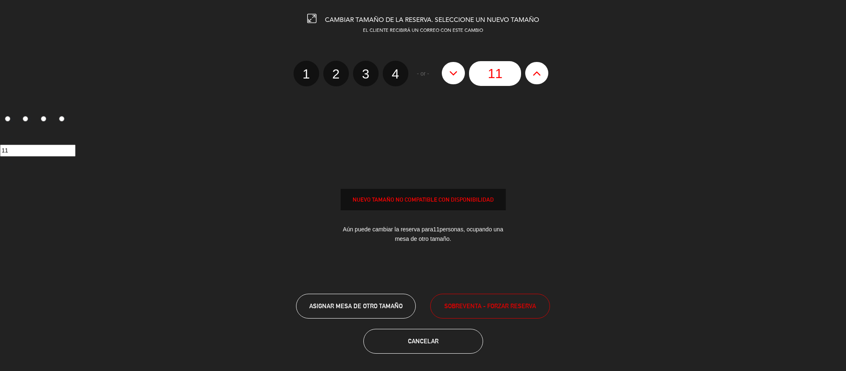
click at [538, 74] on icon at bounding box center [537, 72] width 9 height 13
type input "12"
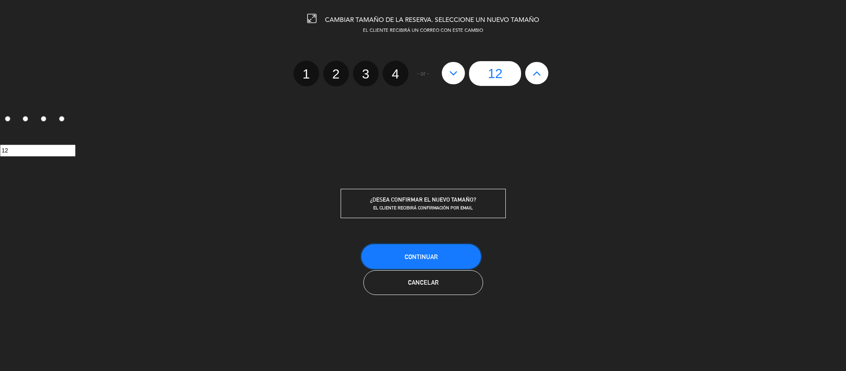
click at [437, 258] on span "Continuar" at bounding box center [421, 256] width 33 height 7
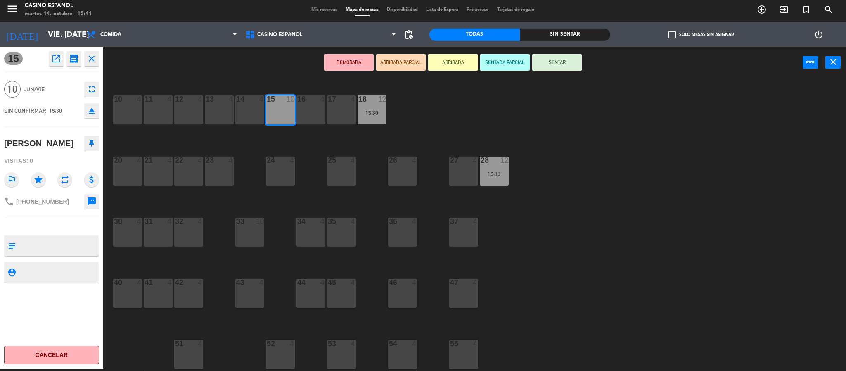
click at [584, 154] on div "10 4 11 4 12 4 13 4 14 4 15 10 16 4 17 4 18 12 15:30 20 4 21 4 22 4 23 4 24 4 2…" at bounding box center [478, 226] width 735 height 290
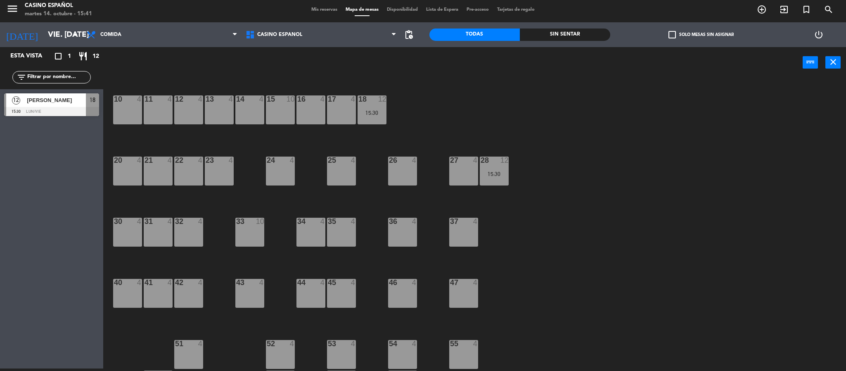
click at [323, 11] on span "Mis reservas" at bounding box center [324, 9] width 34 height 5
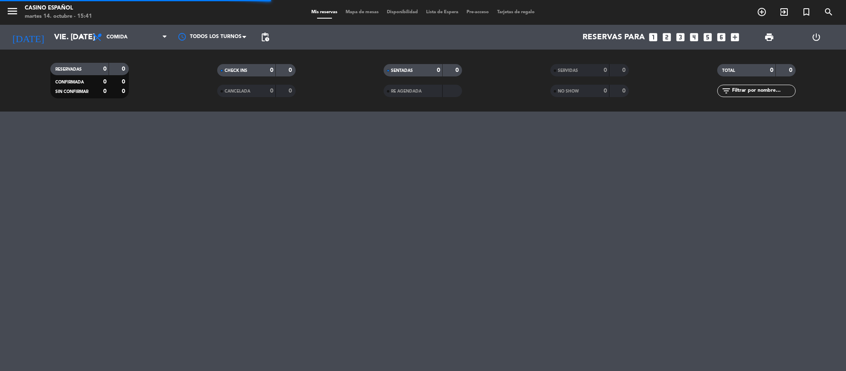
click at [351, 11] on span "Mapa de mesas" at bounding box center [362, 12] width 41 height 5
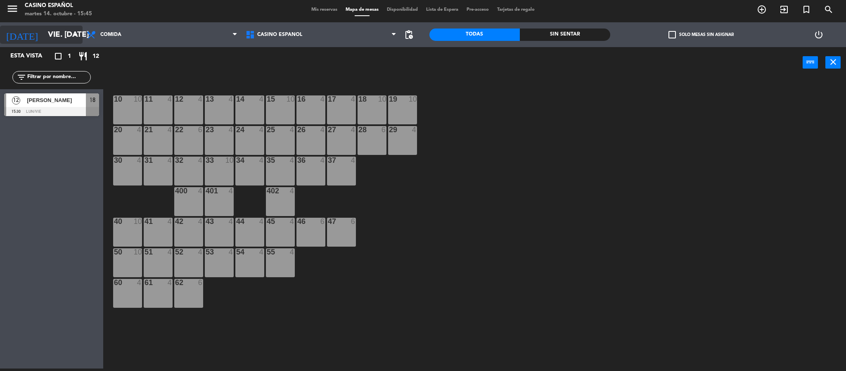
click at [44, 43] on input "vie. [DATE]" at bounding box center [94, 34] width 100 height 17
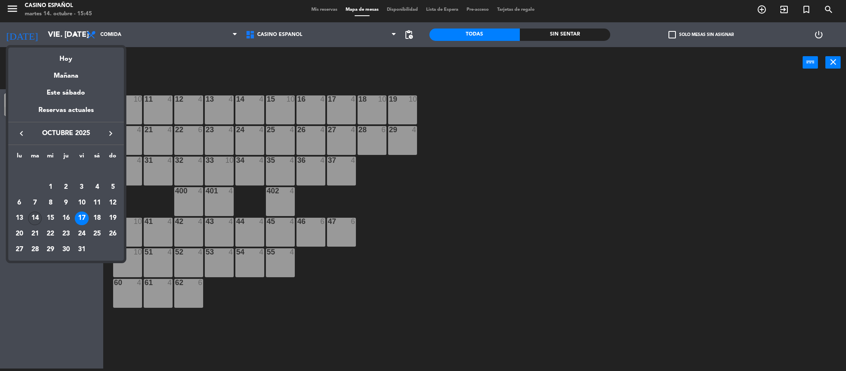
click at [36, 218] on div "14" at bounding box center [35, 218] width 14 height 14
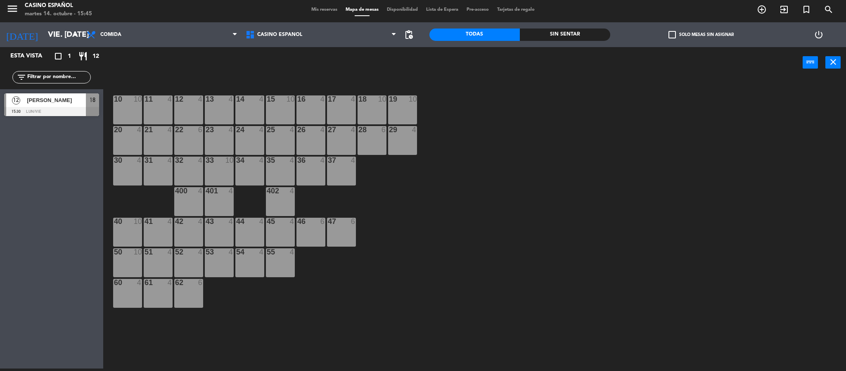
type input "[DATE] oct."
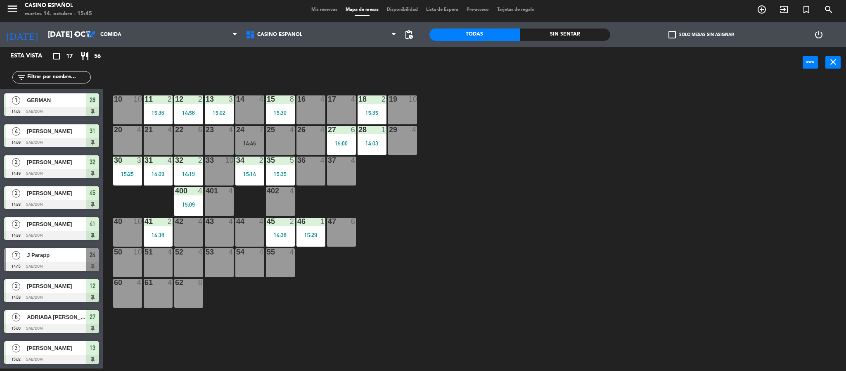
click at [539, 204] on div "10 10 11 2 15:36 12 2 14:58 13 3 15:02 14 4 15 8 15:30 16 4 17 4 18 2 15:35 19 …" at bounding box center [478, 226] width 735 height 290
click at [57, 261] on div "J Parapp" at bounding box center [56, 255] width 60 height 14
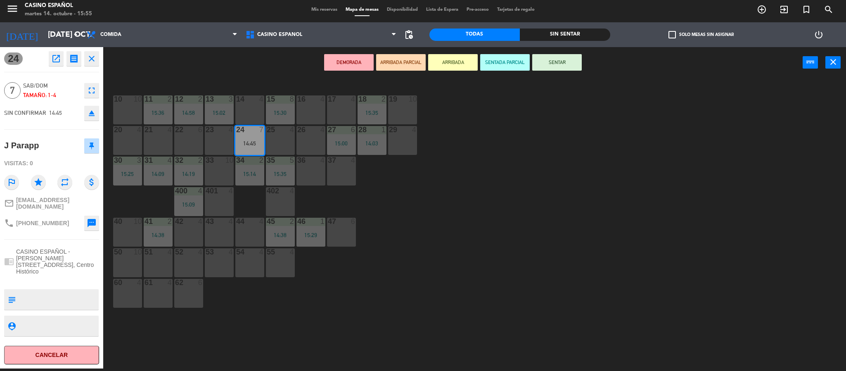
click at [51, 348] on button "Cancelar" at bounding box center [51, 355] width 95 height 19
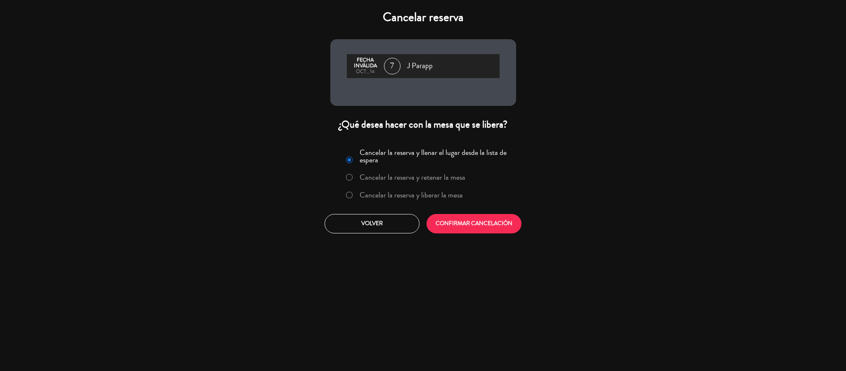
click at [443, 191] on label "Cancelar la reserva y liberar la mesa" at bounding box center [411, 194] width 103 height 7
click at [453, 223] on button "CONFIRMAR CANCELACIÓN" at bounding box center [474, 223] width 95 height 19
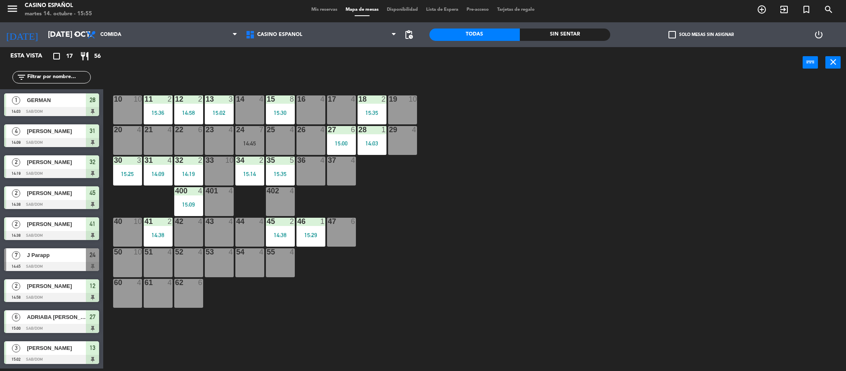
click at [313, 8] on span "Mis reservas" at bounding box center [324, 9] width 34 height 5
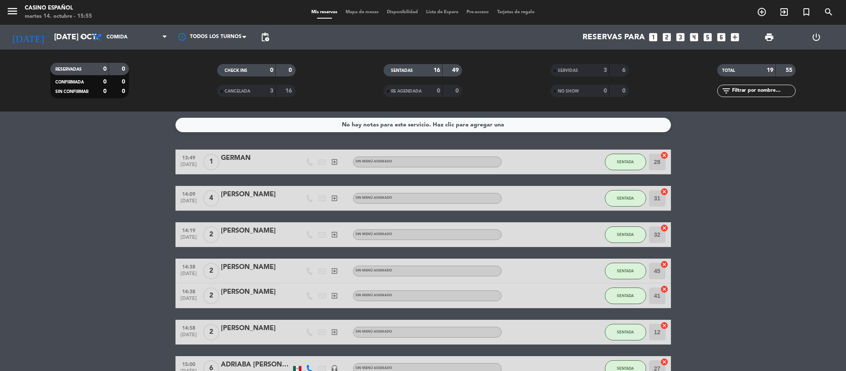
click at [343, 10] on span "Mapa de mesas" at bounding box center [362, 12] width 41 height 5
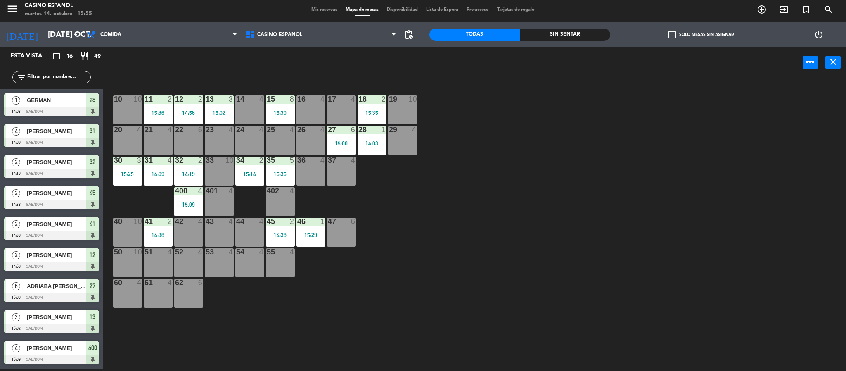
scroll to position [217, 0]
click at [444, 207] on div "10 10 11 2 15:36 12 2 14:58 13 3 15:02 14 4 15 8 15:30 16 4 17 4 18 2 15:35 19 …" at bounding box center [478, 226] width 735 height 290
click at [245, 144] on div "24 4" at bounding box center [249, 140] width 29 height 29
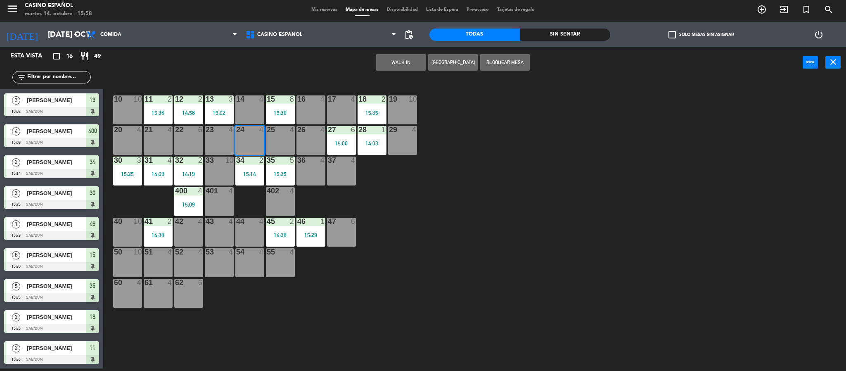
click at [401, 54] on button "WALK IN" at bounding box center [401, 62] width 50 height 17
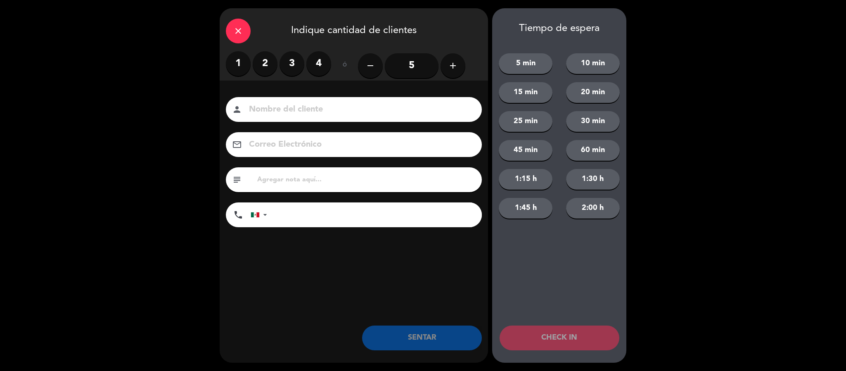
click at [265, 63] on label "2" at bounding box center [265, 63] width 25 height 25
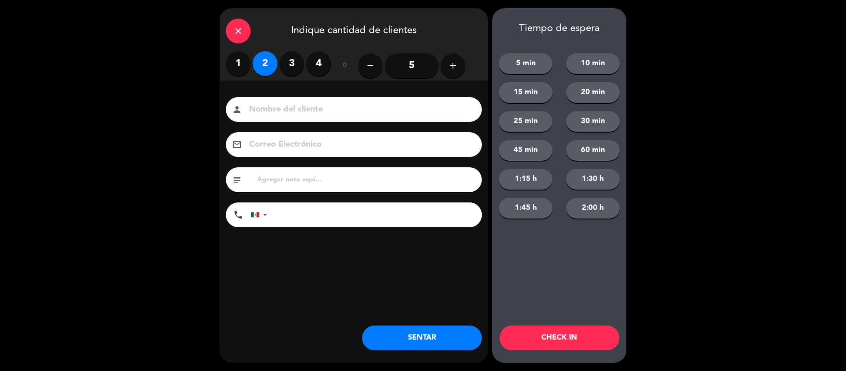
click at [299, 109] on input at bounding box center [359, 109] width 223 height 14
type input "oscar"
click at [436, 328] on button "SENTAR" at bounding box center [422, 337] width 120 height 25
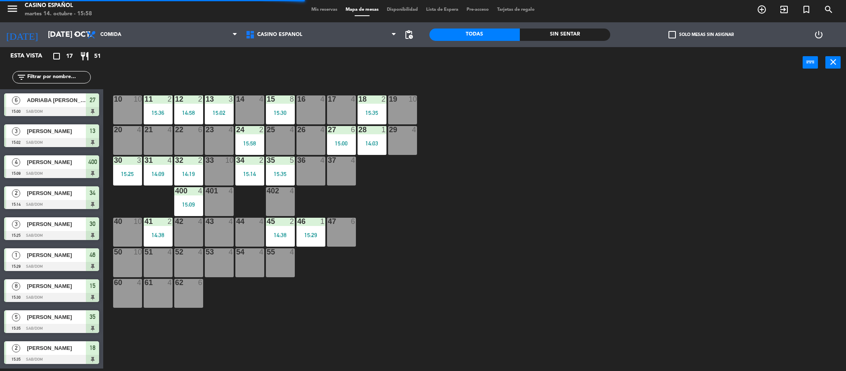
scroll to position [0, 0]
click at [313, 178] on div "36 4" at bounding box center [311, 171] width 29 height 29
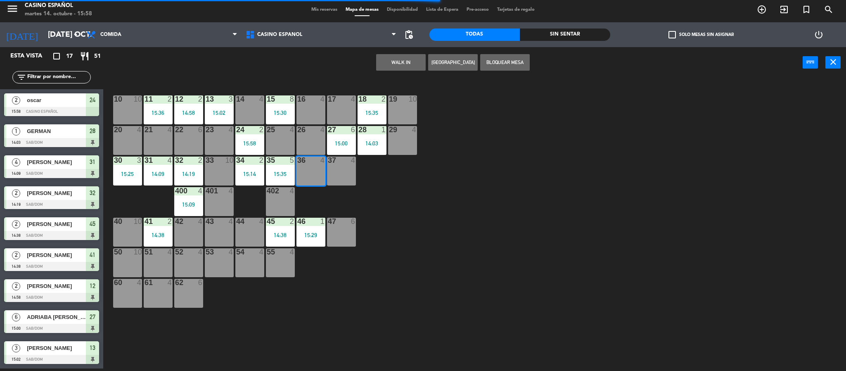
click at [388, 65] on button "WALK IN" at bounding box center [401, 62] width 50 height 17
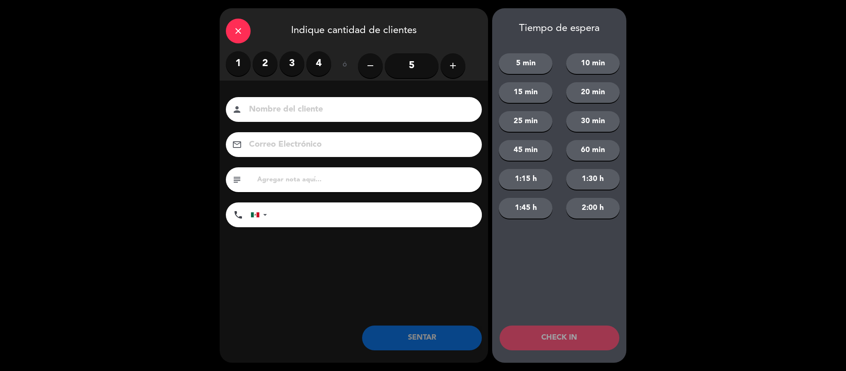
click at [258, 57] on label "2" at bounding box center [265, 63] width 25 height 25
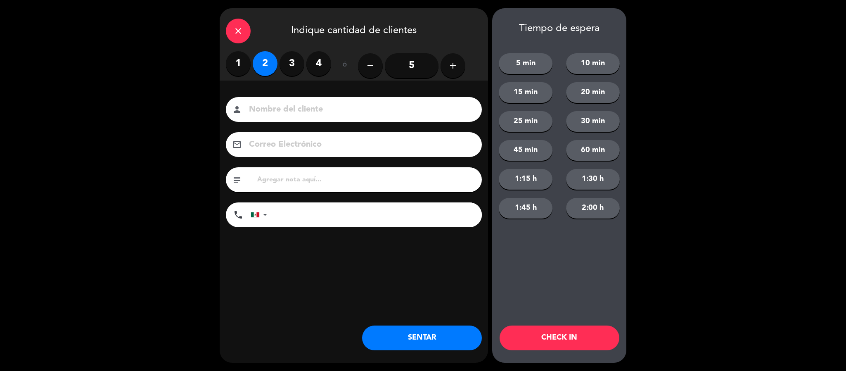
click at [280, 113] on input at bounding box center [359, 109] width 223 height 14
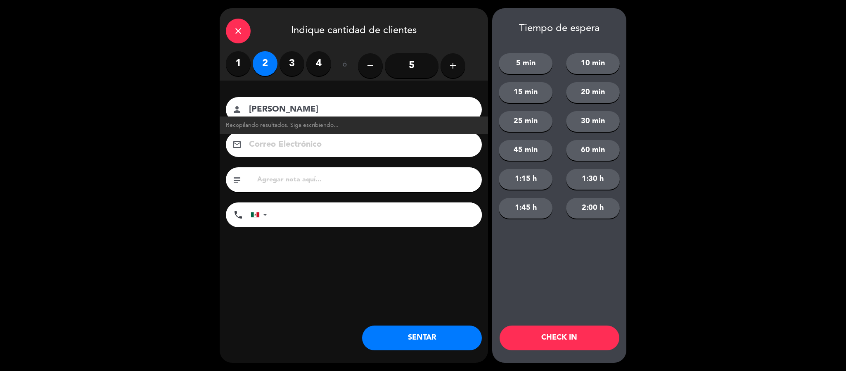
type input "[PERSON_NAME]"
click at [424, 334] on button "SENTAR" at bounding box center [422, 337] width 120 height 25
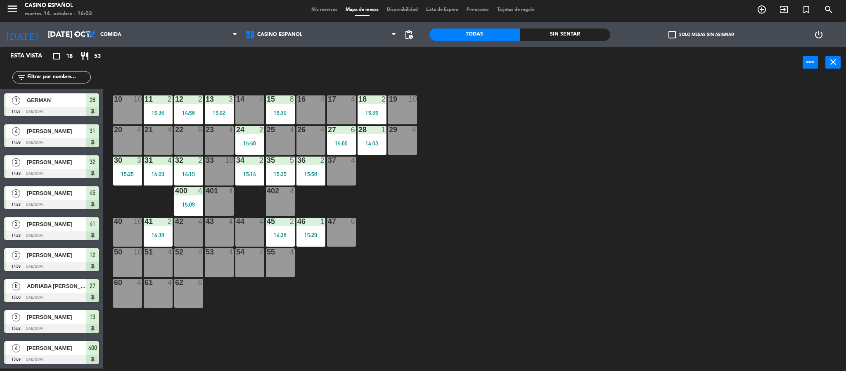
click at [344, 119] on div "17 4" at bounding box center [341, 109] width 29 height 29
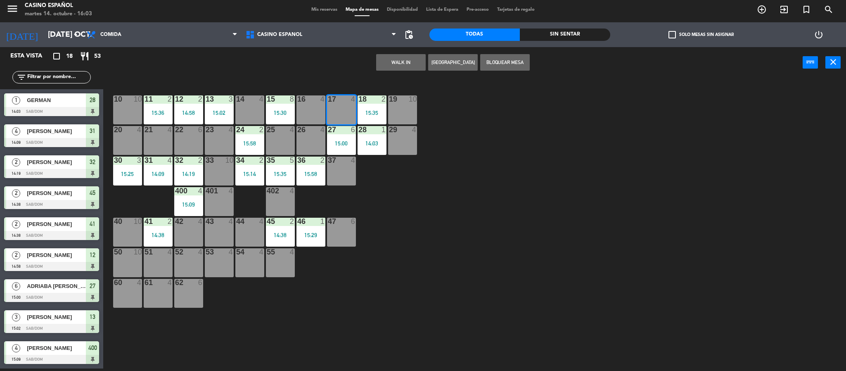
click at [394, 59] on button "WALK IN" at bounding box center [401, 62] width 50 height 17
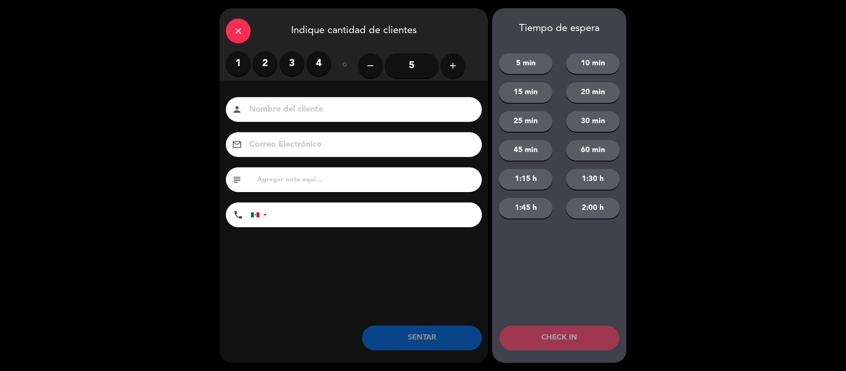
click at [233, 66] on label "1" at bounding box center [238, 63] width 25 height 25
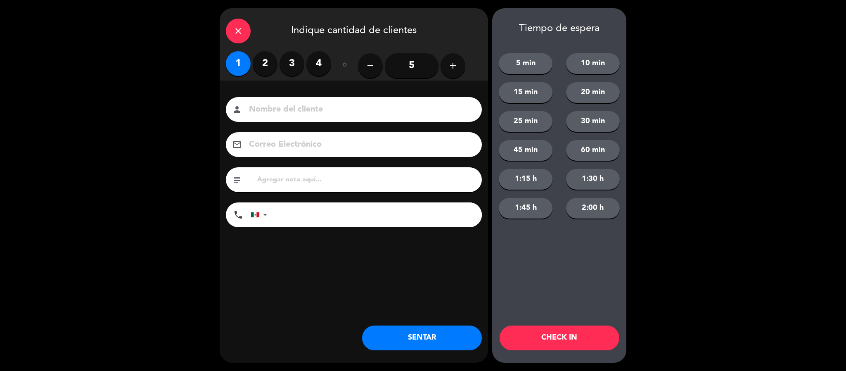
click at [263, 114] on input at bounding box center [359, 109] width 223 height 14
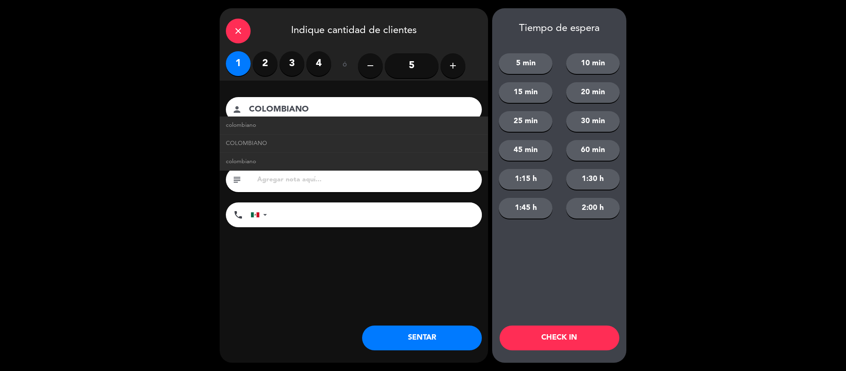
type input "COLOMBIANO"
click at [414, 337] on button "SENTAR" at bounding box center [422, 337] width 120 height 25
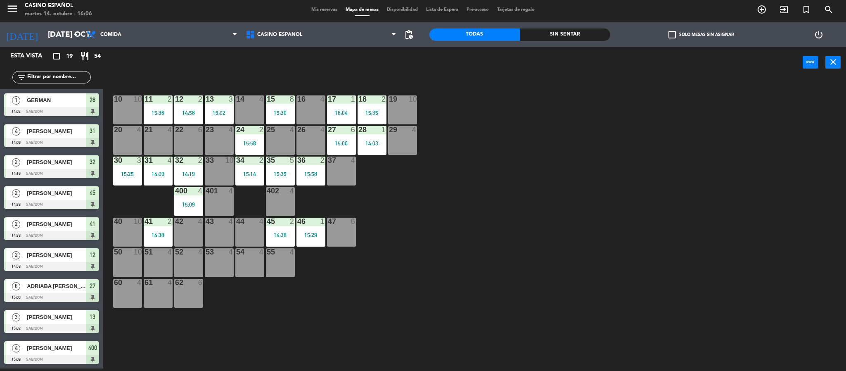
click at [326, 7] on span "Mis reservas" at bounding box center [324, 9] width 34 height 5
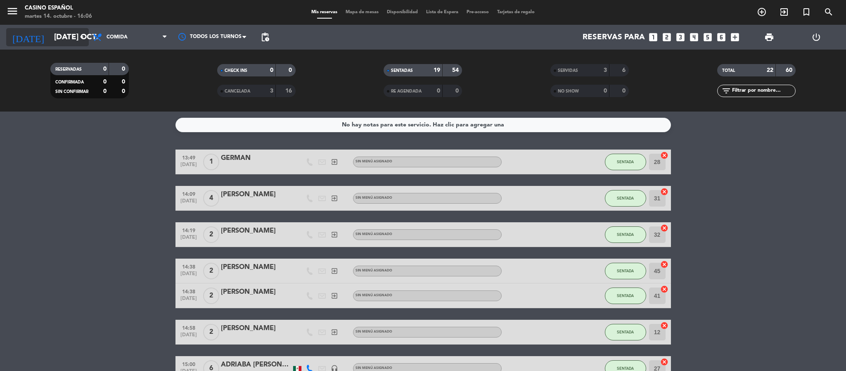
click at [52, 41] on input "[DATE] oct." at bounding box center [100, 36] width 100 height 17
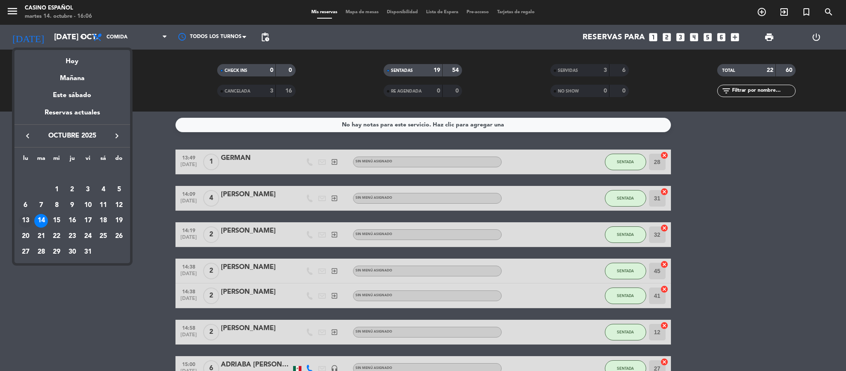
click at [24, 221] on div "13" at bounding box center [26, 221] width 14 height 14
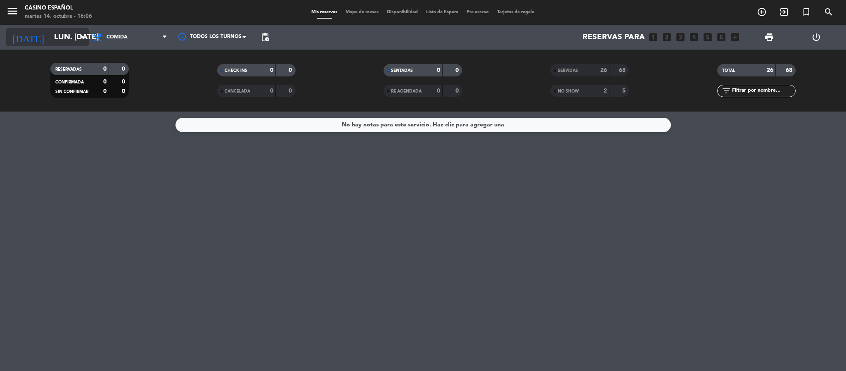
click at [69, 31] on input "lun. [DATE]" at bounding box center [100, 36] width 100 height 17
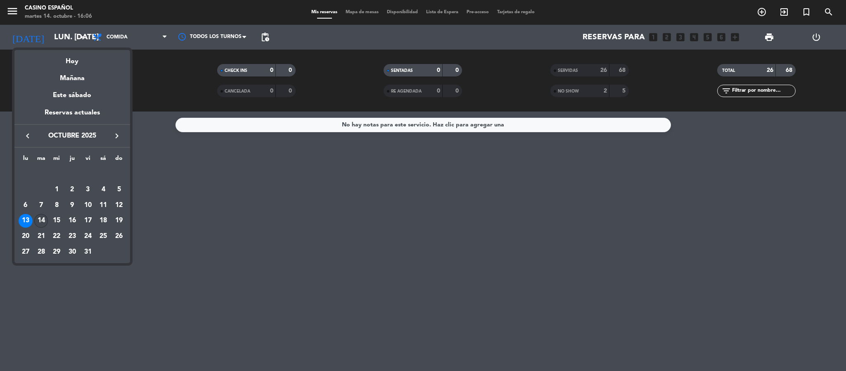
click at [40, 223] on div "14" at bounding box center [41, 221] width 14 height 14
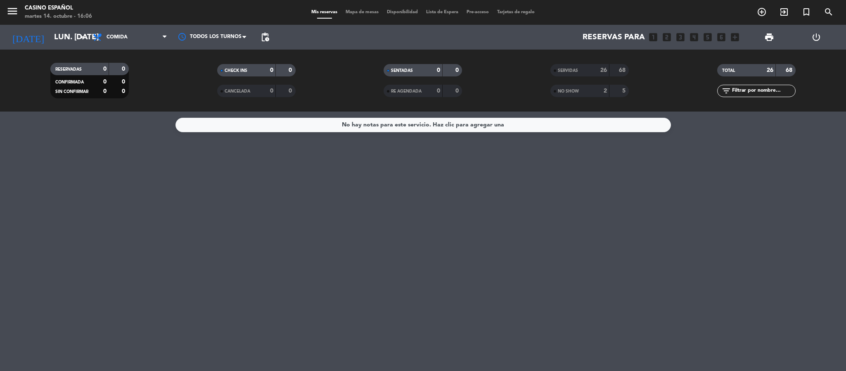
type input "[DATE] oct."
click at [40, 223] on div "No hay notas para este servicio. Haz clic para agregar una" at bounding box center [423, 240] width 846 height 259
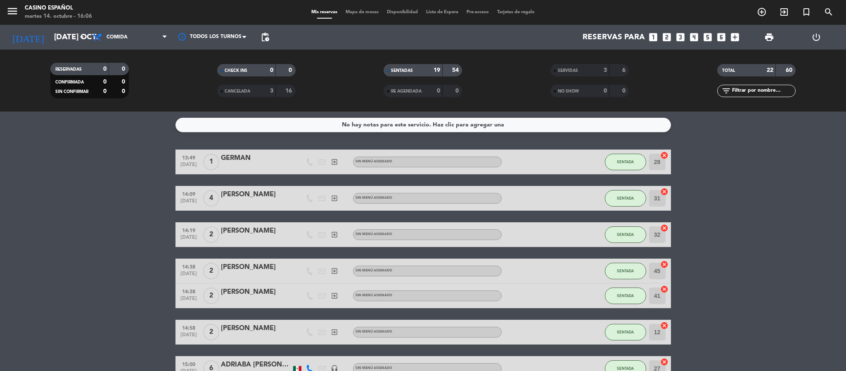
click at [359, 10] on span "Mapa de mesas" at bounding box center [362, 12] width 41 height 5
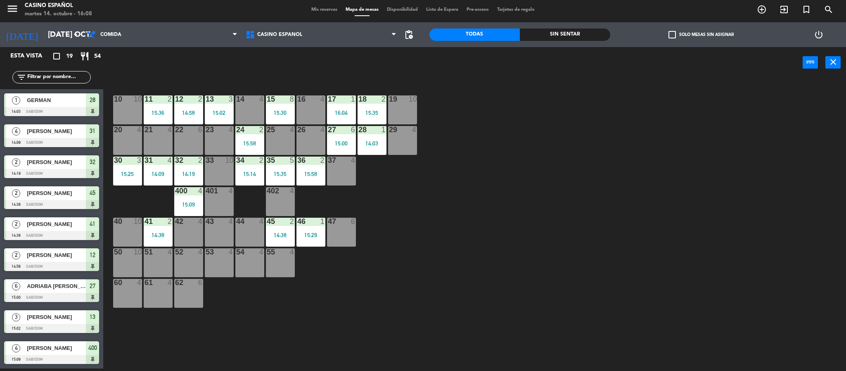
click at [342, 173] on div "37 4" at bounding box center [341, 171] width 29 height 29
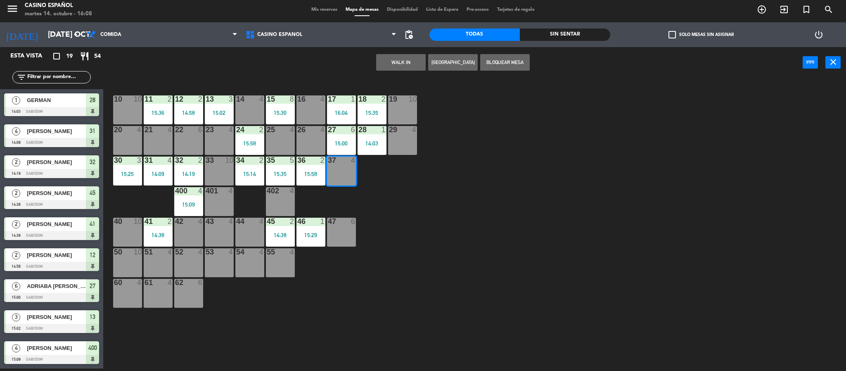
click at [391, 63] on button "WALK IN" at bounding box center [401, 62] width 50 height 17
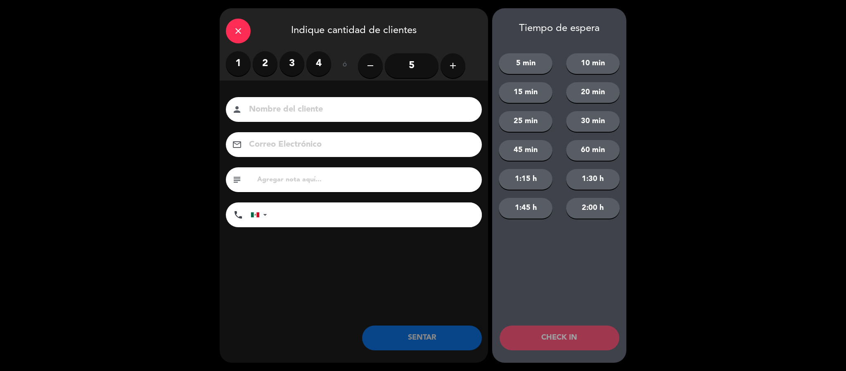
click at [263, 62] on label "2" at bounding box center [265, 63] width 25 height 25
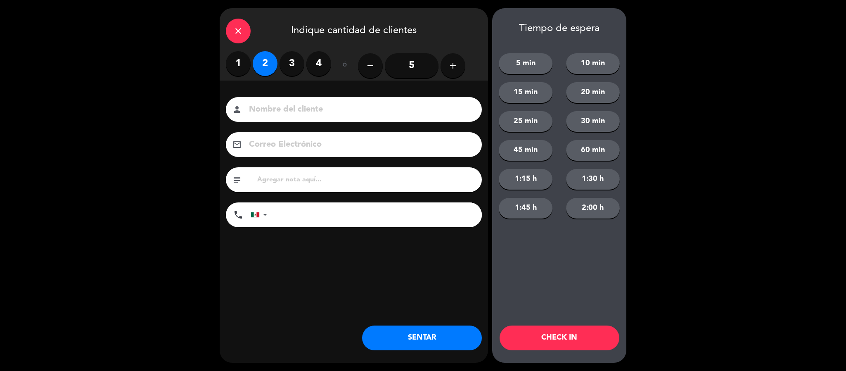
click at [292, 111] on input at bounding box center [359, 109] width 223 height 14
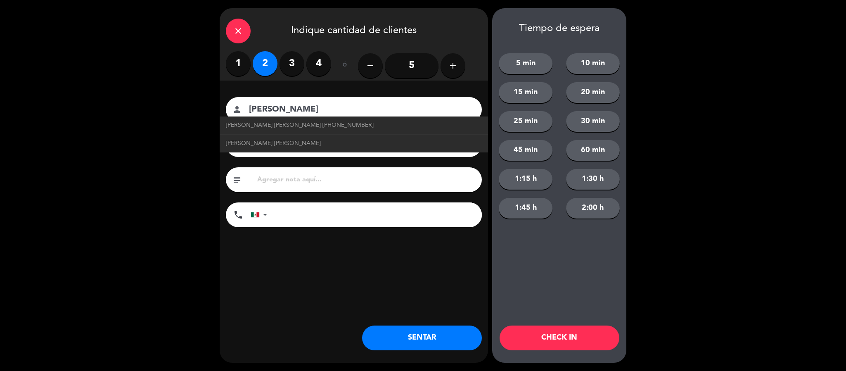
type input "[PERSON_NAME]"
click at [425, 336] on button "SENTAR" at bounding box center [422, 337] width 120 height 25
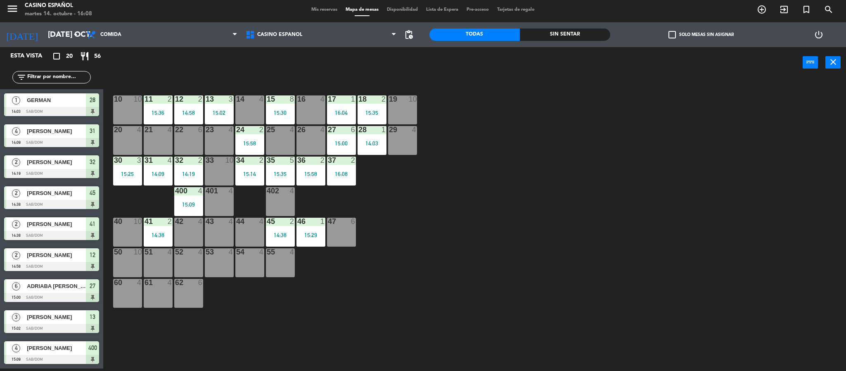
click at [217, 230] on div "43 4" at bounding box center [219, 232] width 29 height 29
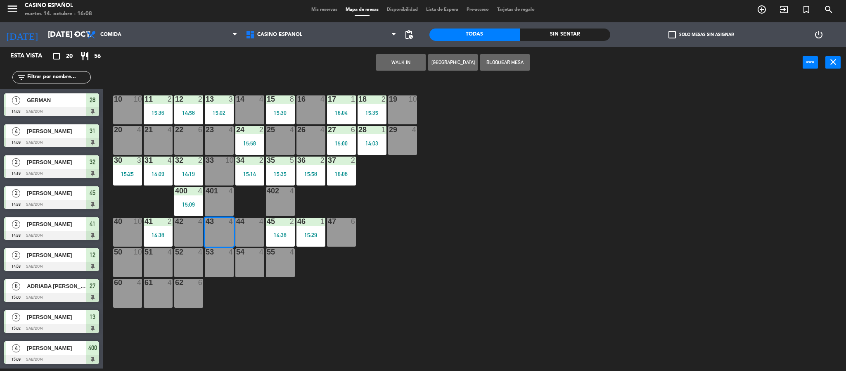
click at [396, 64] on button "WALK IN" at bounding box center [401, 62] width 50 height 17
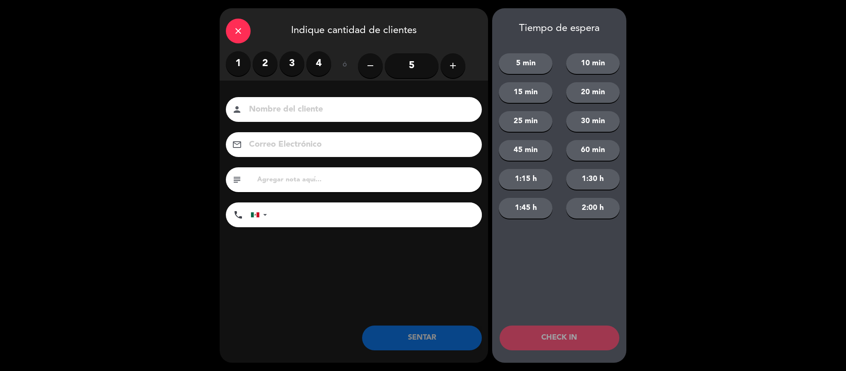
click at [260, 59] on label "2" at bounding box center [265, 63] width 25 height 25
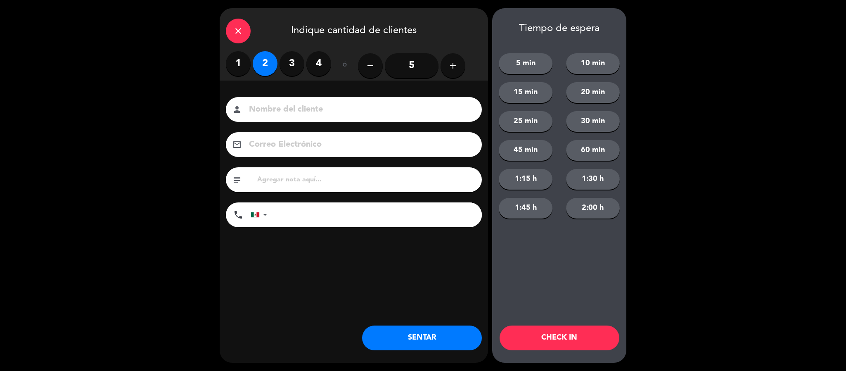
click at [275, 103] on input at bounding box center [359, 109] width 223 height 14
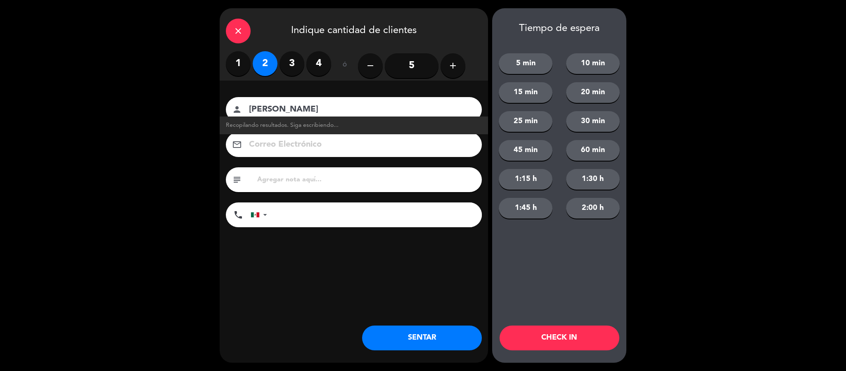
type input "[PERSON_NAME]"
click at [417, 339] on button "SENTAR" at bounding box center [422, 337] width 120 height 25
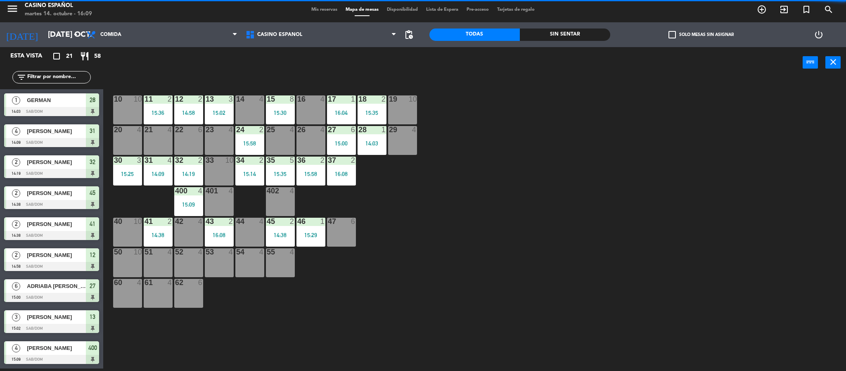
click at [316, 10] on span "Mis reservas" at bounding box center [324, 9] width 34 height 5
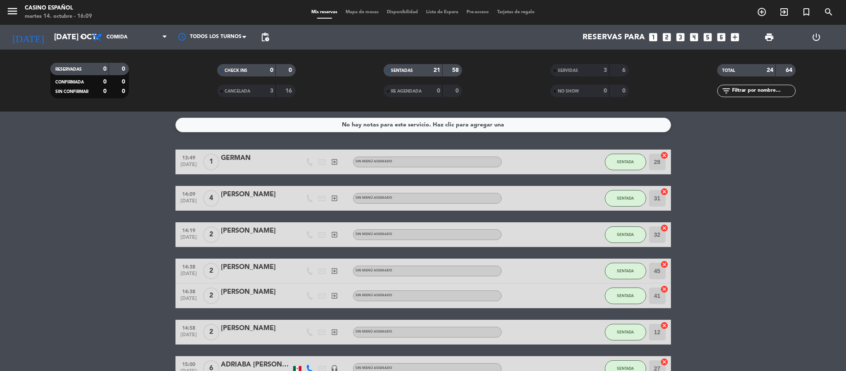
click at [357, 10] on span "Mapa de mesas" at bounding box center [362, 12] width 41 height 5
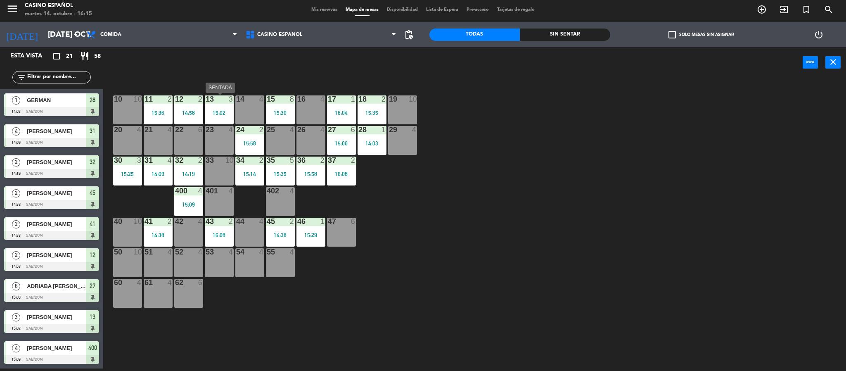
click at [220, 122] on div "13 3 15:02" at bounding box center [219, 109] width 29 height 29
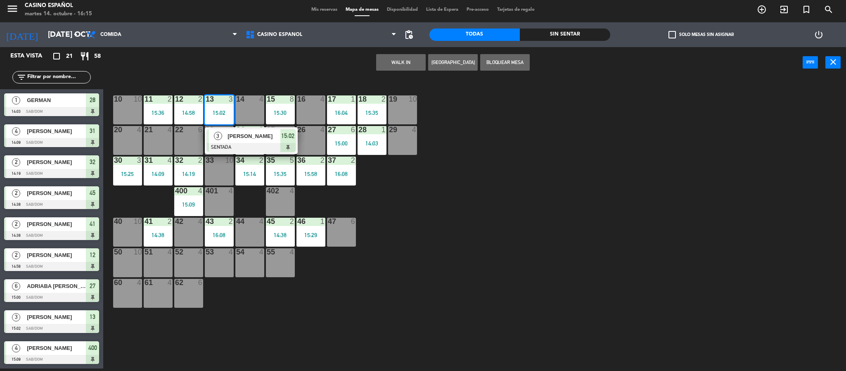
click at [233, 142] on div "[PERSON_NAME]" at bounding box center [254, 136] width 54 height 14
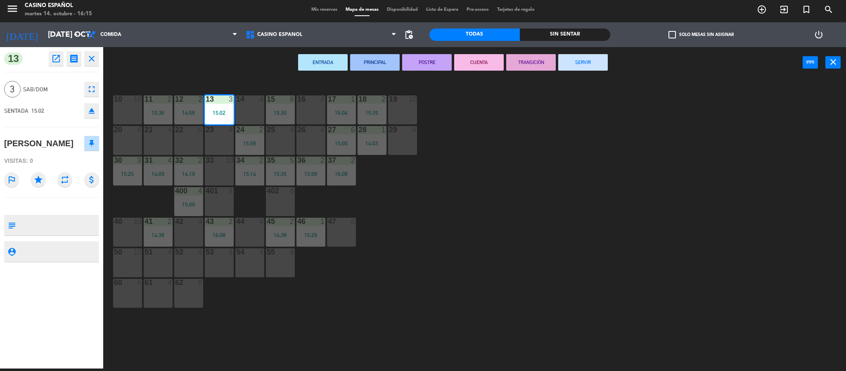
click at [594, 60] on button "SERVIR" at bounding box center [583, 62] width 50 height 17
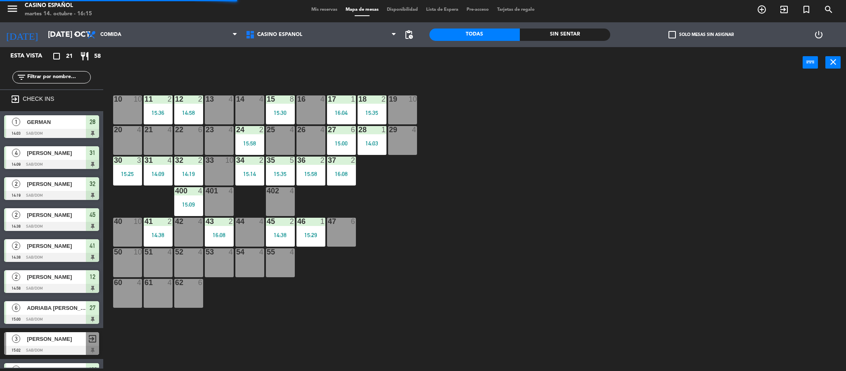
click at [459, 205] on div "10 10 11 2 15:36 12 2 14:58 13 4 14 4 15 8 15:30 16 4 17 1 16:04 18 2 15:35 19 …" at bounding box center [478, 226] width 735 height 290
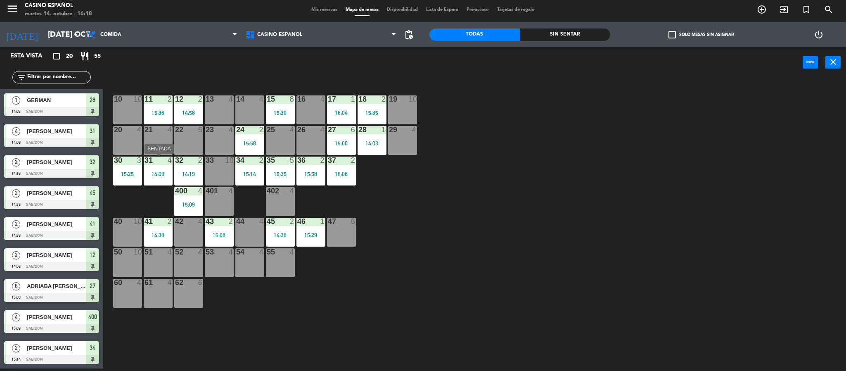
click at [161, 174] on div "14:09" at bounding box center [158, 174] width 29 height 6
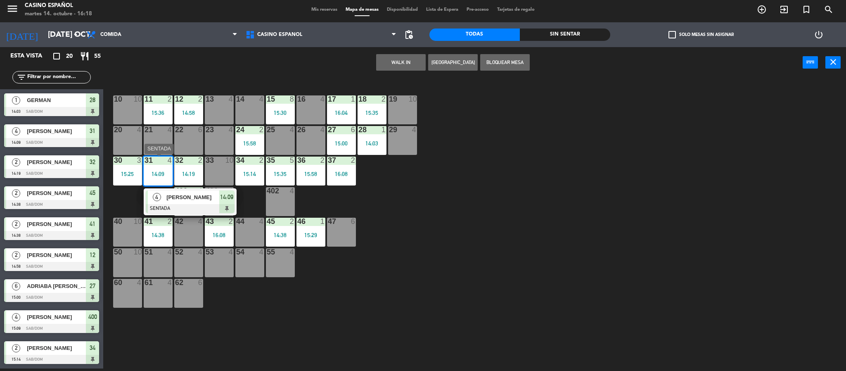
click at [181, 198] on span "[PERSON_NAME]" at bounding box center [192, 197] width 53 height 9
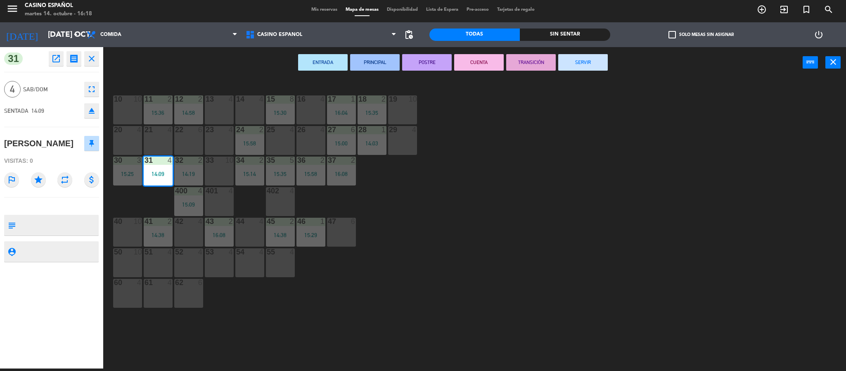
click at [591, 68] on button "SERVIR" at bounding box center [583, 62] width 50 height 17
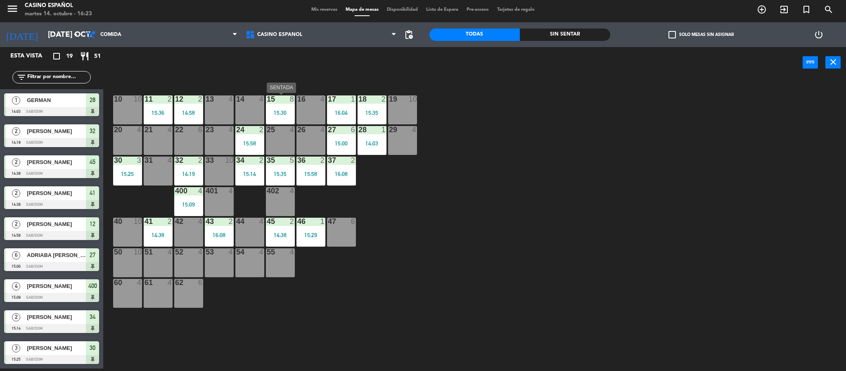
click at [289, 109] on div "15:30" at bounding box center [280, 112] width 29 height 6
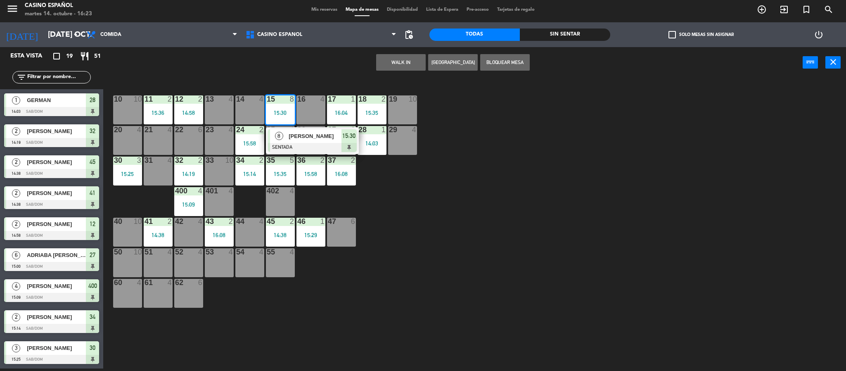
click at [317, 147] on div at bounding box center [312, 147] width 89 height 9
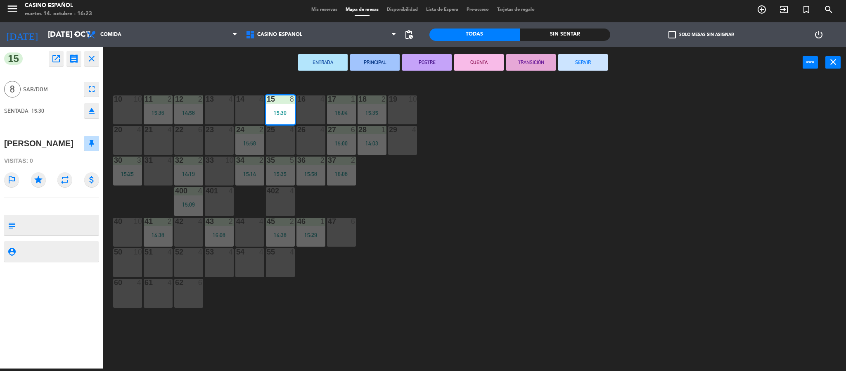
click at [587, 66] on button "SERVIR" at bounding box center [583, 62] width 50 height 17
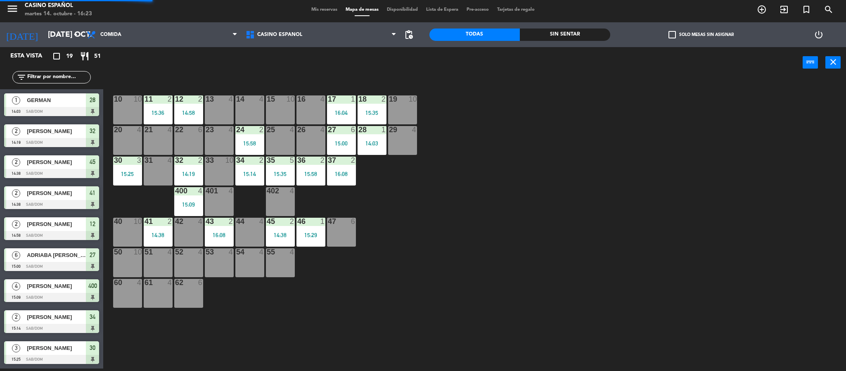
scroll to position [2, 0]
click at [318, 10] on span "Mis reservas" at bounding box center [324, 9] width 34 height 5
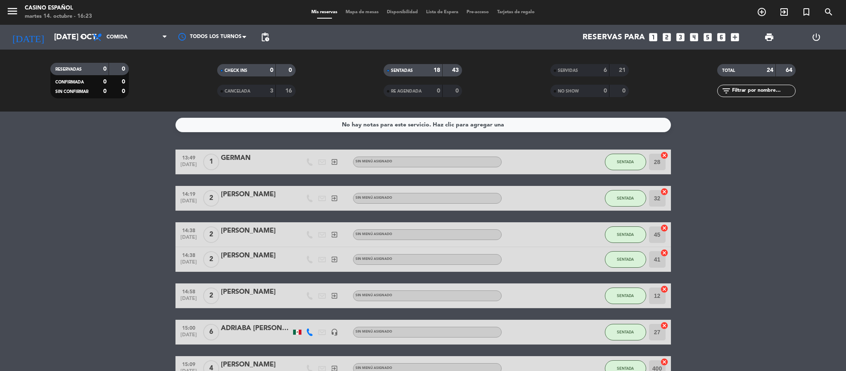
click at [352, 10] on span "Mapa de mesas" at bounding box center [362, 12] width 41 height 5
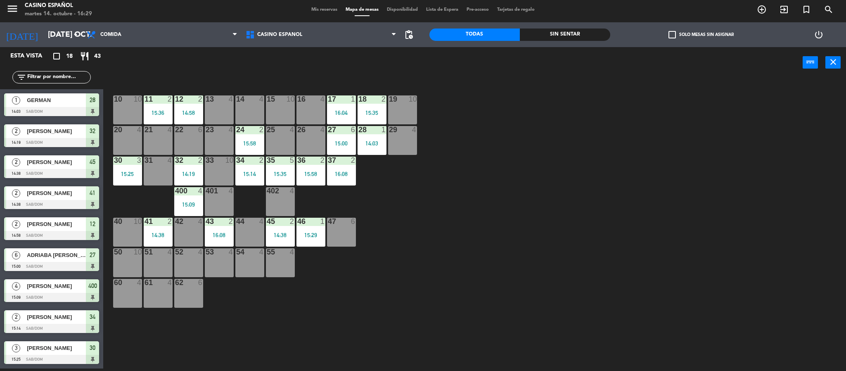
click at [330, 255] on div "10 10 11 2 15:36 12 2 14:58 13 4 14 4 15 10 16 4 17 1 16:04 18 2 15:35 19 10 20…" at bounding box center [478, 226] width 735 height 290
click at [316, 236] on div "15:29" at bounding box center [311, 235] width 29 height 6
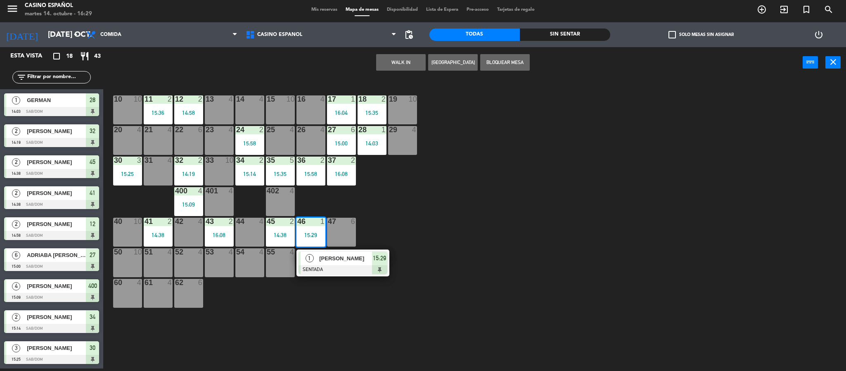
click at [319, 254] on span "[PERSON_NAME]" at bounding box center [345, 258] width 53 height 9
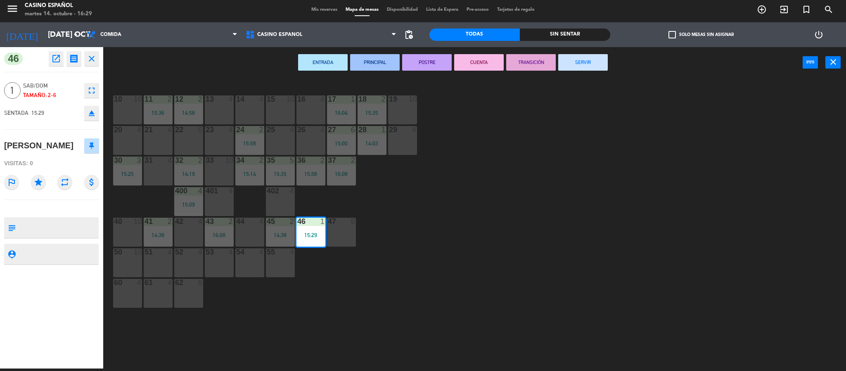
click at [586, 52] on div "ENTRADA PRINCIPAL POSTRE CUENTA TRANSICIÓN SERVIR power_input close" at bounding box center [453, 62] width 700 height 31
click at [584, 57] on button "SERVIR" at bounding box center [583, 62] width 50 height 17
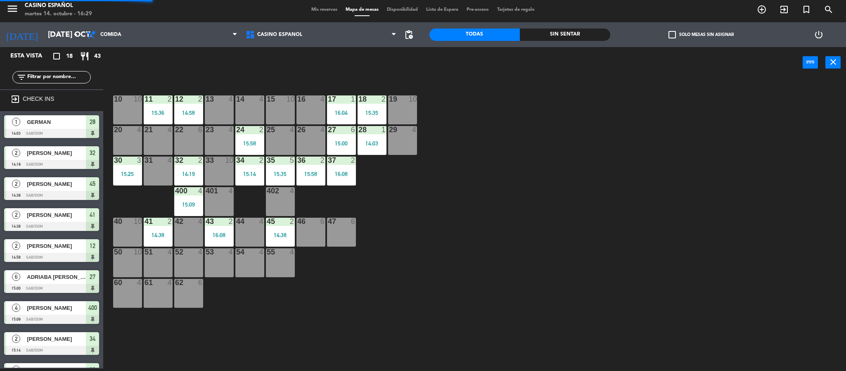
scroll to position [2, 0]
click at [518, 160] on div "10 10 11 2 15:36 12 2 14:58 13 4 14 4 15 10 16 4 17 1 16:04 18 2 15:35 19 10 20…" at bounding box center [478, 226] width 735 height 290
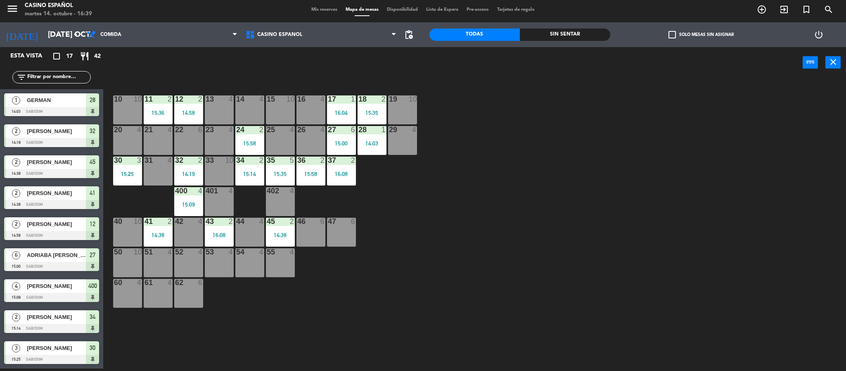
click at [563, 207] on div "10 10 11 2 15:36 12 2 14:58 13 4 14 4 15 10 16 4 17 1 16:04 18 2 15:35 19 10 20…" at bounding box center [478, 226] width 735 height 290
click at [218, 104] on div "13 4" at bounding box center [219, 109] width 29 height 29
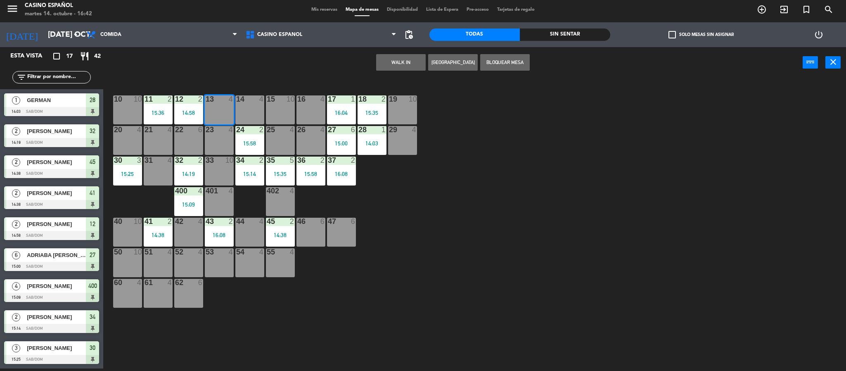
click at [381, 66] on button "WALK IN" at bounding box center [401, 62] width 50 height 17
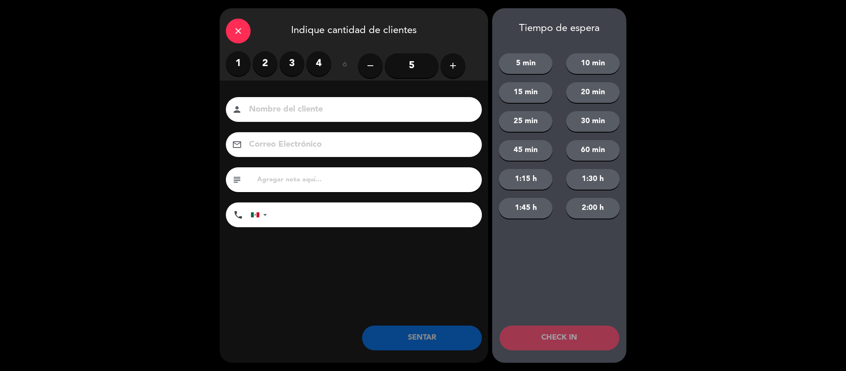
click at [323, 67] on label "4" at bounding box center [318, 63] width 25 height 25
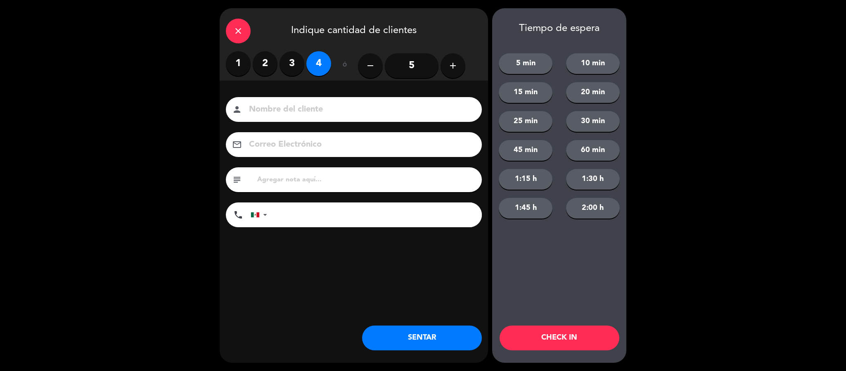
click at [307, 110] on input at bounding box center [359, 109] width 223 height 14
type input "[PERSON_NAME]"
click at [450, 334] on button "SENTAR" at bounding box center [422, 337] width 120 height 25
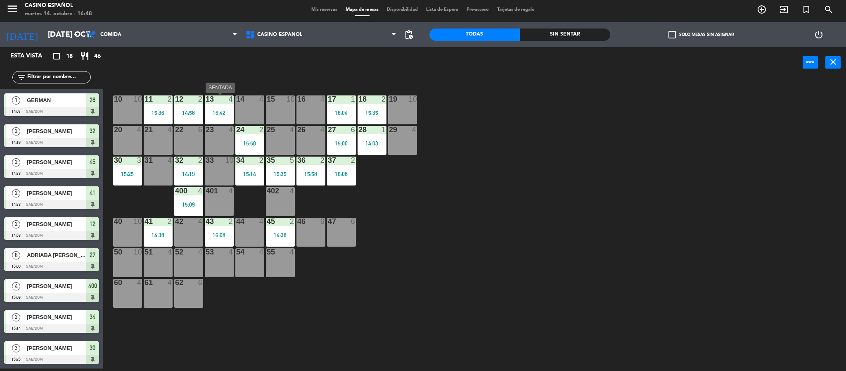
click at [216, 115] on div "16:42" at bounding box center [219, 113] width 29 height 6
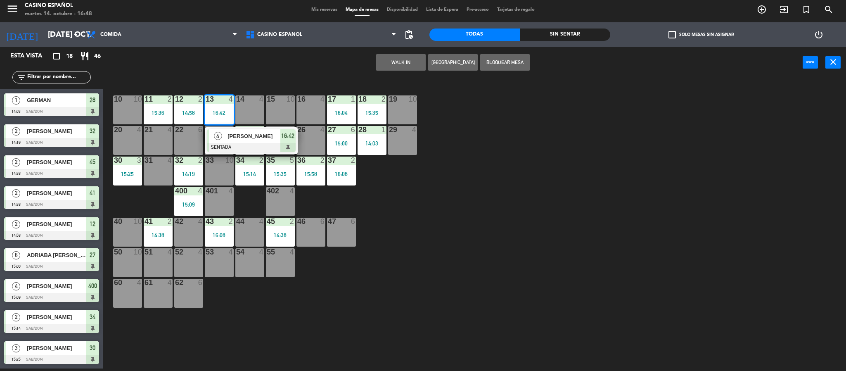
click at [188, 135] on div "22 6" at bounding box center [188, 140] width 29 height 29
click at [387, 58] on button "WALK IN" at bounding box center [401, 62] width 50 height 17
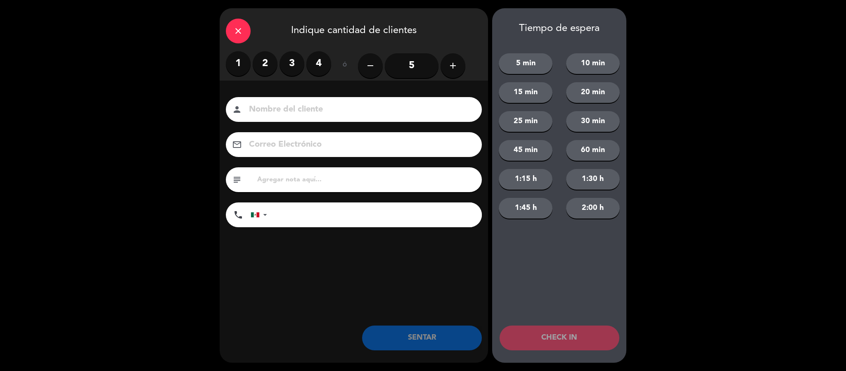
click at [249, 26] on div "close" at bounding box center [238, 31] width 25 height 25
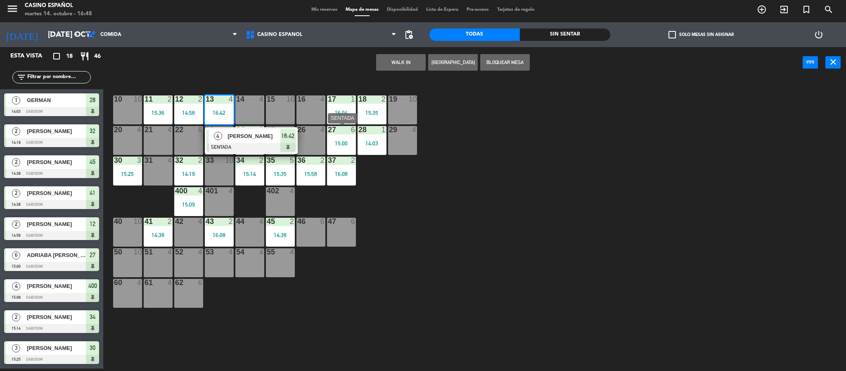
drag, startPoint x: 465, startPoint y: 175, endPoint x: 343, endPoint y: 117, distance: 135.0
click at [466, 171] on div "10 10 11 2 15:36 12 2 14:58 13 4 16:42 4 [PERSON_NAME] SENTADA 16:42 14 4 15 10…" at bounding box center [478, 226] width 735 height 290
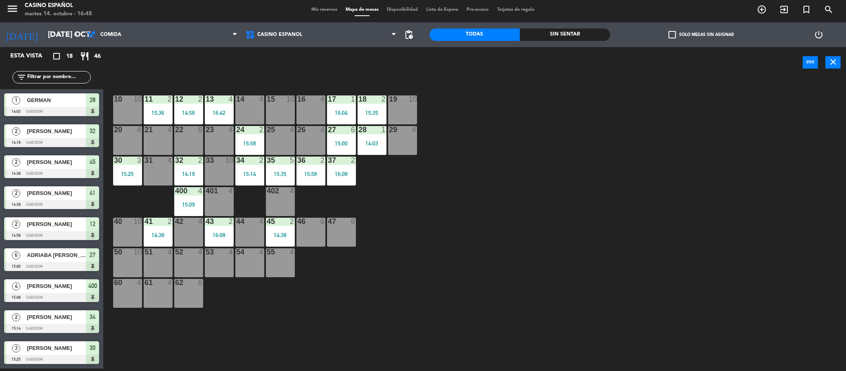
click at [229, 116] on div "13 4 16:42" at bounding box center [219, 109] width 29 height 29
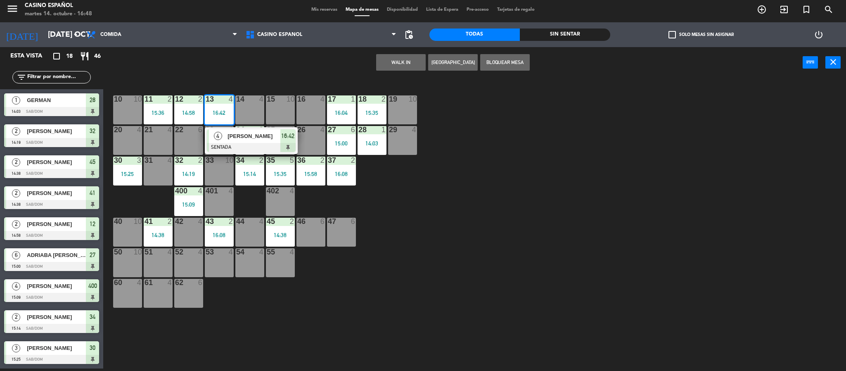
click at [178, 140] on div "22 6" at bounding box center [188, 140] width 29 height 29
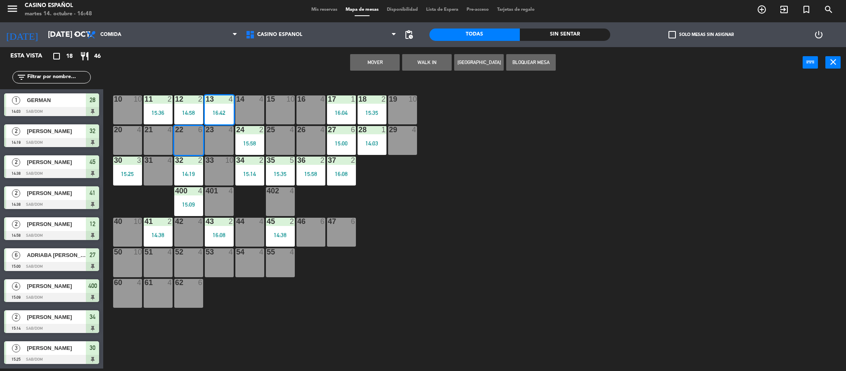
click at [363, 61] on button "Mover" at bounding box center [375, 62] width 50 height 17
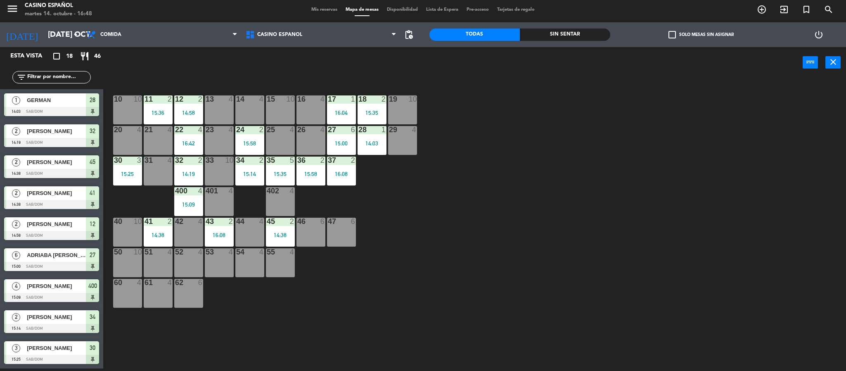
click at [466, 152] on div "10 10 11 2 15:36 12 2 14:58 13 4 14 4 15 10 16 4 17 1 16:04 18 2 15:35 19 10 20…" at bounding box center [478, 226] width 735 height 290
click at [342, 114] on div "16:04" at bounding box center [341, 113] width 29 height 6
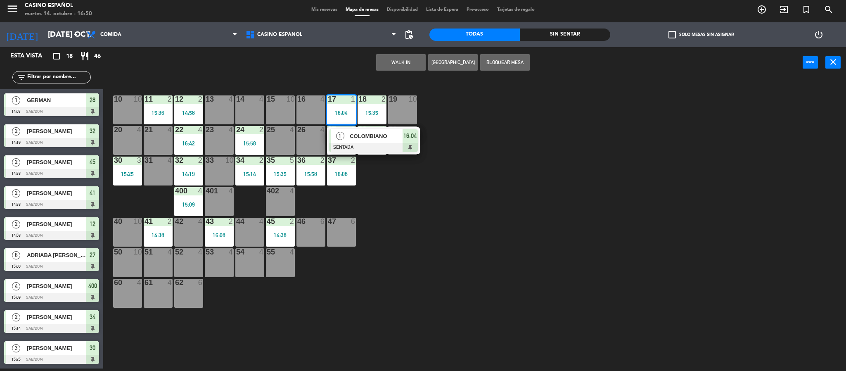
click at [363, 147] on div at bounding box center [373, 147] width 89 height 9
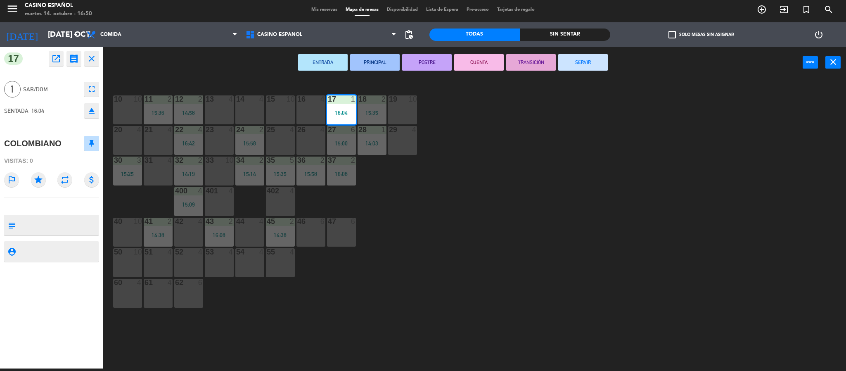
click at [579, 55] on button "SERVIR" at bounding box center [583, 62] width 50 height 17
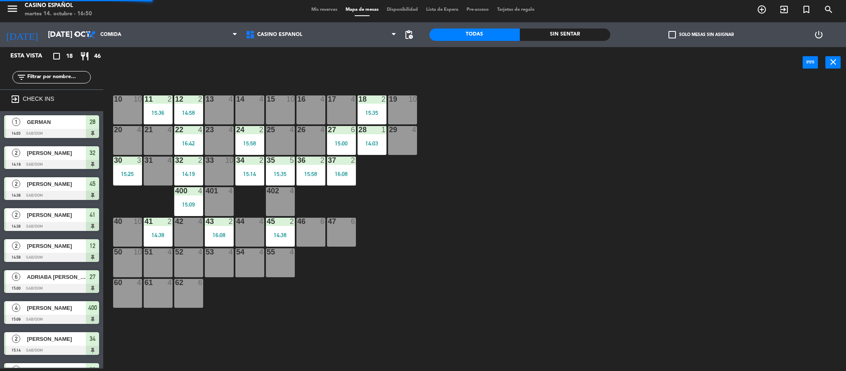
scroll to position [82, 0]
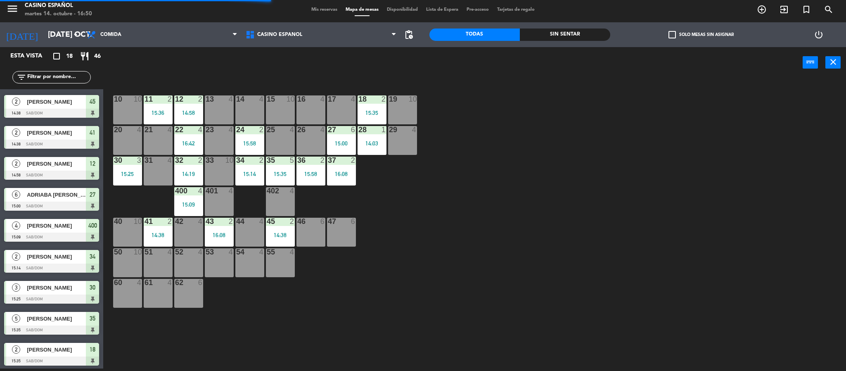
click at [256, 143] on div "15:58" at bounding box center [249, 143] width 29 height 6
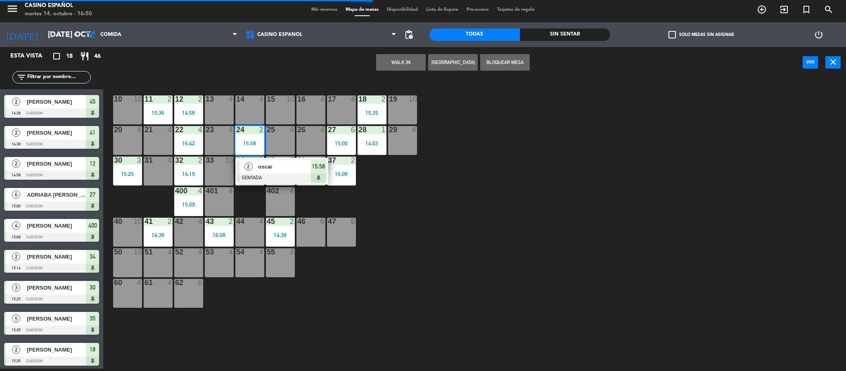
click at [422, 177] on div "10 10 11 2 15:36 12 2 14:58 13 4 14 4 15 10 16 4 17 4 18 2 15:35 19 10 20 4 21 …" at bounding box center [478, 226] width 735 height 290
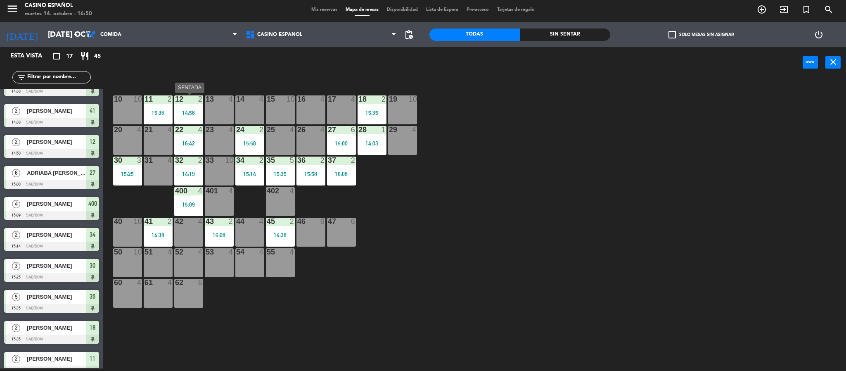
click at [185, 112] on div "14:58" at bounding box center [188, 113] width 29 height 6
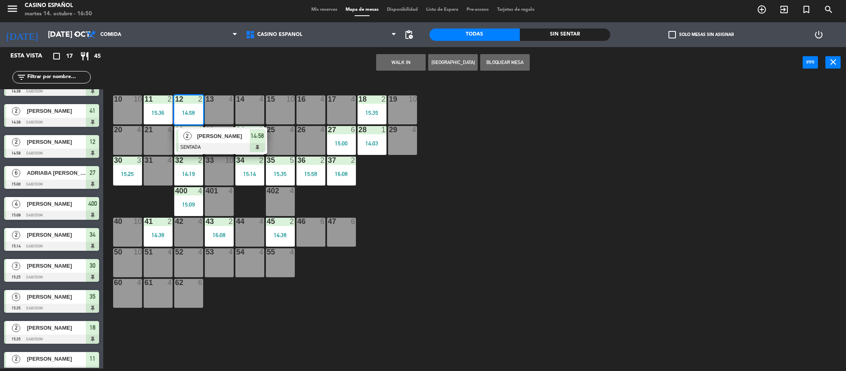
click at [207, 147] on div at bounding box center [220, 147] width 89 height 9
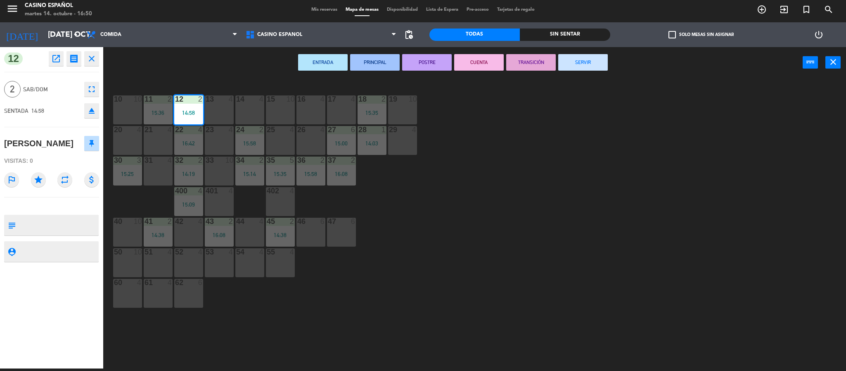
click at [591, 57] on button "SERVIR" at bounding box center [583, 62] width 50 height 17
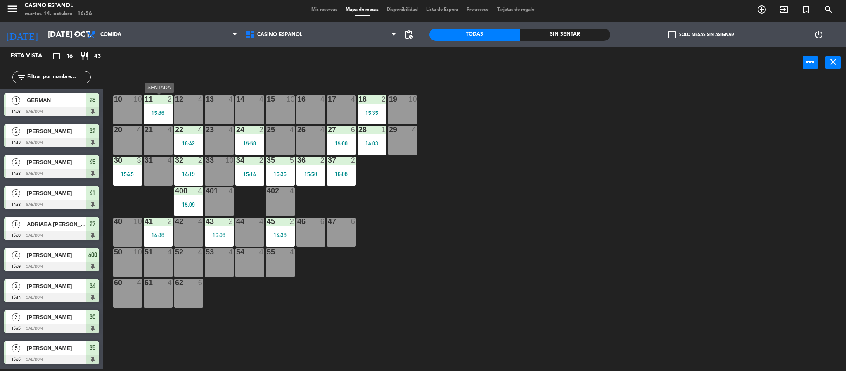
click at [162, 113] on div "15:36" at bounding box center [158, 113] width 29 height 6
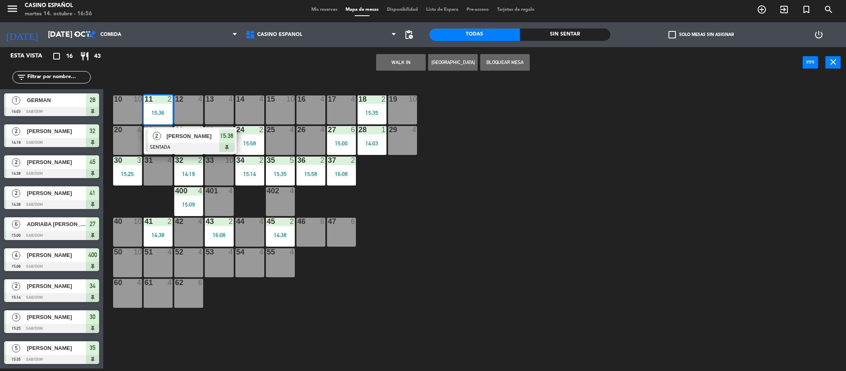
click at [191, 137] on span "[PERSON_NAME]" at bounding box center [192, 136] width 53 height 9
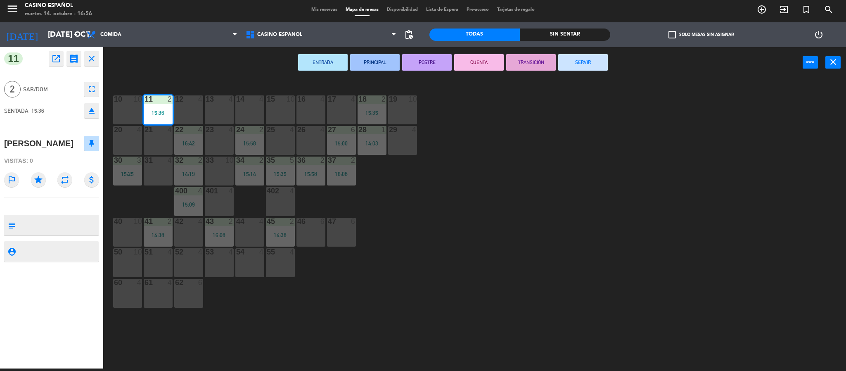
click at [593, 57] on button "SERVIR" at bounding box center [583, 62] width 50 height 17
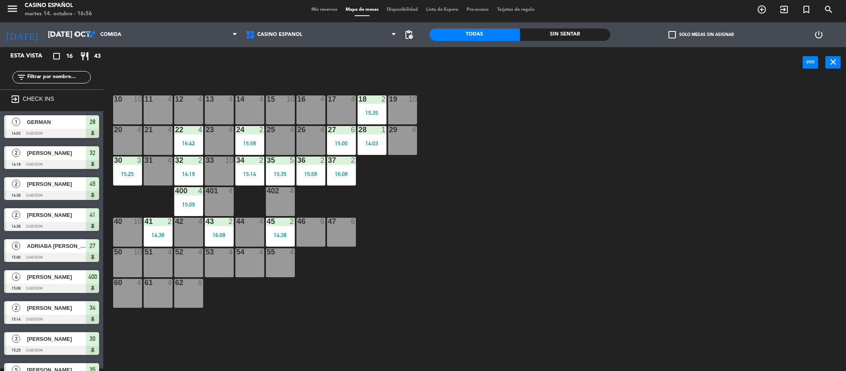
scroll to position [2, 0]
click at [513, 183] on div "10 10 11 4 12 4 13 4 14 4 15 10 16 4 17 4 18 2 15:35 19 10 20 4 21 4 22 4 16:42…" at bounding box center [478, 226] width 735 height 290
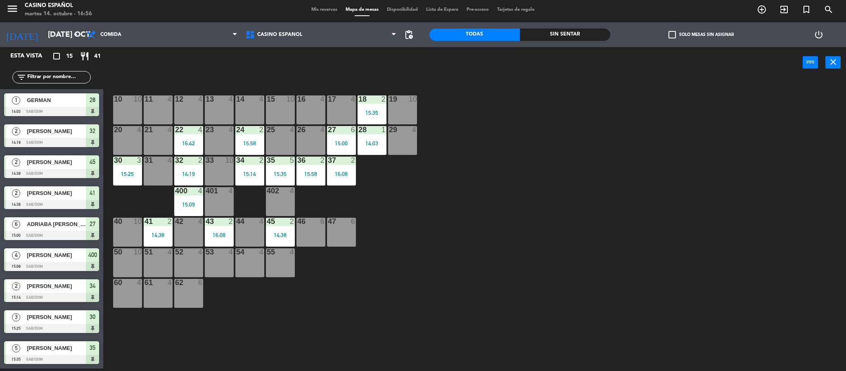
click at [423, 202] on div "10 10 11 4 12 4 13 4 14 4 15 10 16 4 17 4 18 2 15:35 19 10 20 4 21 4 22 4 16:42…" at bounding box center [478, 226] width 735 height 290
click at [430, 202] on div "10 10 11 4 12 4 13 4 14 4 15 10 16 4 17 4 18 2 15:35 19 10 20 4 21 4 22 4 16:42…" at bounding box center [478, 226] width 735 height 290
click at [305, 176] on div "15:58" at bounding box center [311, 174] width 29 height 6
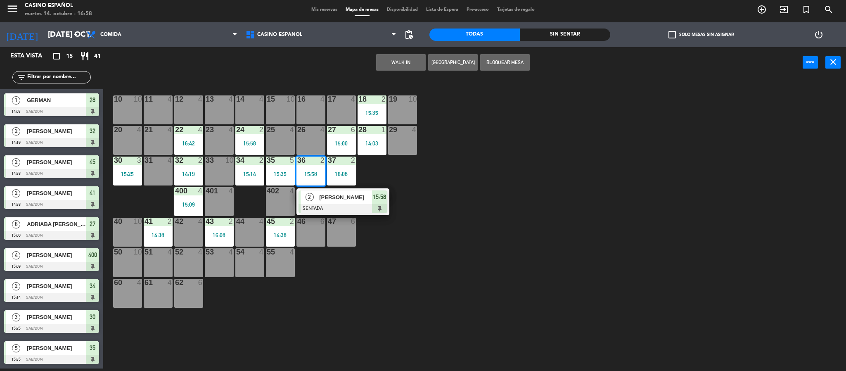
click at [339, 208] on div at bounding box center [343, 208] width 89 height 9
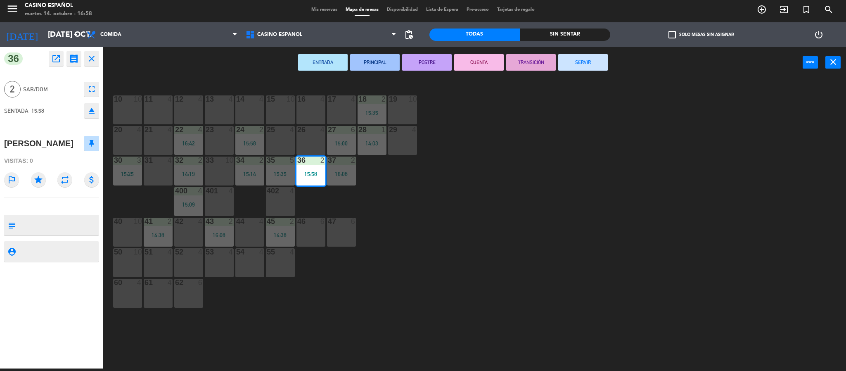
click at [589, 63] on button "SERVIR" at bounding box center [583, 62] width 50 height 17
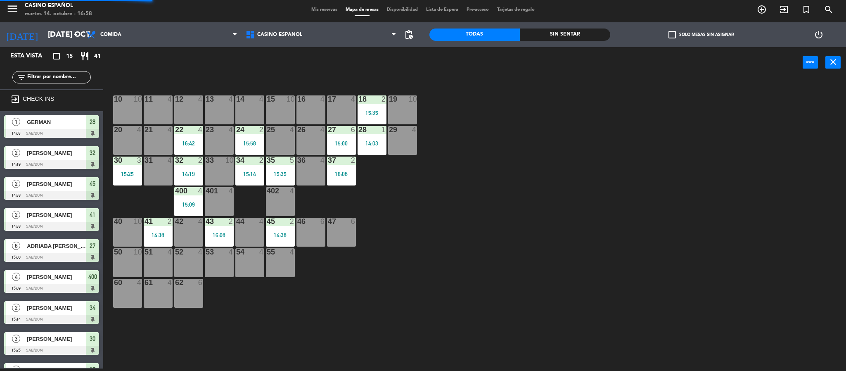
scroll to position [19, 0]
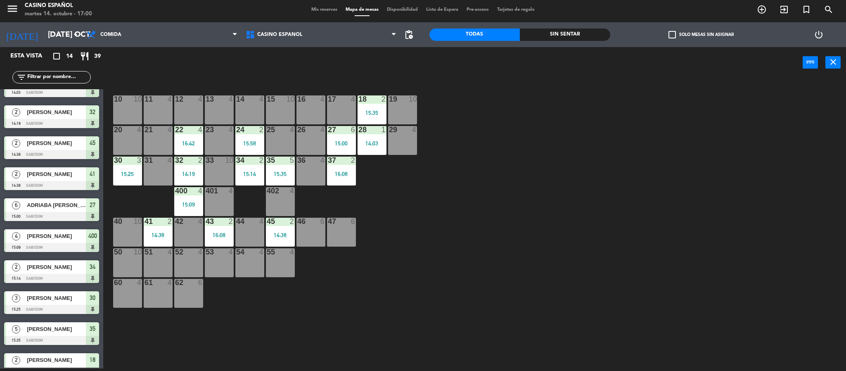
click at [320, 8] on span "Mis reservas" at bounding box center [324, 9] width 34 height 5
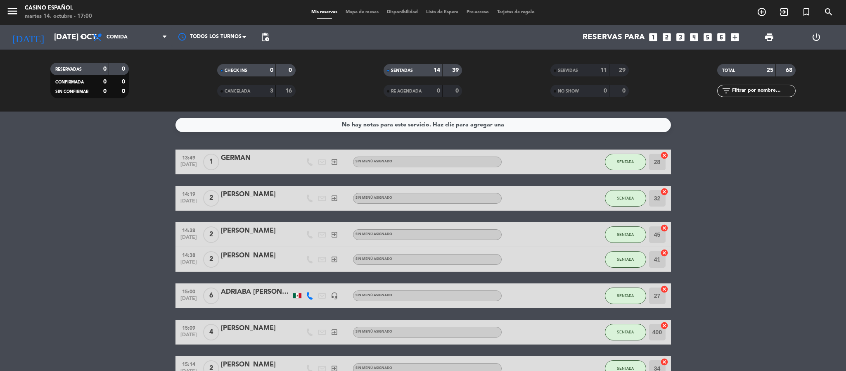
click at [358, 13] on span "Mapa de mesas" at bounding box center [362, 12] width 41 height 5
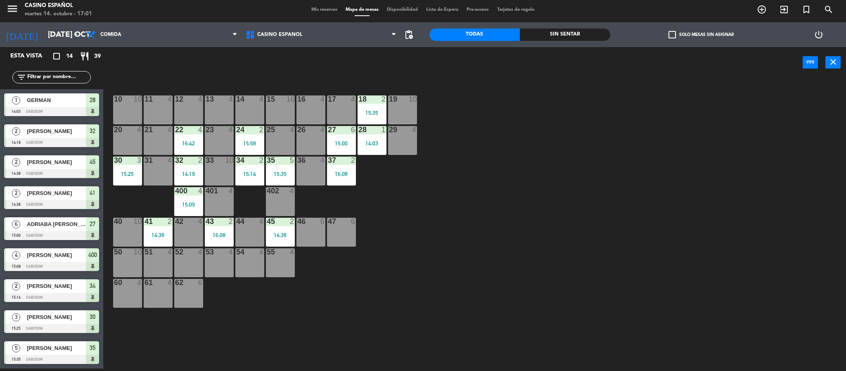
click at [247, 234] on div "44 4" at bounding box center [249, 232] width 29 height 29
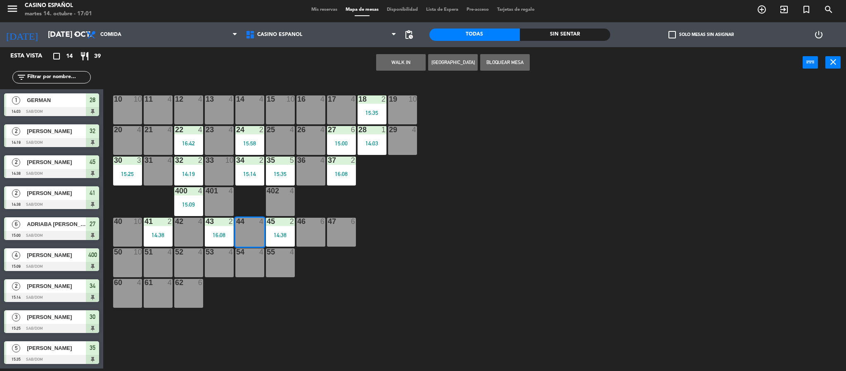
click at [411, 55] on button "WALK IN" at bounding box center [401, 62] width 50 height 17
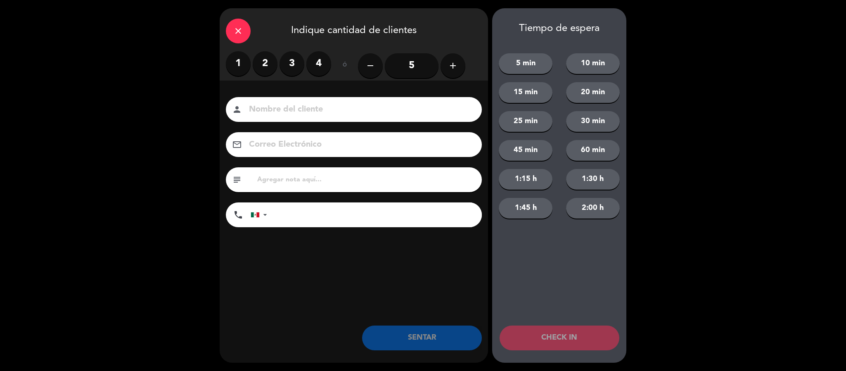
click at [230, 67] on label "1" at bounding box center [238, 63] width 25 height 25
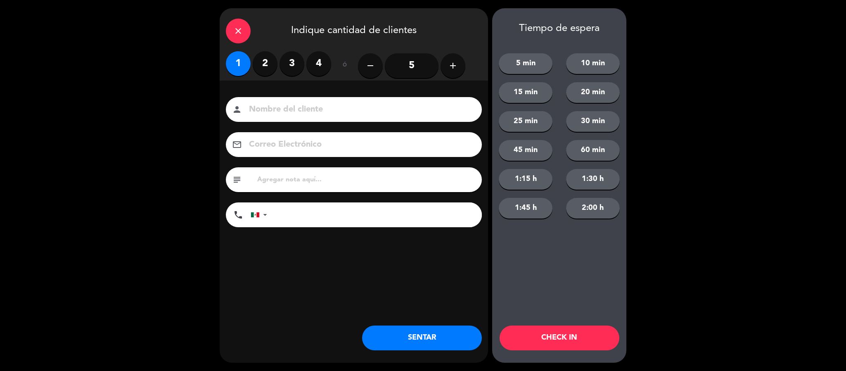
click at [266, 105] on input at bounding box center [359, 109] width 223 height 14
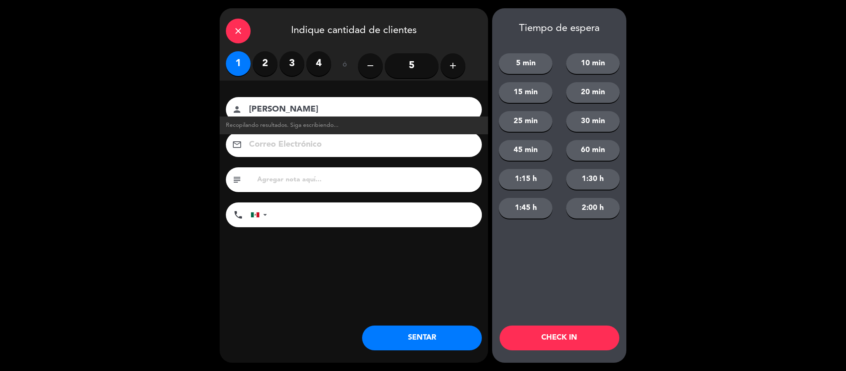
type input "[PERSON_NAME]"
click at [403, 328] on button "SENTAR" at bounding box center [422, 337] width 120 height 25
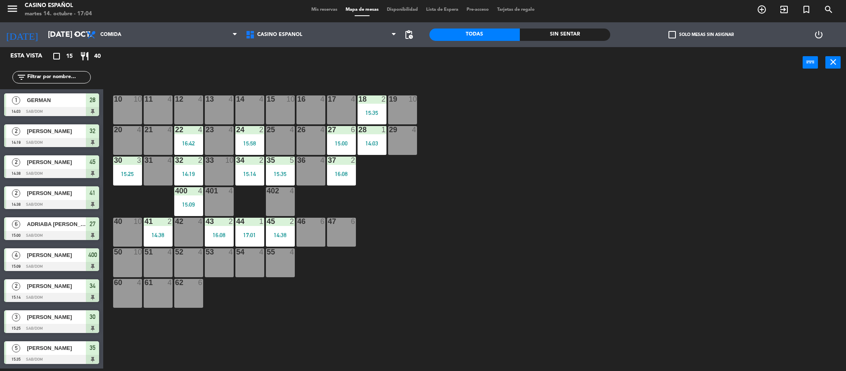
click at [164, 176] on div "31 4" at bounding box center [158, 171] width 29 height 29
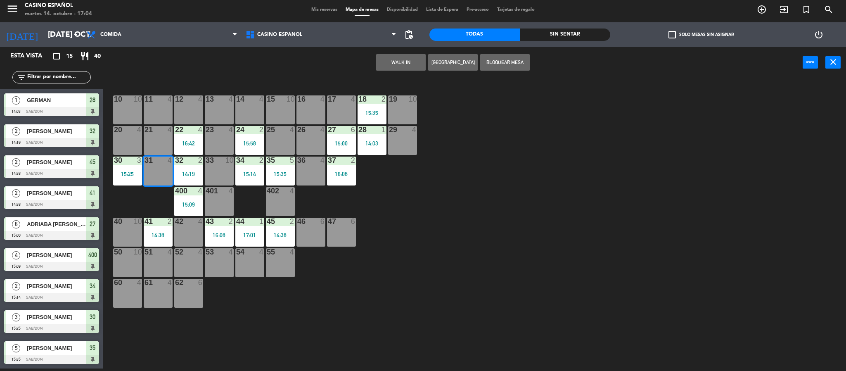
click at [383, 64] on button "WALK IN" at bounding box center [401, 62] width 50 height 17
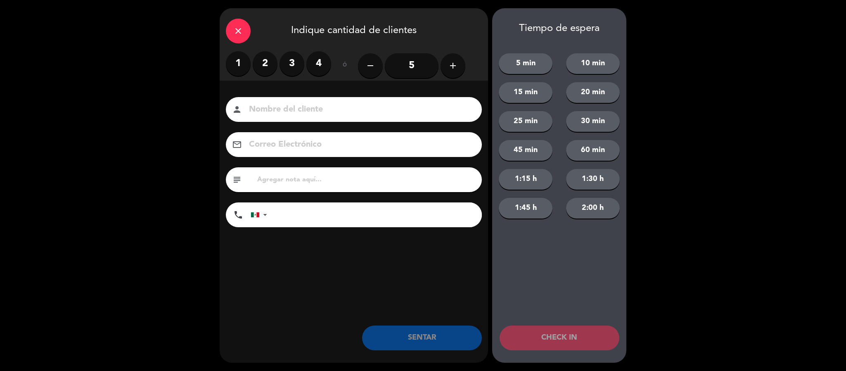
click at [263, 63] on label "2" at bounding box center [265, 63] width 25 height 25
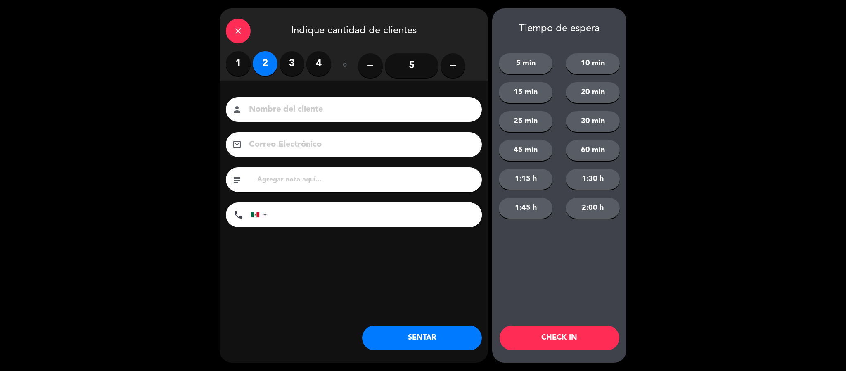
click at [267, 97] on div "person" at bounding box center [354, 109] width 256 height 25
click at [266, 107] on input at bounding box center [359, 109] width 223 height 14
type input "[PERSON_NAME]"
click at [432, 339] on button "SENTAR" at bounding box center [422, 337] width 120 height 25
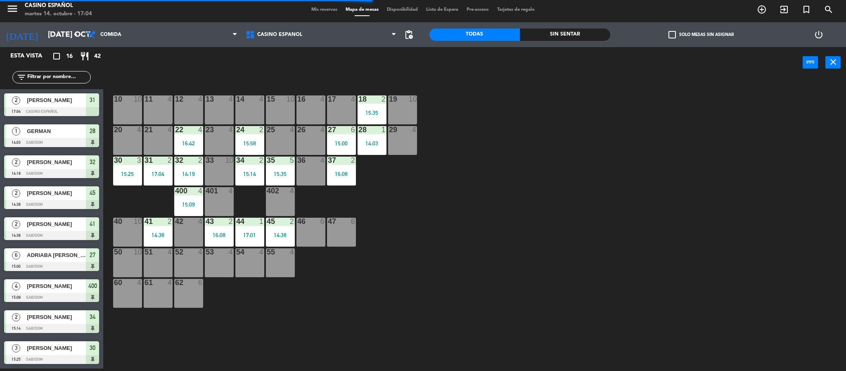
click at [317, 7] on span "Mis reservas" at bounding box center [324, 9] width 34 height 5
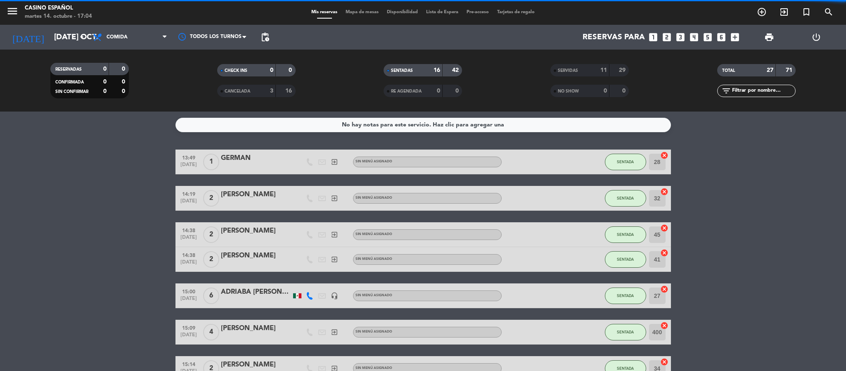
click at [356, 14] on span "Mapa de mesas" at bounding box center [362, 12] width 41 height 5
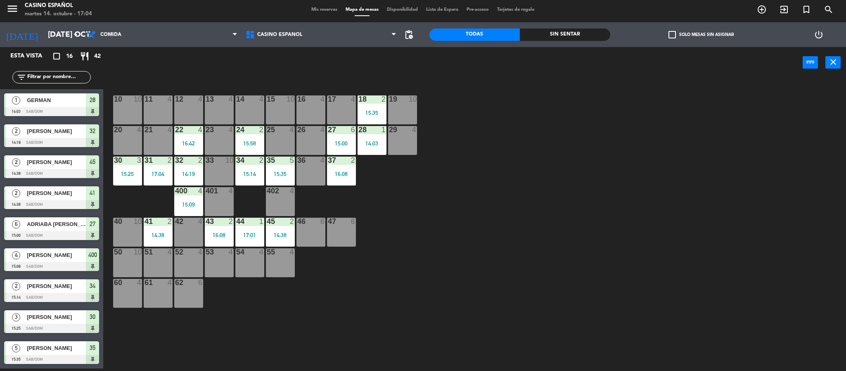
click at [522, 158] on div "10 10 11 4 12 4 13 4 14 4 15 10 16 4 17 4 18 2 15:35 19 10 20 4 21 4 22 4 16:42…" at bounding box center [478, 226] width 735 height 290
click at [605, 131] on div "10 10 11 4 12 4 13 4 14 4 15 10 16 4 17 4 18 2 15:35 19 10 20 4 21 4 22 4 16:42…" at bounding box center [478, 226] width 735 height 290
click at [513, 290] on div "10 10 11 4 12 4 13 4 14 4 15 10 16 4 17 4 18 2 15:35 19 10 20 4 21 4 22 4 16:42…" at bounding box center [478, 226] width 735 height 290
click at [368, 142] on div "14:03" at bounding box center [372, 143] width 29 height 6
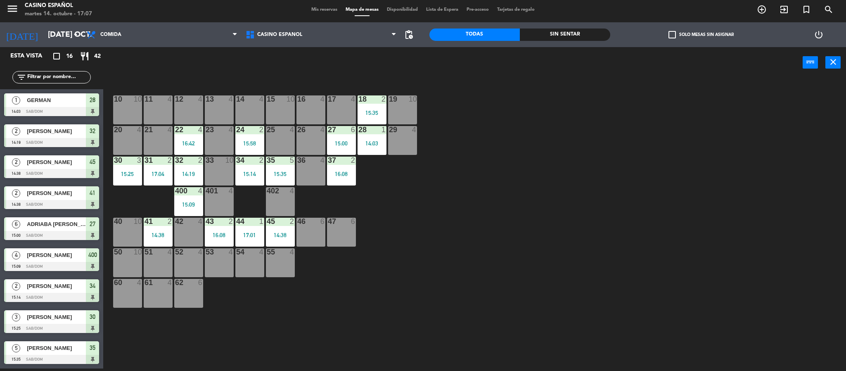
click at [382, 164] on div "10 10 11 4 12 4 13 4 14 4 15 10 16 4 17 4 18 2 15:35 19 10 20 4 21 4 22 4 16:42…" at bounding box center [478, 226] width 735 height 290
click at [378, 147] on div "28 1 14:03" at bounding box center [372, 140] width 29 height 29
click at [387, 174] on div "10 10 11 4 12 4 13 4 14 4 15 10 16 4 17 4 18 2 15:35 19 10 20 4 21 4 22 4 16:42…" at bounding box center [478, 226] width 735 height 290
drag, startPoint x: 382, startPoint y: 155, endPoint x: 365, endPoint y: 138, distance: 23.4
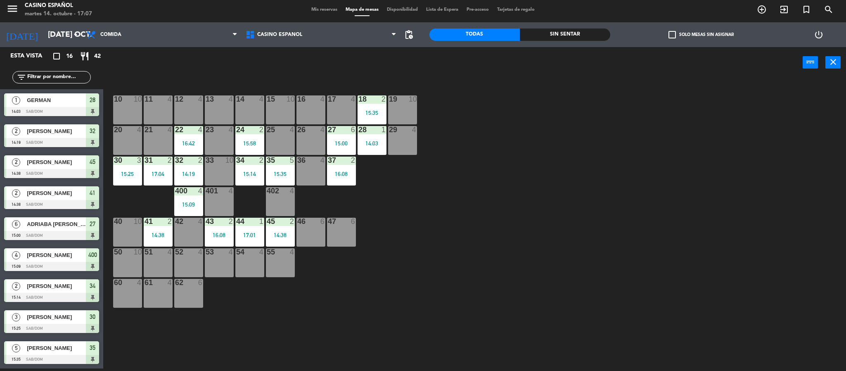
click at [382, 154] on div "10 10 11 4 12 4 13 4 14 4 15 10 16 4 17 4 18 2 15:35 19 10 20 4 21 4 22 4 16:42…" at bounding box center [478, 226] width 735 height 290
click at [365, 138] on div "28 1 14:03" at bounding box center [372, 140] width 29 height 29
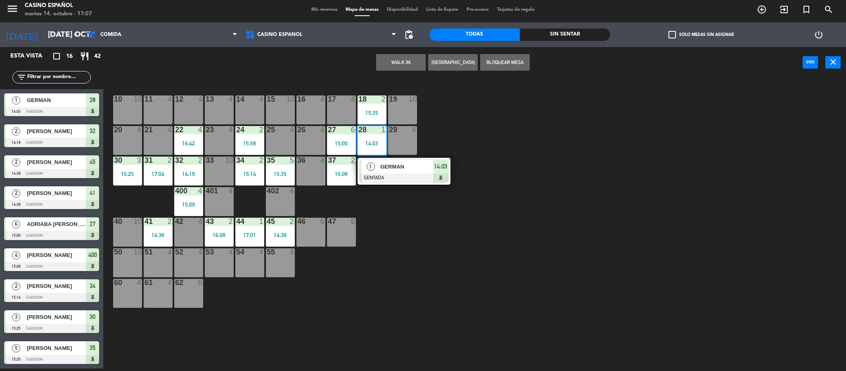
click at [377, 170] on div "1" at bounding box center [371, 167] width 18 height 14
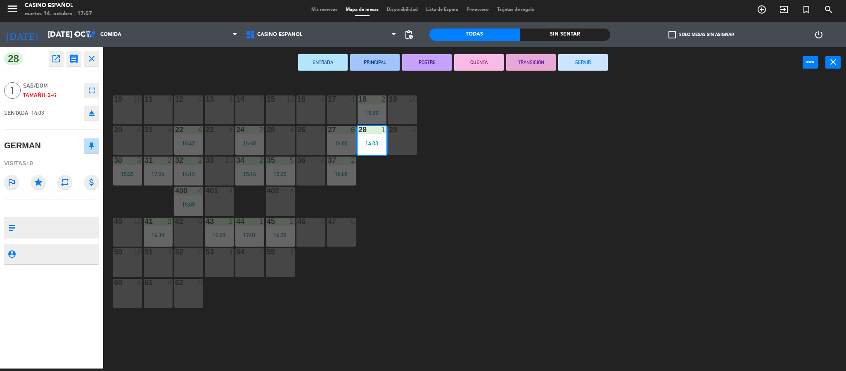
click at [586, 58] on button "SERVIR" at bounding box center [583, 62] width 50 height 17
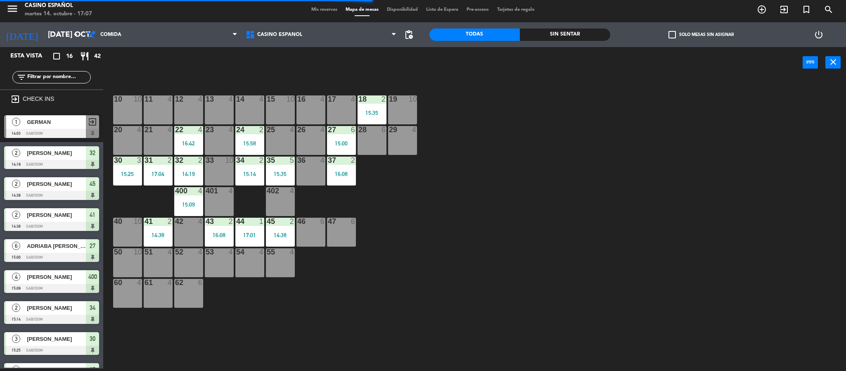
click at [196, 173] on div "14:19" at bounding box center [188, 174] width 29 height 6
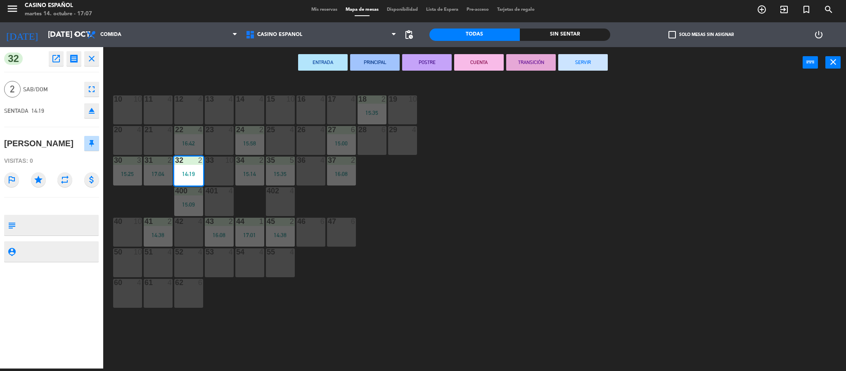
click at [591, 69] on button "SERVIR" at bounding box center [583, 62] width 50 height 17
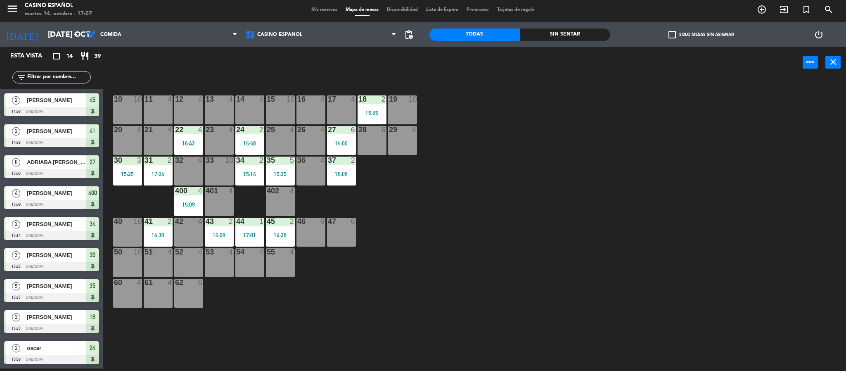
click at [498, 106] on div "10 10 11 4 12 4 13 4 14 4 15 10 16 4 17 4 18 2 15:35 19 10 20 4 21 4 22 4 16:42…" at bounding box center [478, 226] width 735 height 290
click at [550, 180] on div "10 10 11 4 12 4 13 4 14 4 15 10 16 4 17 4 18 2 15:35 19 10 20 4 21 4 22 4 16:42…" at bounding box center [478, 226] width 735 height 290
click at [186, 208] on div "400 4 15:09" at bounding box center [188, 201] width 29 height 29
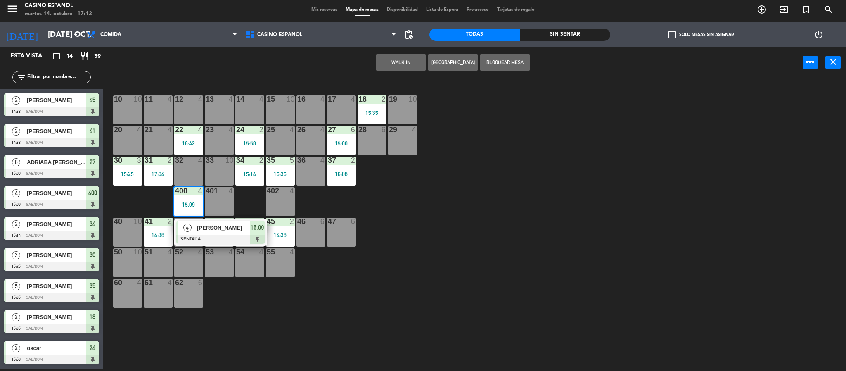
click at [209, 242] on div at bounding box center [220, 239] width 89 height 9
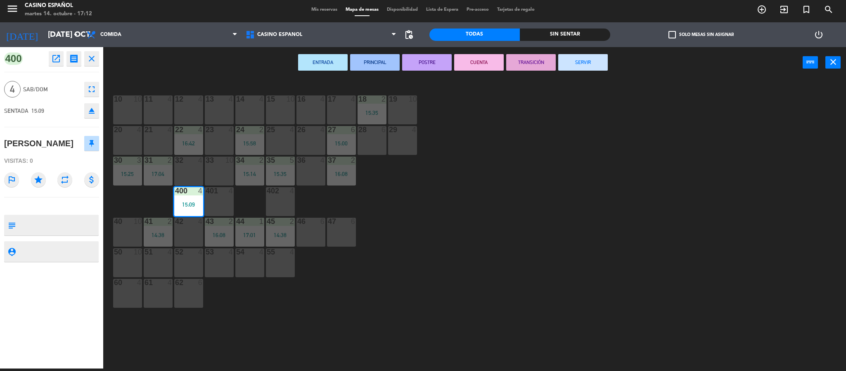
click at [594, 66] on button "SERVIR" at bounding box center [583, 62] width 50 height 17
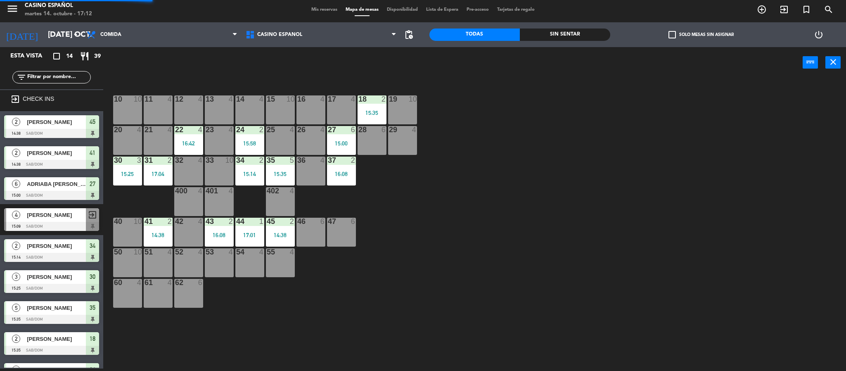
click at [574, 119] on div "10 10 11 4 12 4 13 4 14 4 15 10 16 4 17 4 18 2 15:35 19 10 20 4 21 4 22 4 16:42…" at bounding box center [478, 226] width 735 height 290
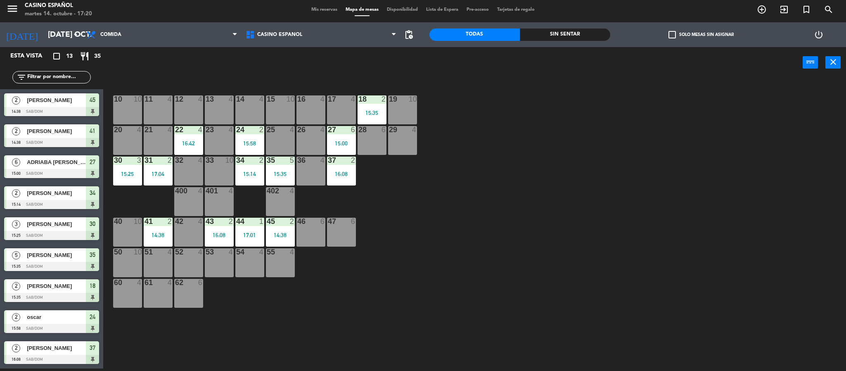
click at [312, 113] on div "16 4" at bounding box center [311, 109] width 29 height 29
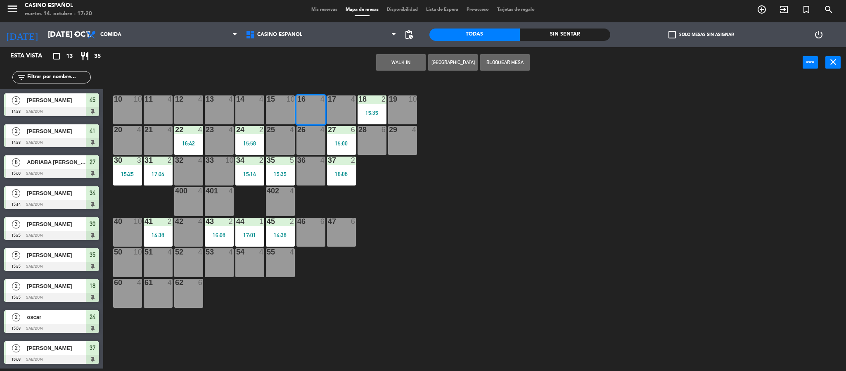
click at [409, 61] on button "WALK IN" at bounding box center [401, 62] width 50 height 17
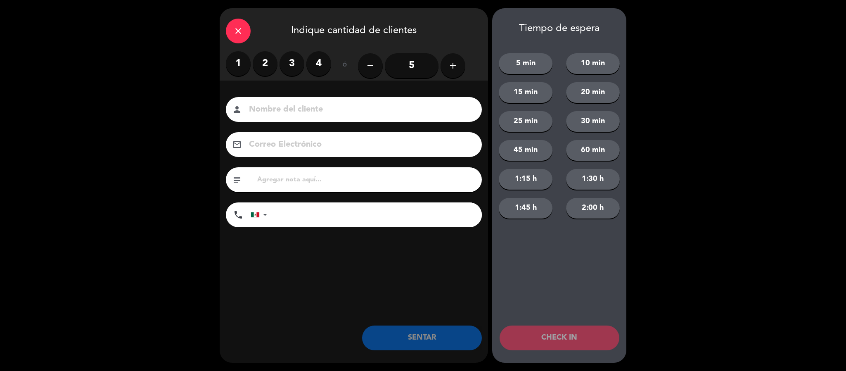
click at [242, 64] on label "1" at bounding box center [238, 63] width 25 height 25
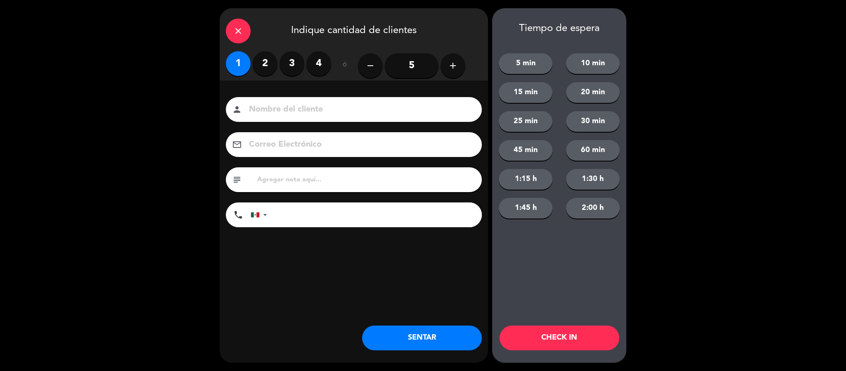
click at [266, 109] on input at bounding box center [359, 109] width 223 height 14
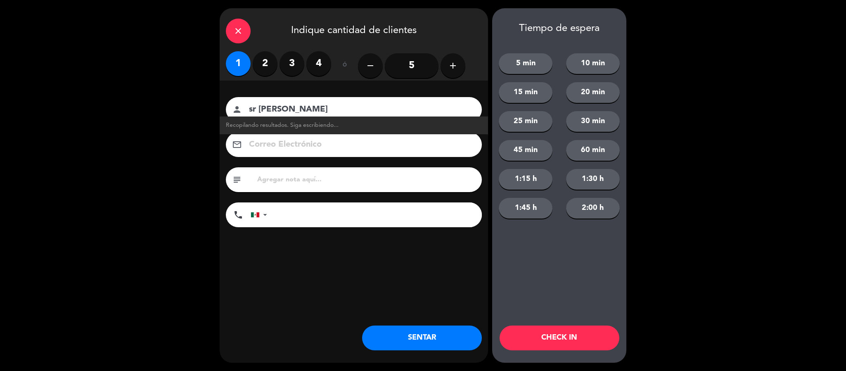
type input "sr [PERSON_NAME]"
click at [410, 340] on button "SENTAR" at bounding box center [422, 337] width 120 height 25
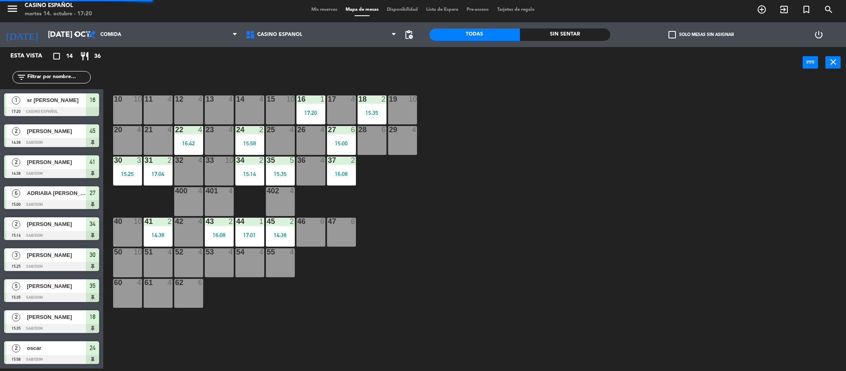
click at [327, 9] on span "Mis reservas" at bounding box center [324, 9] width 34 height 5
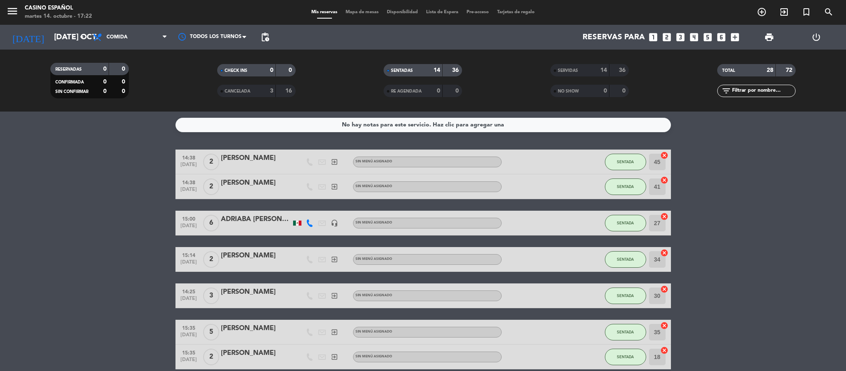
click at [366, 14] on span "Mapa de mesas" at bounding box center [362, 12] width 41 height 5
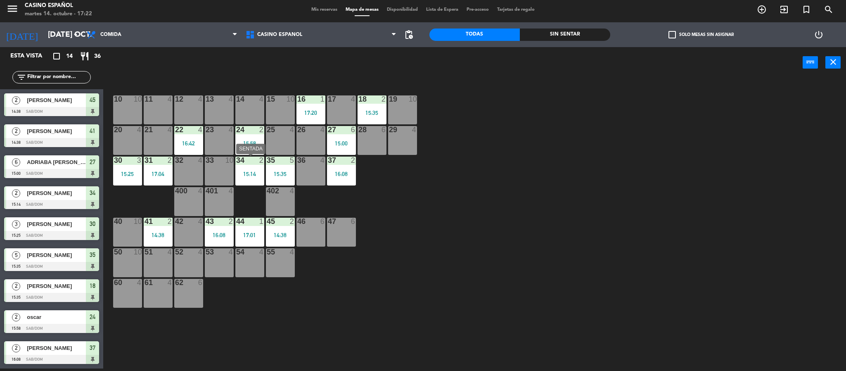
click at [248, 163] on div at bounding box center [250, 160] width 14 height 7
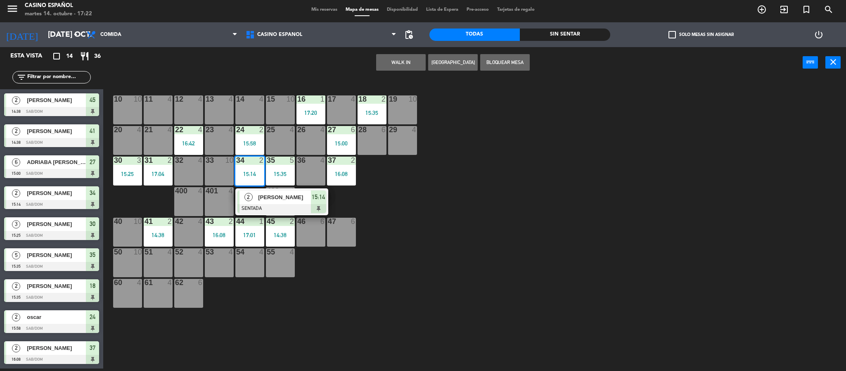
click at [270, 196] on span "[PERSON_NAME]" at bounding box center [284, 197] width 53 height 9
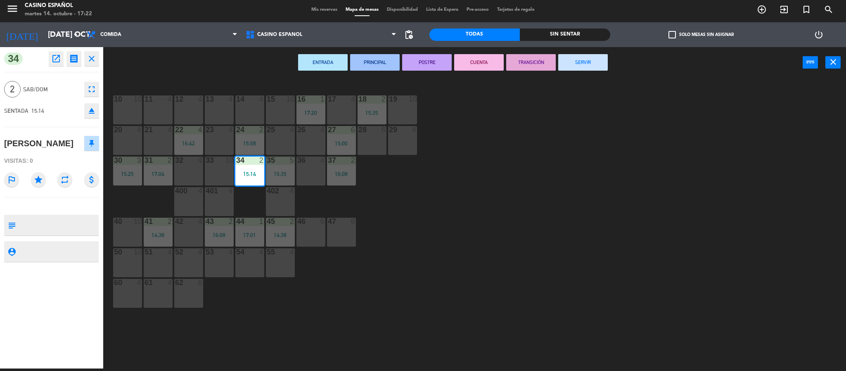
click at [598, 62] on button "SERVIR" at bounding box center [583, 62] width 50 height 17
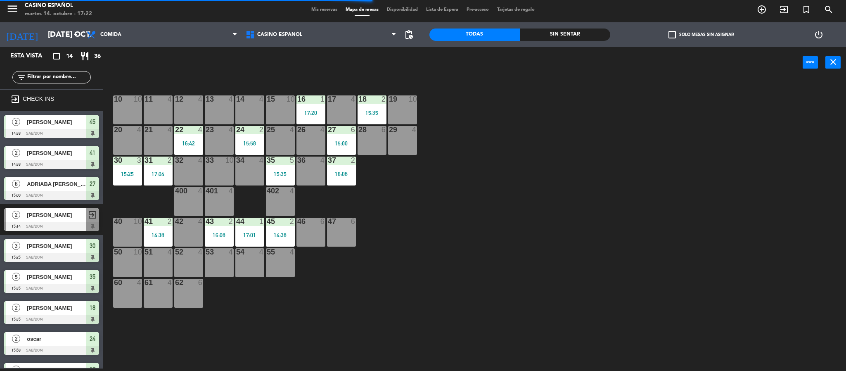
click at [325, 66] on div "power_input close" at bounding box center [453, 62] width 700 height 31
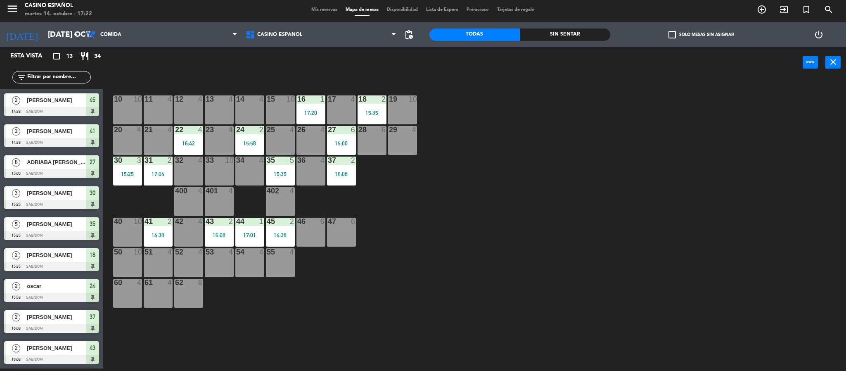
click at [356, 72] on div "power_input close" at bounding box center [453, 62] width 700 height 31
click at [372, 111] on div "15:35" at bounding box center [372, 113] width 29 height 6
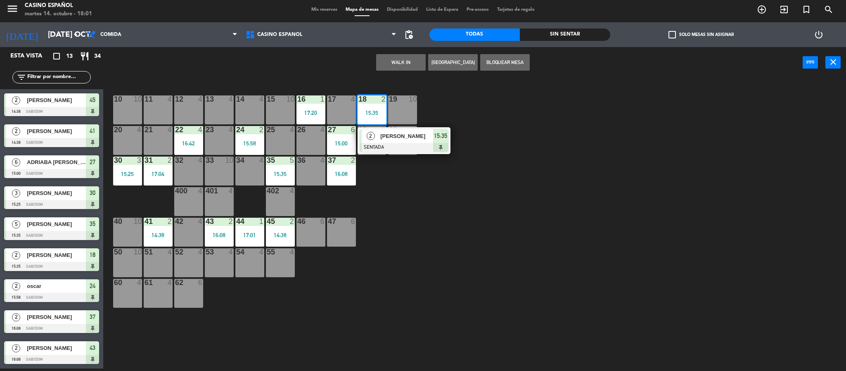
click at [383, 140] on span "[PERSON_NAME]" at bounding box center [406, 136] width 53 height 9
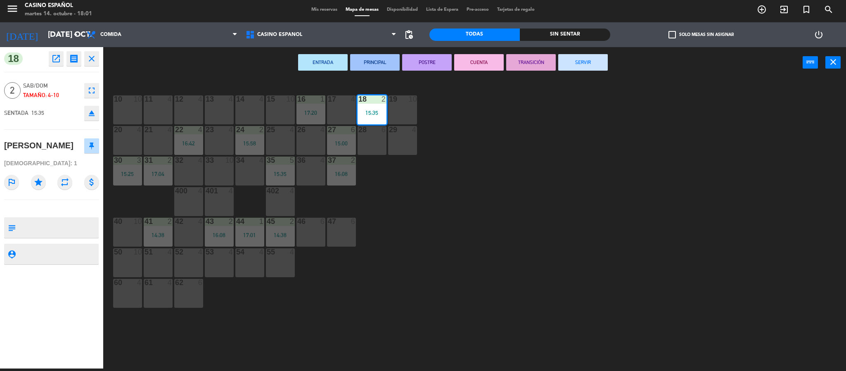
click at [588, 59] on button "SERVIR" at bounding box center [583, 62] width 50 height 17
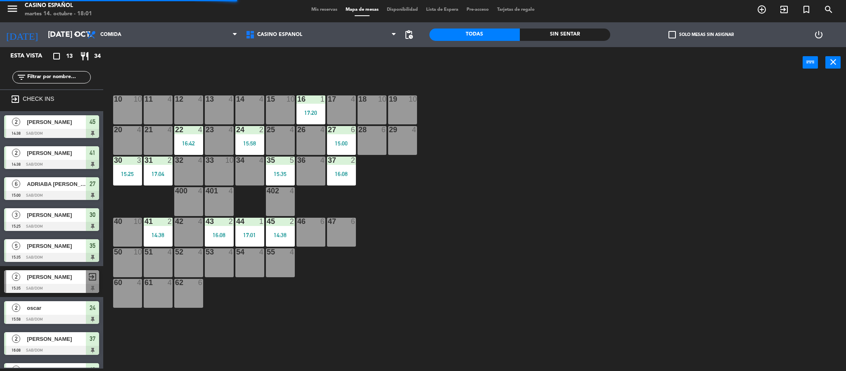
click at [312, 114] on div "17:20" at bounding box center [311, 113] width 29 height 6
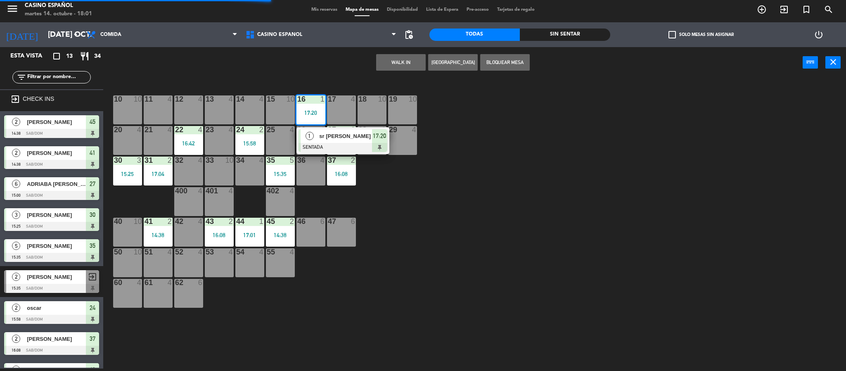
click at [331, 142] on div "sr [PERSON_NAME]" at bounding box center [345, 136] width 54 height 14
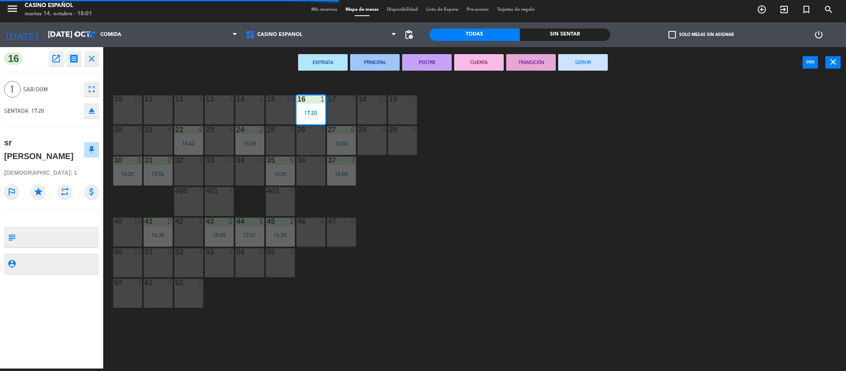
click at [598, 57] on button "SERVIR" at bounding box center [583, 62] width 50 height 17
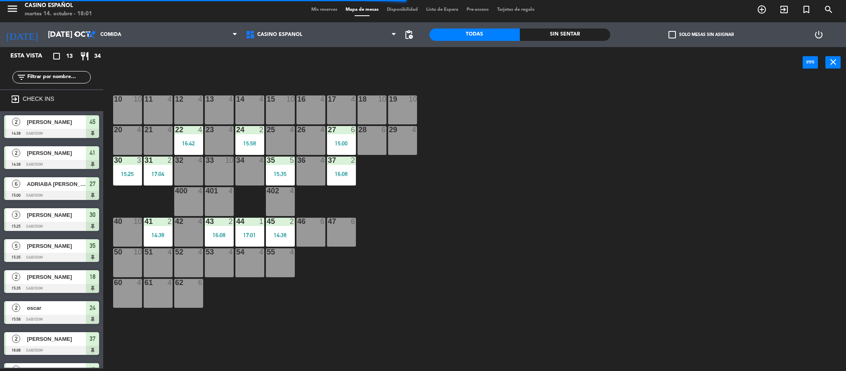
scroll to position [121, 0]
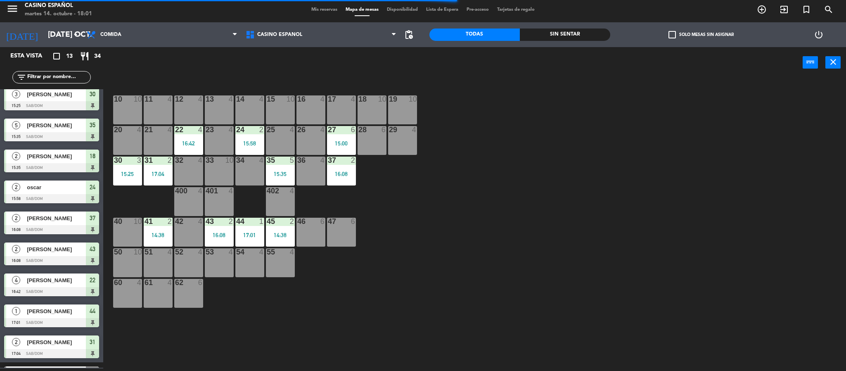
click at [346, 147] on div "27 6 15:00" at bounding box center [341, 140] width 29 height 29
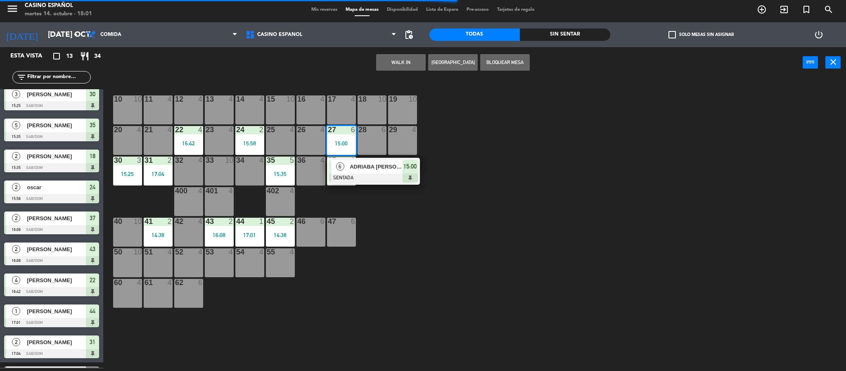
click at [360, 179] on div at bounding box center [373, 177] width 89 height 9
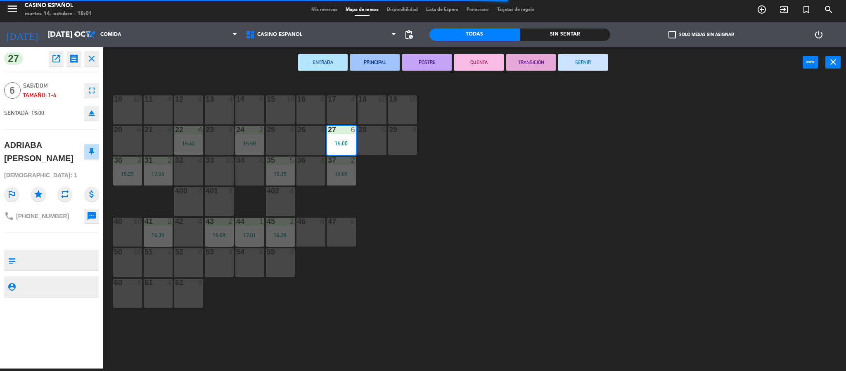
click at [596, 59] on button "SERVIR" at bounding box center [583, 62] width 50 height 17
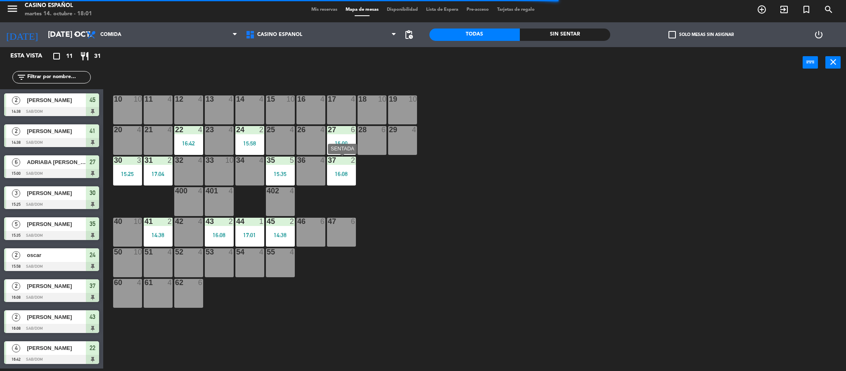
click at [335, 178] on div "37 2 16:08" at bounding box center [341, 171] width 29 height 29
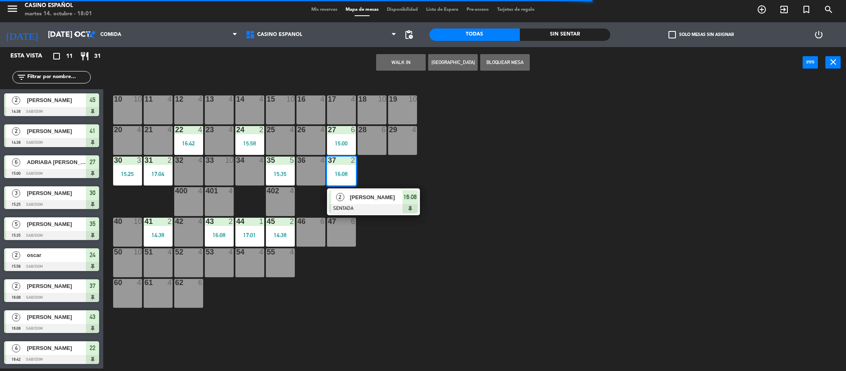
click at [357, 210] on div at bounding box center [373, 208] width 89 height 9
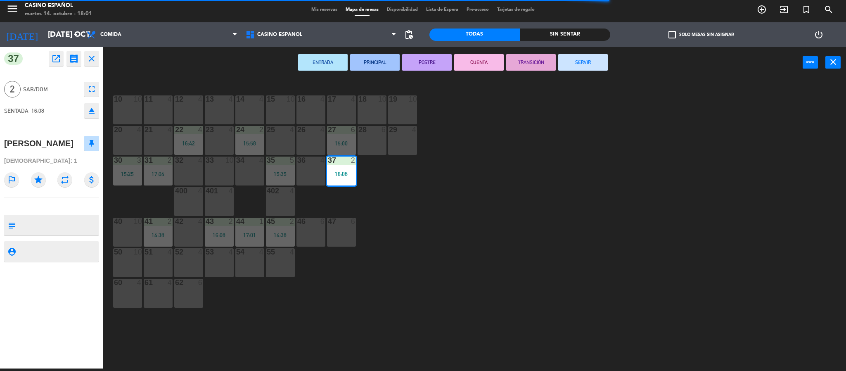
click at [601, 55] on button "SERVIR" at bounding box center [583, 62] width 50 height 17
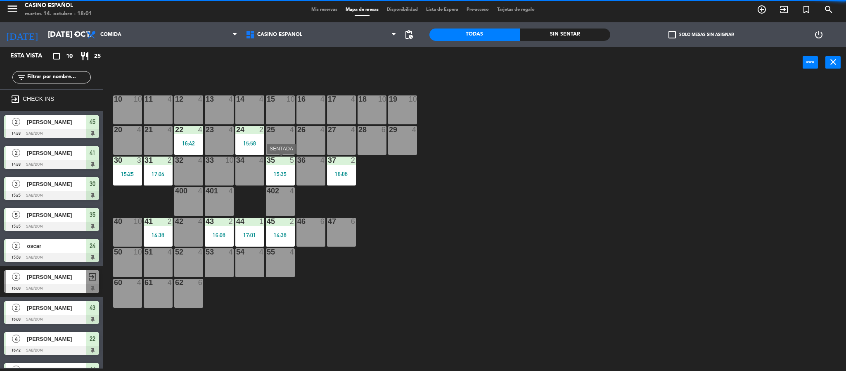
click at [278, 176] on div "15:35" at bounding box center [280, 174] width 29 height 6
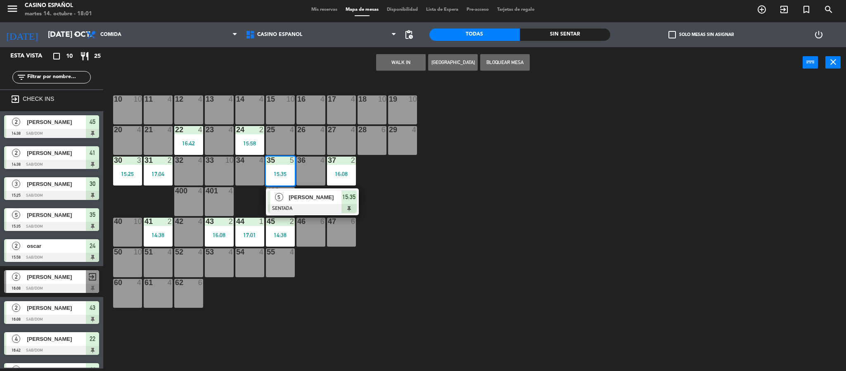
click at [285, 198] on div "5" at bounding box center [279, 197] width 18 height 14
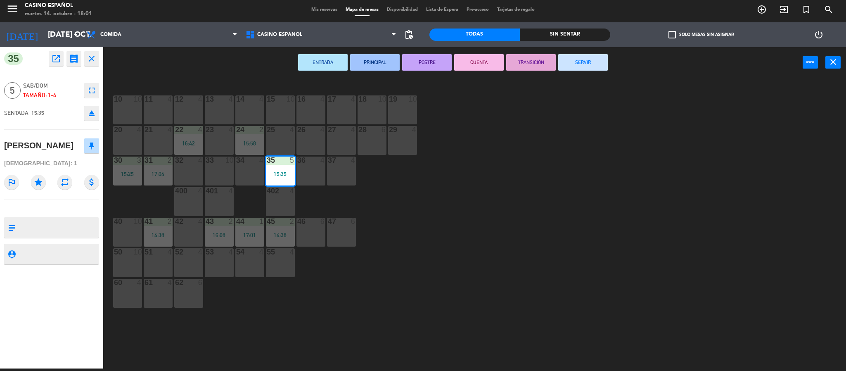
click at [583, 71] on div "ENTRADA PRINCIPAL POSTRE CUENTA TRANSICIÓN SERVIR power_input close" at bounding box center [453, 62] width 700 height 31
click at [573, 60] on button "SERVIR" at bounding box center [583, 62] width 50 height 17
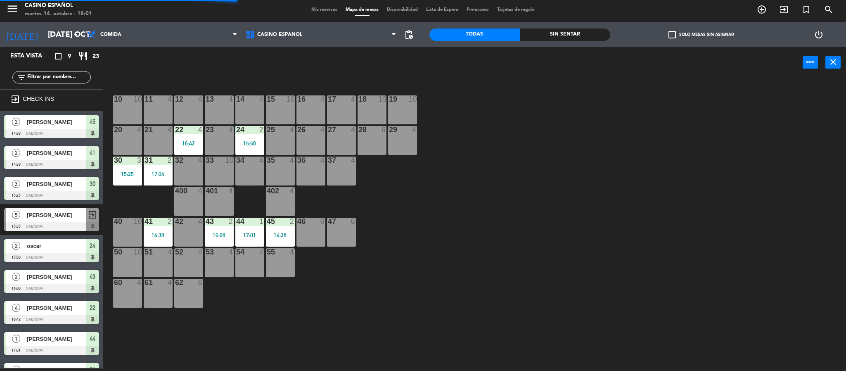
click at [244, 235] on div "17:01" at bounding box center [249, 235] width 29 height 6
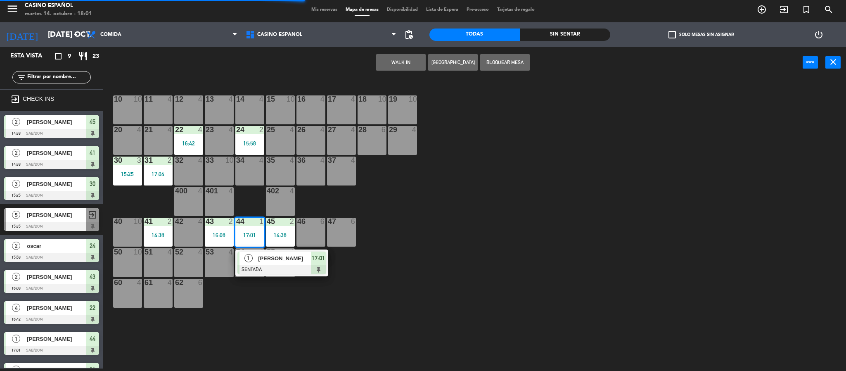
click at [274, 259] on span "[PERSON_NAME]" at bounding box center [284, 258] width 53 height 9
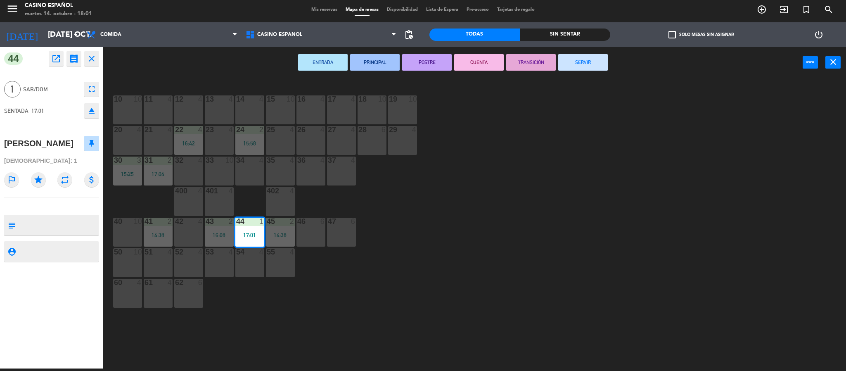
click at [580, 62] on button "SERVIR" at bounding box center [583, 62] width 50 height 17
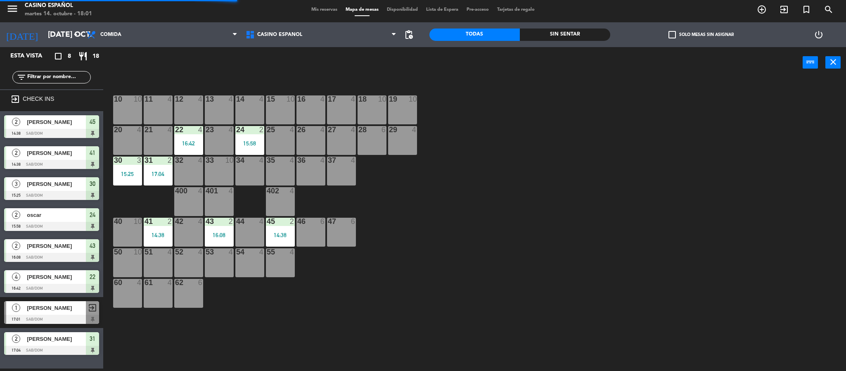
click at [242, 138] on div "24 2 15:58" at bounding box center [249, 140] width 29 height 29
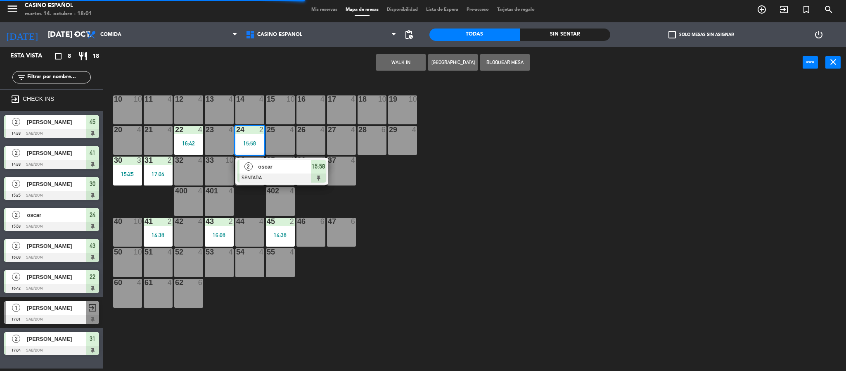
click at [280, 169] on span "oscar" at bounding box center [284, 166] width 53 height 9
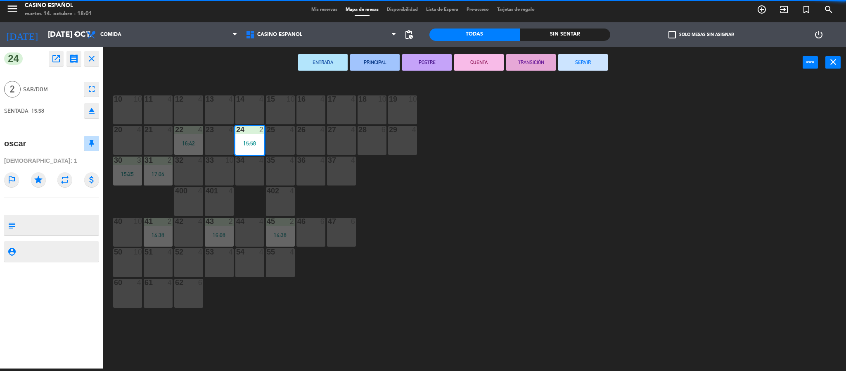
click at [592, 53] on div "ENTRADA PRINCIPAL POSTRE CUENTA TRANSICIÓN SERVIR power_input close" at bounding box center [453, 62] width 700 height 31
click at [590, 57] on button "SERVIR" at bounding box center [583, 62] width 50 height 17
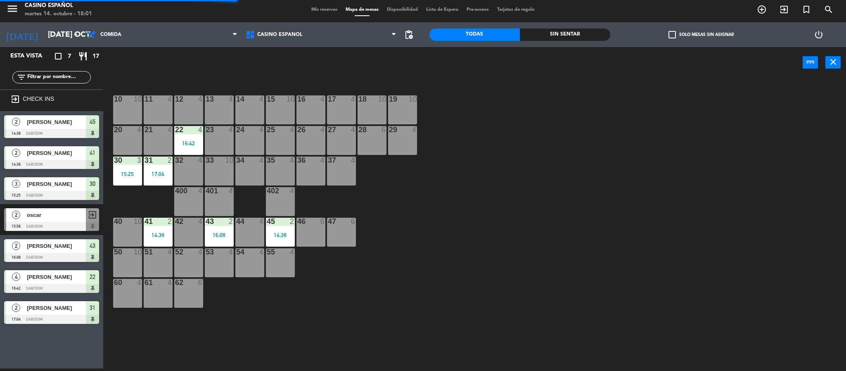
click at [222, 229] on div "43 2 16:08" at bounding box center [219, 232] width 29 height 29
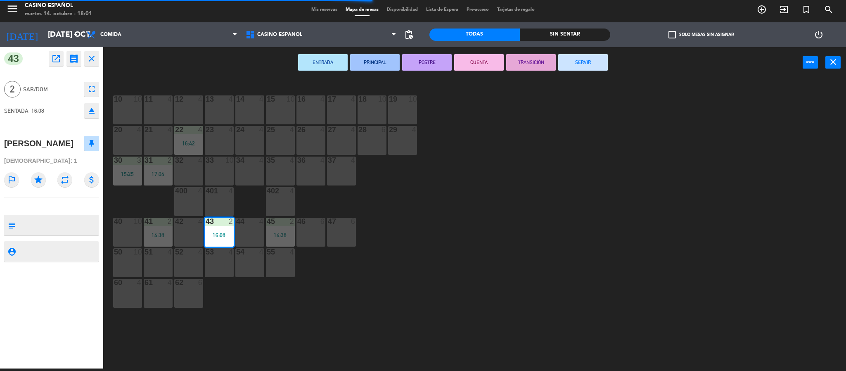
click at [573, 65] on button "SERVIR" at bounding box center [583, 62] width 50 height 17
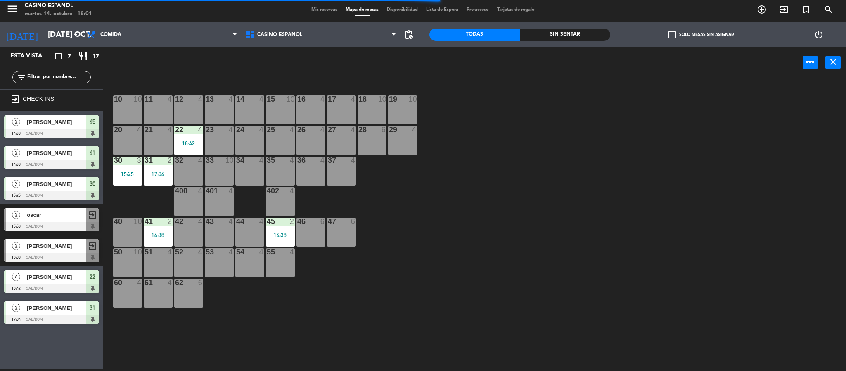
click at [285, 232] on div "14:38" at bounding box center [280, 235] width 29 height 6
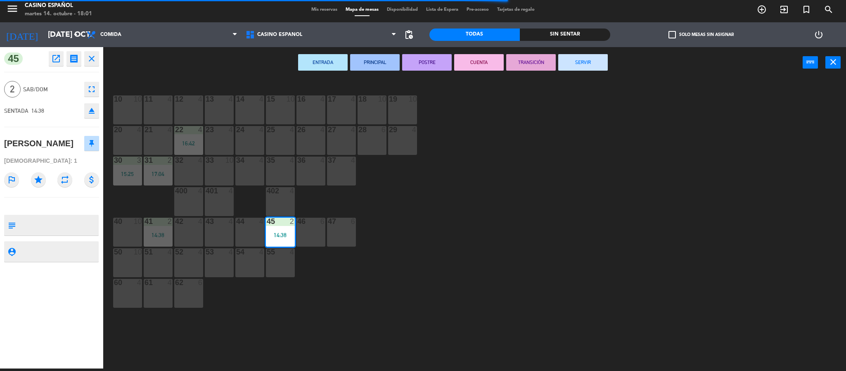
click at [591, 66] on button "SERVIR" at bounding box center [583, 62] width 50 height 17
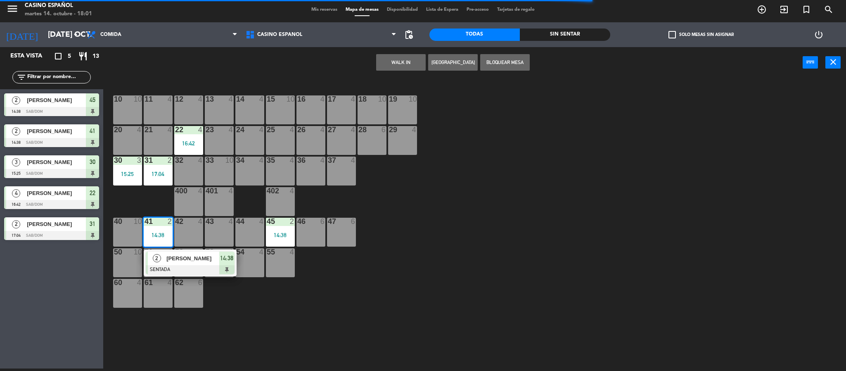
click at [174, 258] on span "[PERSON_NAME]" at bounding box center [192, 258] width 53 height 9
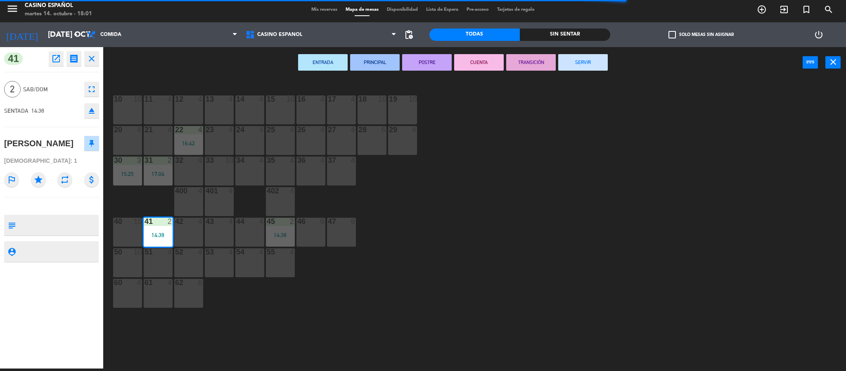
click at [584, 62] on button "SERVIR" at bounding box center [583, 62] width 50 height 17
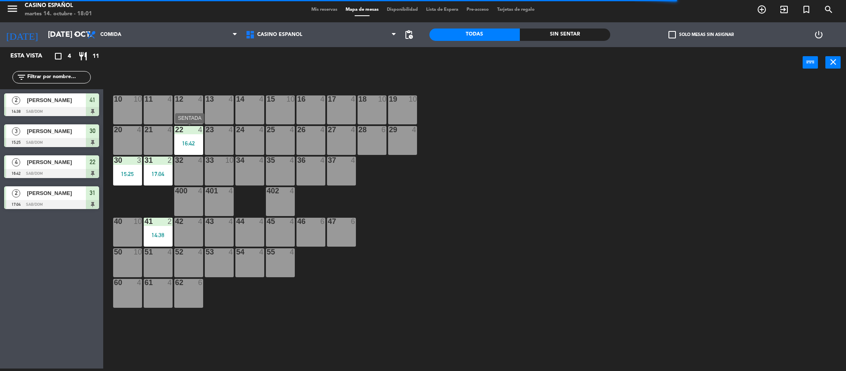
click at [184, 150] on div "22 4 16:42" at bounding box center [188, 140] width 29 height 29
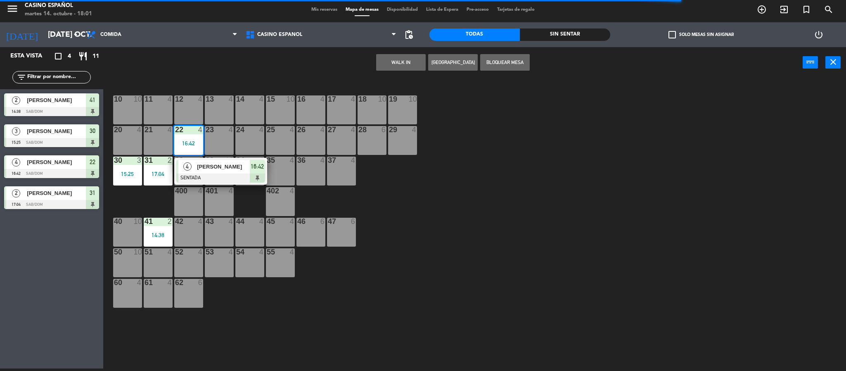
click at [195, 166] on div "4" at bounding box center [187, 167] width 18 height 14
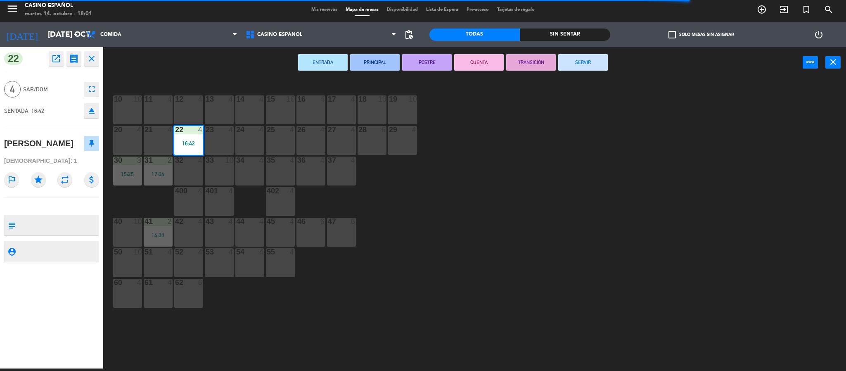
click at [583, 66] on button "SERVIR" at bounding box center [583, 62] width 50 height 17
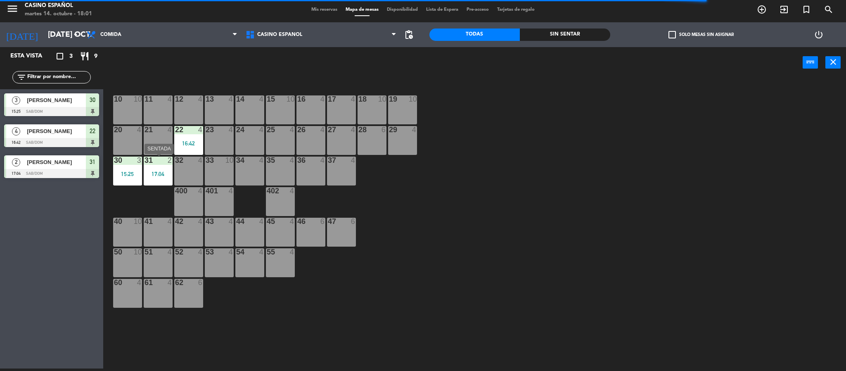
click at [165, 173] on div "17:04" at bounding box center [158, 174] width 29 height 6
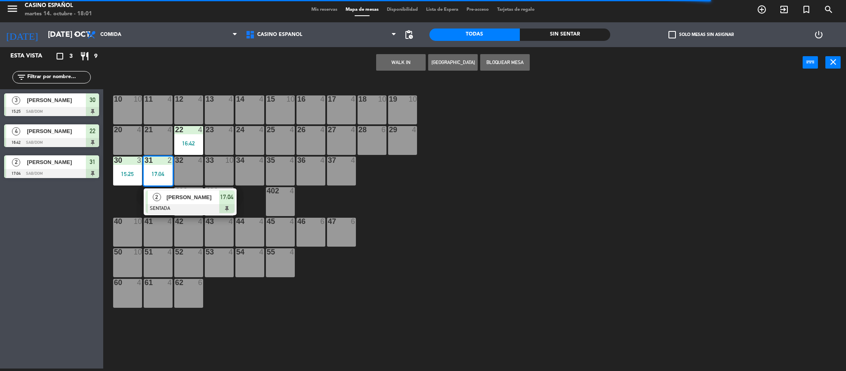
click at [180, 204] on div at bounding box center [190, 208] width 89 height 9
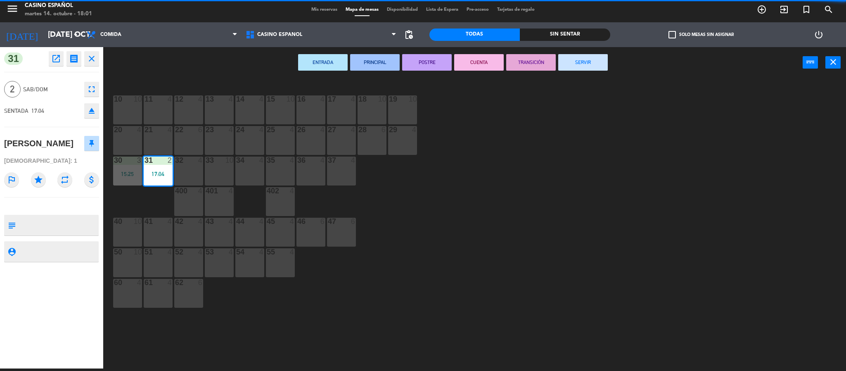
click at [595, 55] on button "SERVIR" at bounding box center [583, 62] width 50 height 17
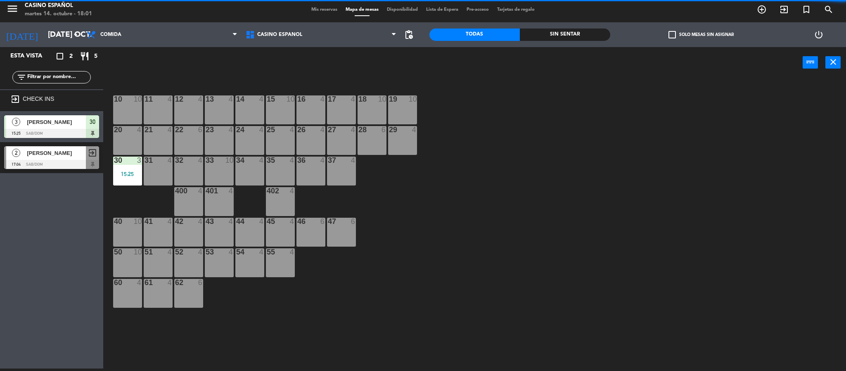
click at [126, 171] on div "15:25" at bounding box center [127, 174] width 29 height 6
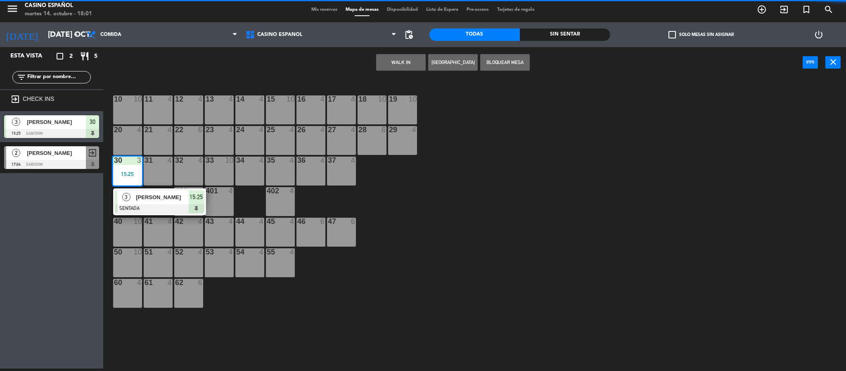
click at [143, 201] on span "[PERSON_NAME]" at bounding box center [162, 197] width 53 height 9
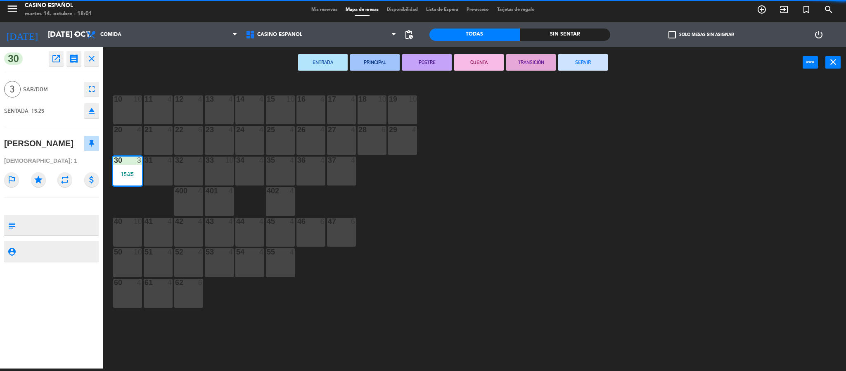
click at [584, 57] on button "SERVIR" at bounding box center [583, 62] width 50 height 17
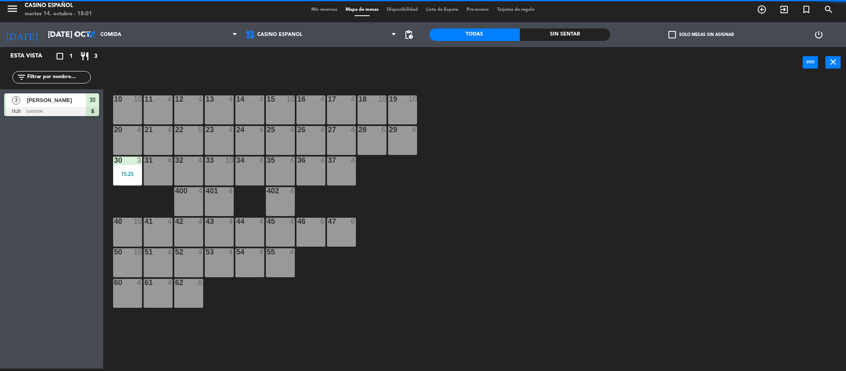
click at [324, 10] on span "Mis reservas" at bounding box center [324, 9] width 34 height 5
